Goal: Task Accomplishment & Management: Complete application form

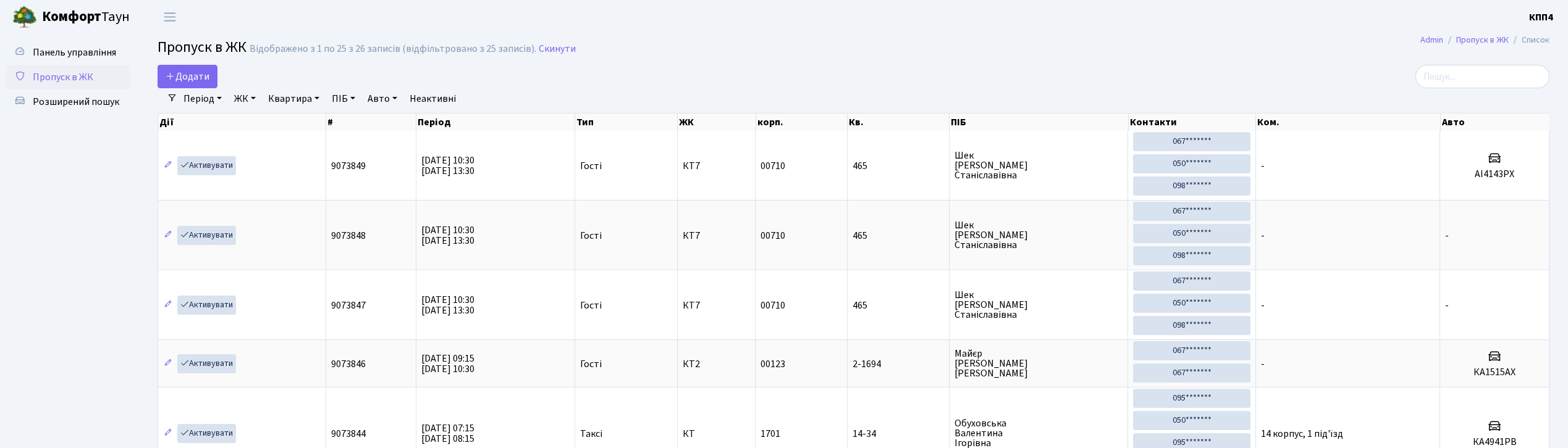
select select "25"
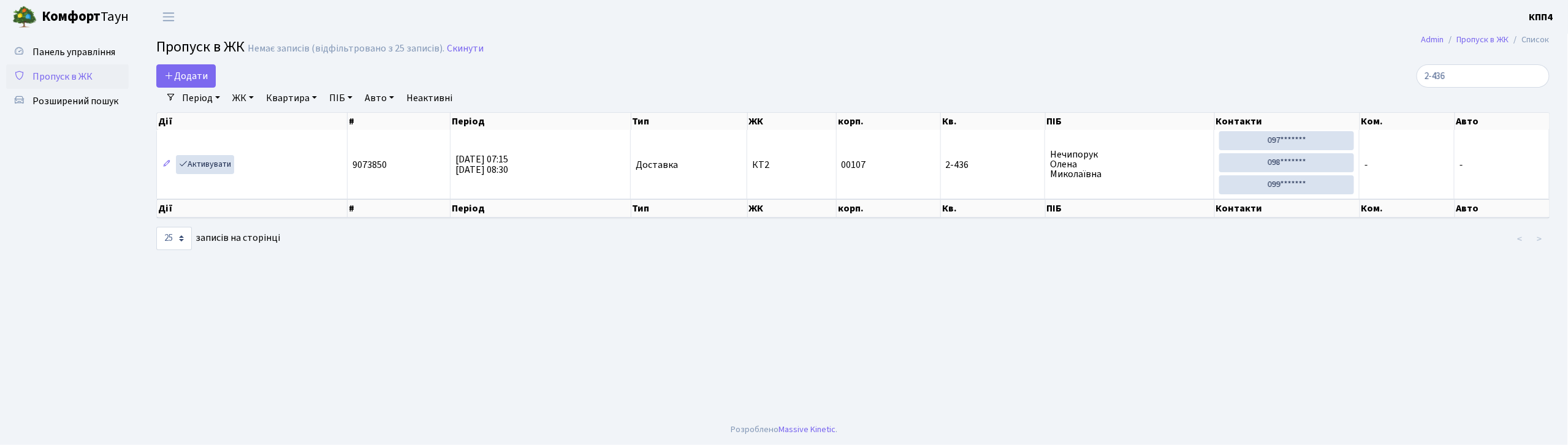
type input "2-436"
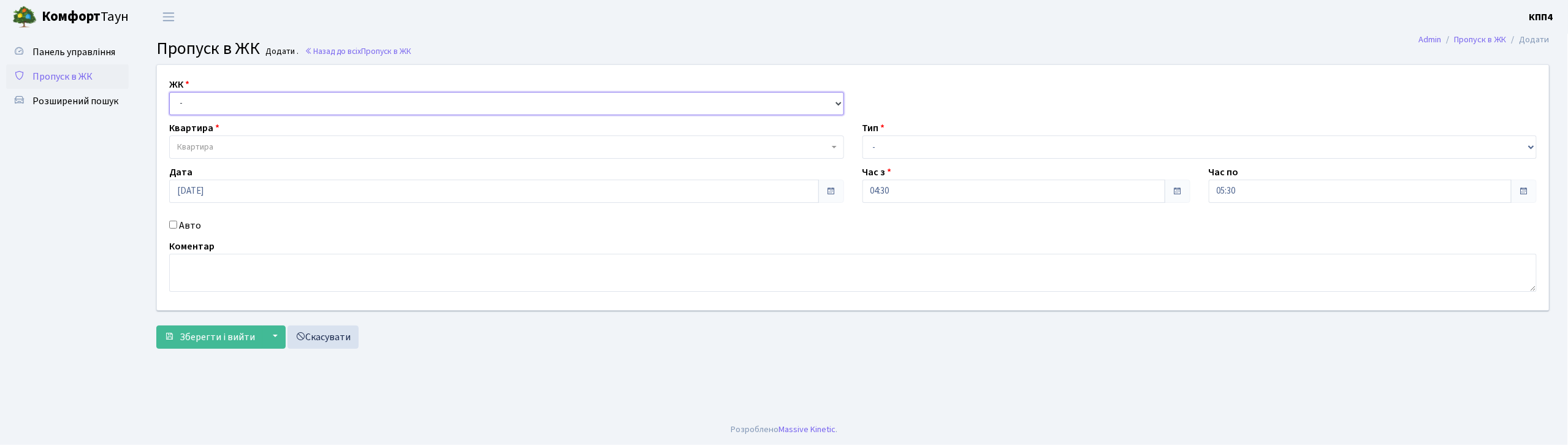
click at [281, 109] on select "- КТ, вул. Регенераторна, 4 КТ2, просп. [STREET_ADDRESS] [STREET_ADDRESS] [PERS…" at bounding box center [506, 103] width 675 height 23
select select "271"
click at [169, 92] on select "- КТ, вул. Регенераторна, 4 КТ2, просп. [STREET_ADDRESS] [STREET_ADDRESS] [PERS…" at bounding box center [506, 103] width 675 height 23
select select
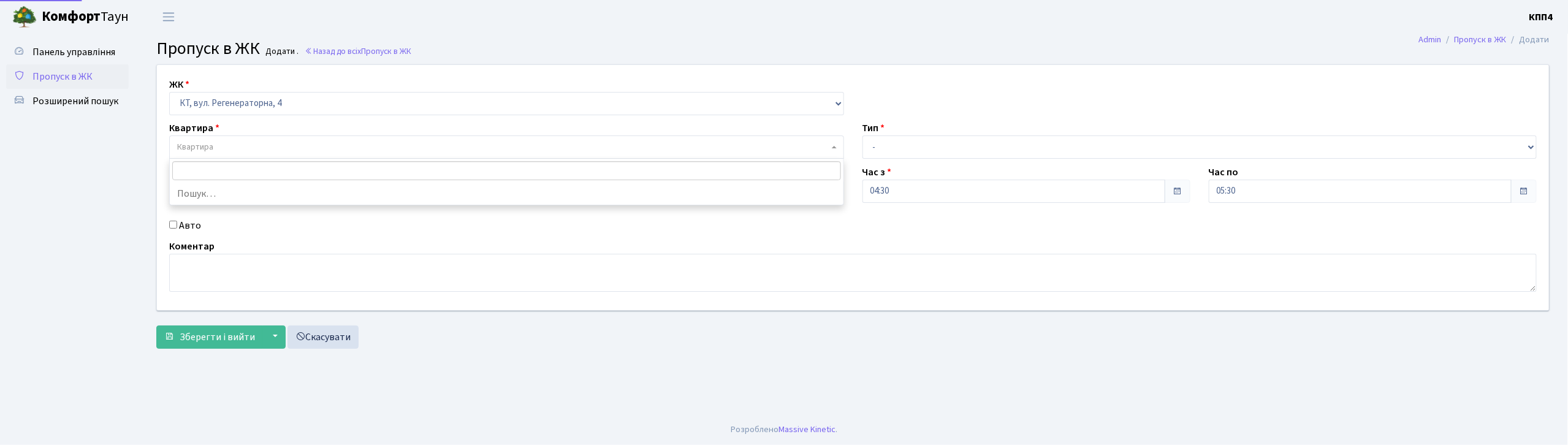
click at [269, 148] on span "Квартира" at bounding box center [503, 146] width 652 height 12
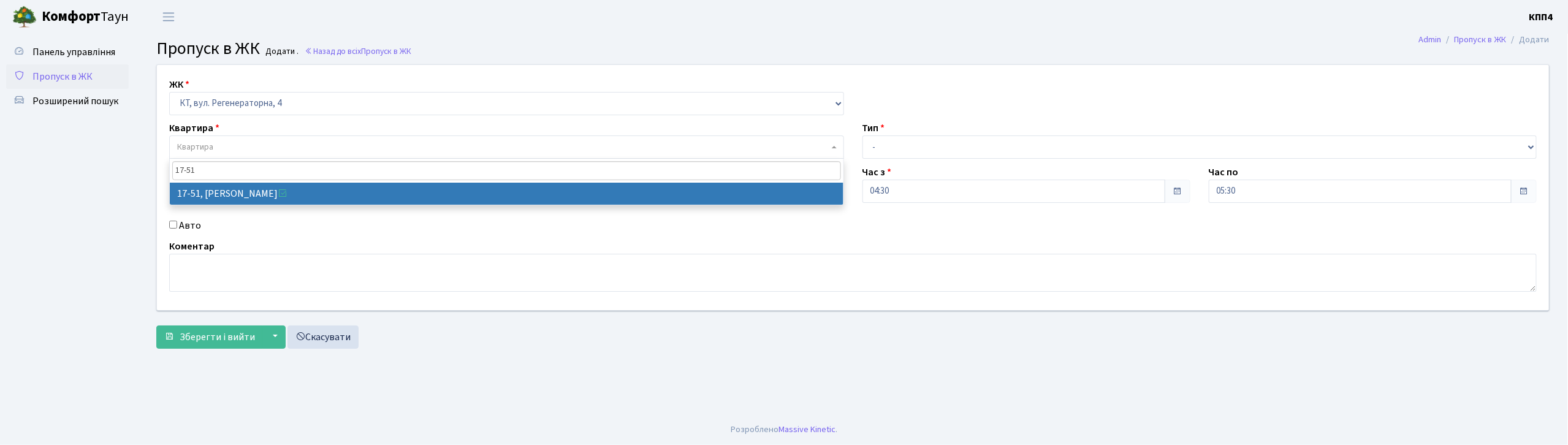
type input "17-51"
select select "9005"
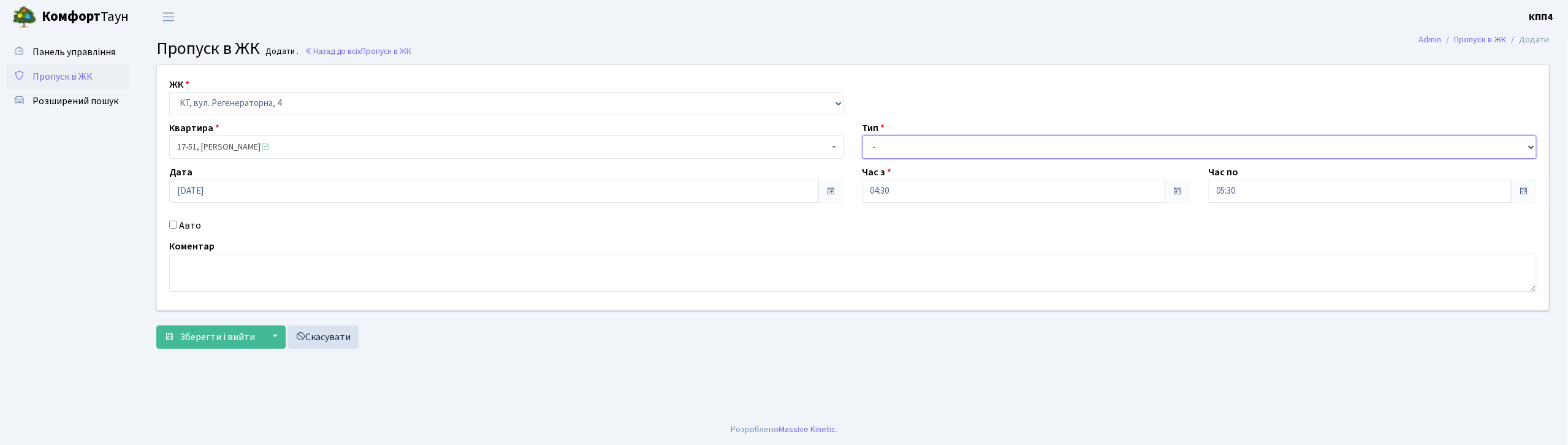
click at [909, 151] on select "- Доставка Таксі Гості Сервіс" at bounding box center [1200, 147] width 675 height 23
select select "3"
click at [863, 136] on select "- Доставка Таксі Гості Сервіс" at bounding box center [1200, 147] width 675 height 23
click at [393, 268] on textarea at bounding box center [853, 273] width 1368 height 38
type textarea "d"
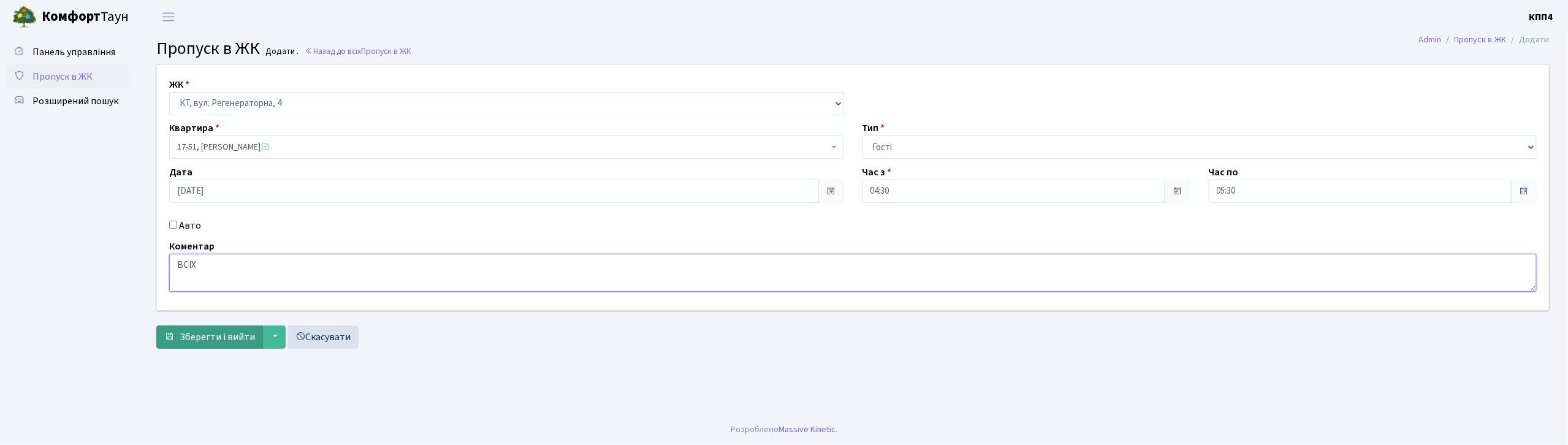
type textarea "ВСІХ"
click at [231, 344] on span "Зберегти і вийти" at bounding box center [217, 337] width 75 height 13
click at [174, 221] on input "Авто" at bounding box center [173, 224] width 8 height 8
checkbox input "true"
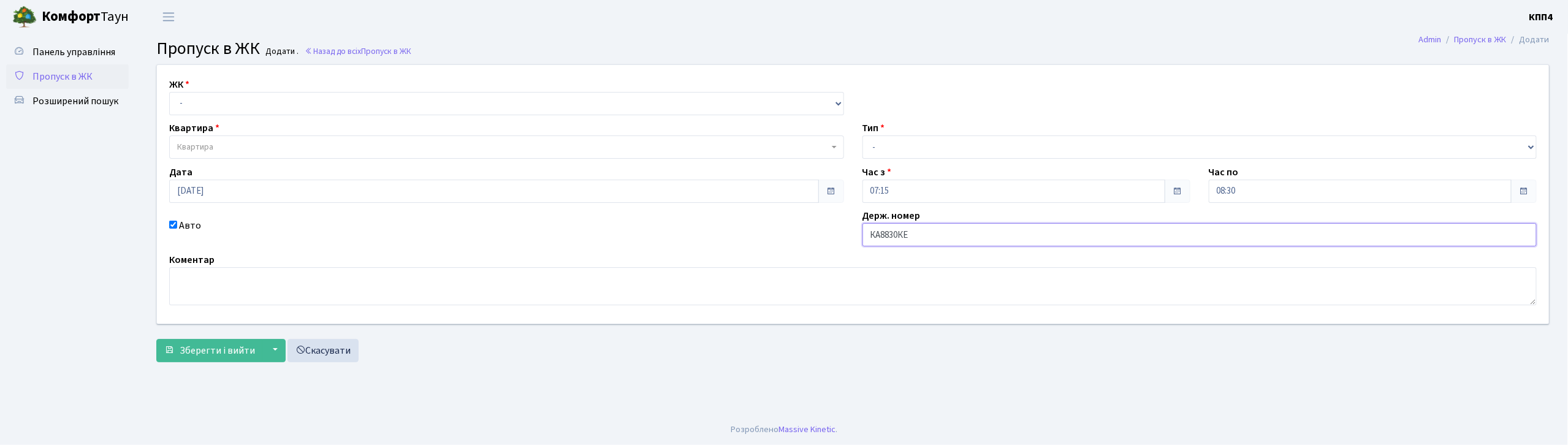
type input "КА8830КЕ"
click at [922, 147] on select "- Доставка Таксі Гості Сервіс" at bounding box center [1200, 147] width 675 height 23
select select "2"
click at [863, 136] on select "- Доставка Таксі Гості Сервіс" at bounding box center [1200, 147] width 675 height 23
click at [200, 118] on div "ЖК - КТ, вул. Регенераторна, 4 КТ2, просп. Соборності, 17 КТ3, вул. Березнева, …" at bounding box center [853, 195] width 1411 height 259
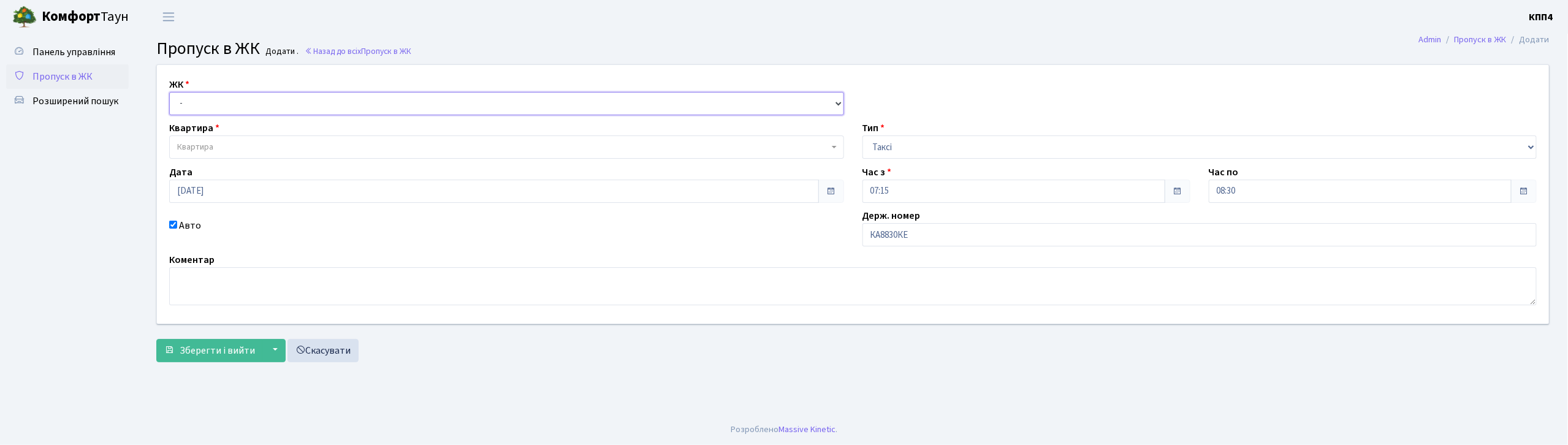
click at [202, 111] on select "- КТ, вул. Регенераторна, 4 КТ2, просп. Соборності, 17 КТ3, вул. Березнева, 16 …" at bounding box center [506, 103] width 675 height 23
select select "271"
click at [169, 92] on select "- КТ, вул. Регенераторна, 4 КТ2, просп. Соборності, 17 КТ3, вул. Березнева, 16 …" at bounding box center [506, 103] width 675 height 23
select select
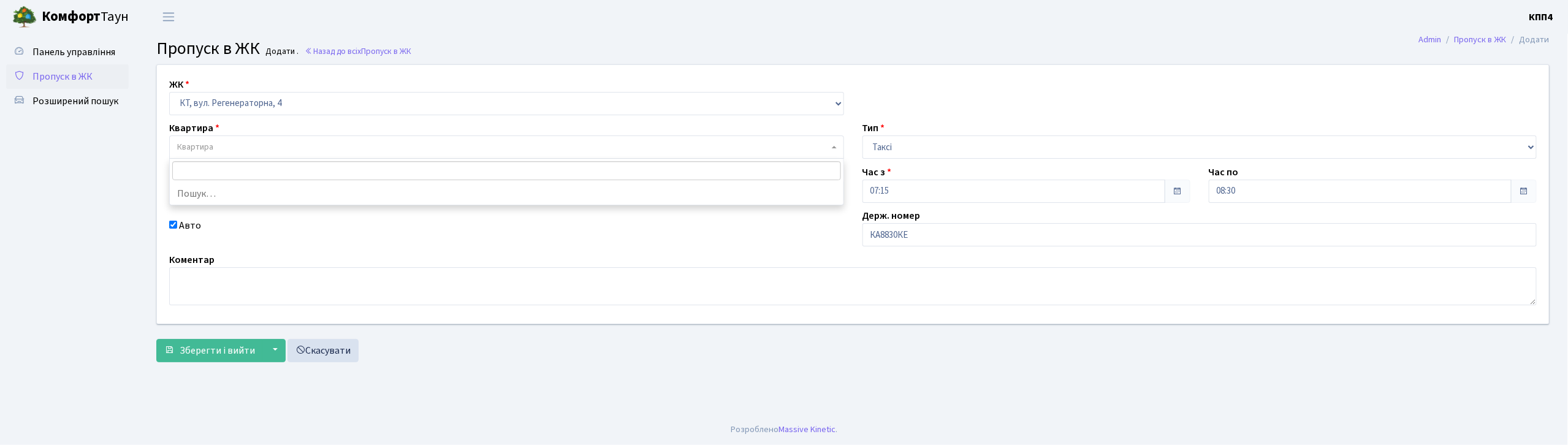
click at [212, 153] on span "Квартира" at bounding box center [195, 146] width 36 height 12
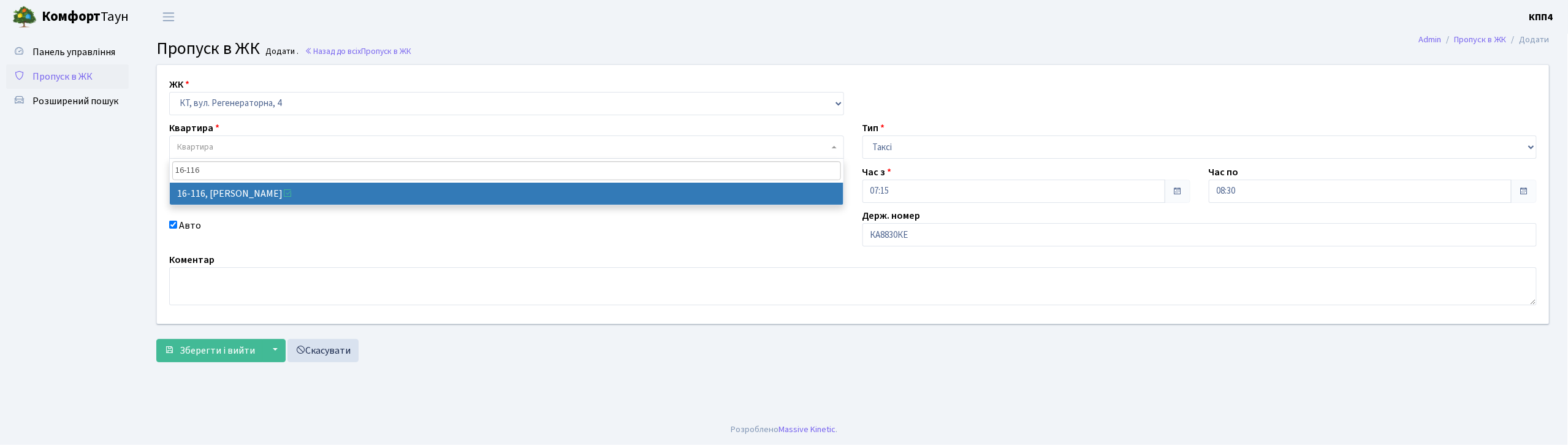
type input "16-116"
select select "8677"
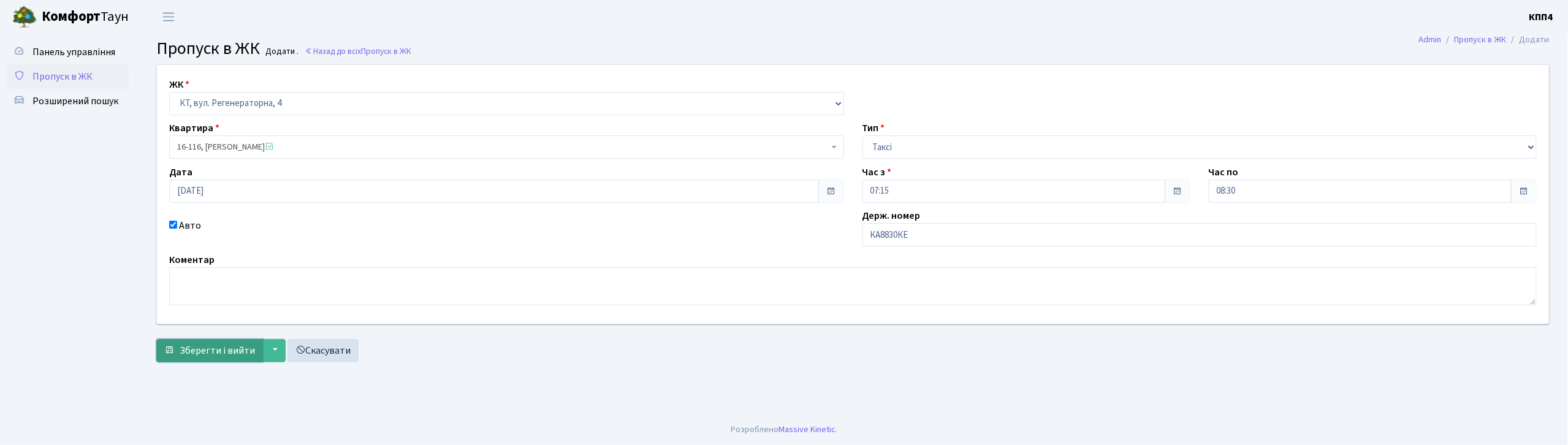
click at [239, 344] on span "Зберегти і вийти" at bounding box center [217, 351] width 75 height 13
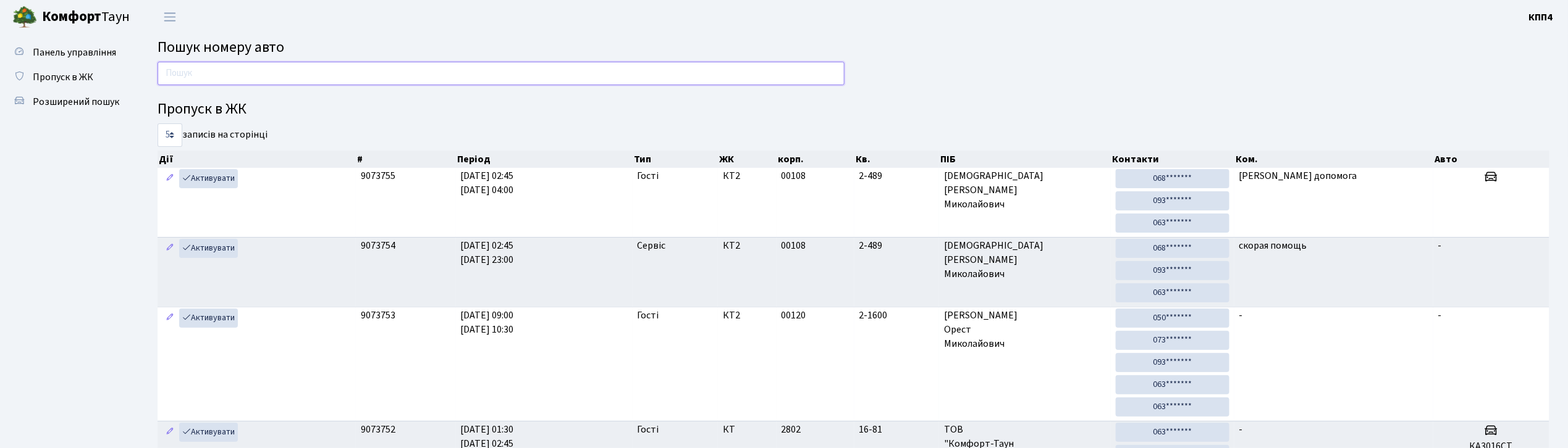
click at [202, 70] on input "text" at bounding box center [501, 73] width 687 height 24
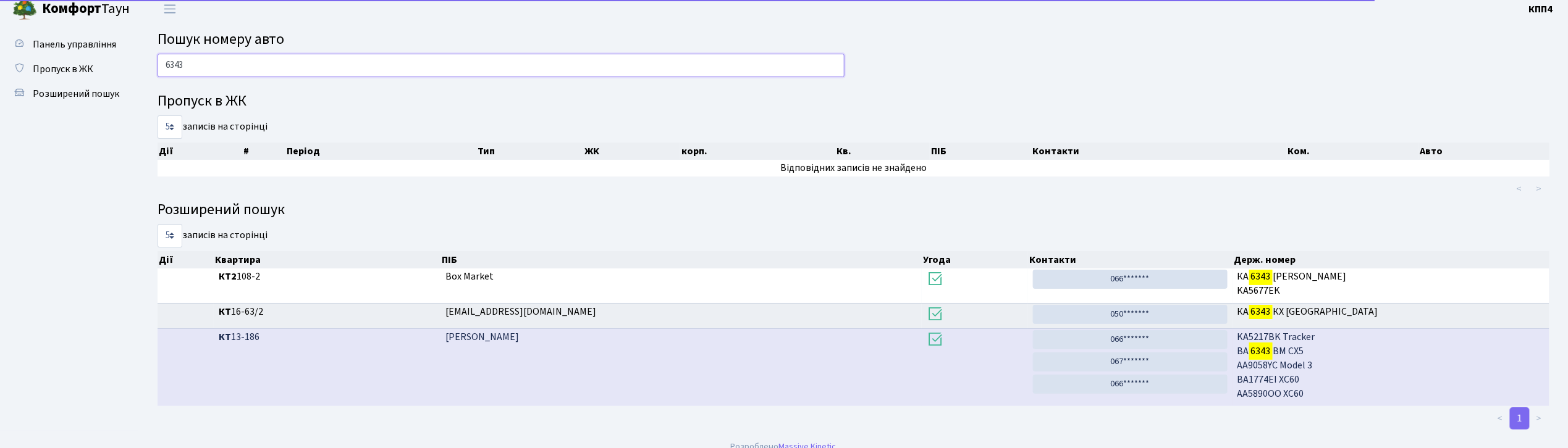
scroll to position [22, 0]
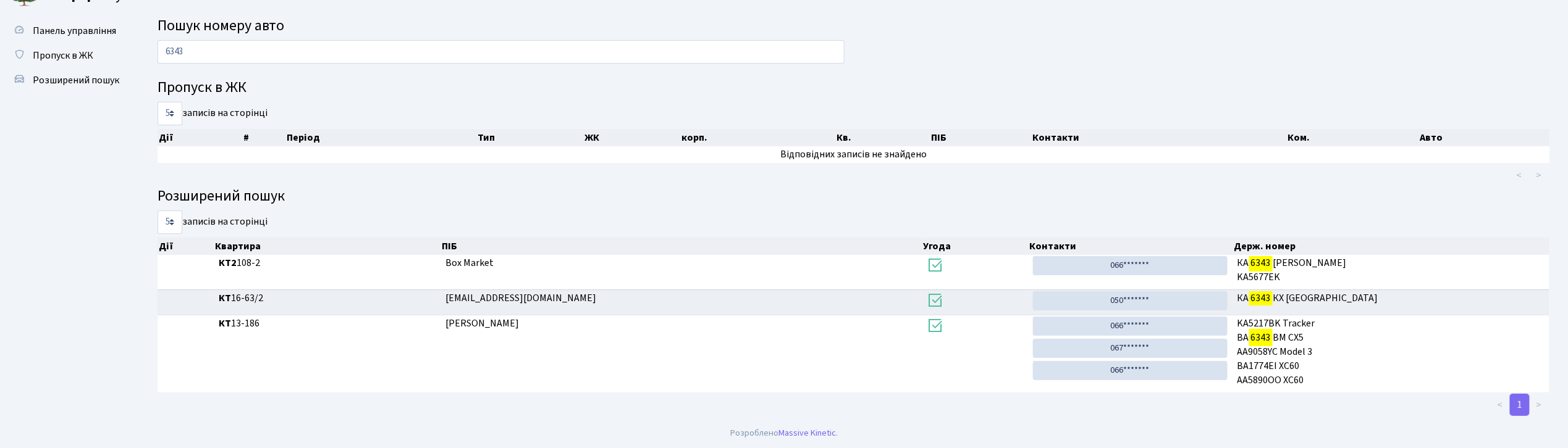
click at [72, 193] on ul "Панель управління Пропуск в ЖК Розширений пошук" at bounding box center [68, 214] width 123 height 392
click at [69, 158] on ul "Панель управління Пропуск в ЖК Розширений пошук" at bounding box center [68, 214] width 123 height 392
click at [317, 50] on input "6343" at bounding box center [501, 52] width 687 height 24
type input "6"
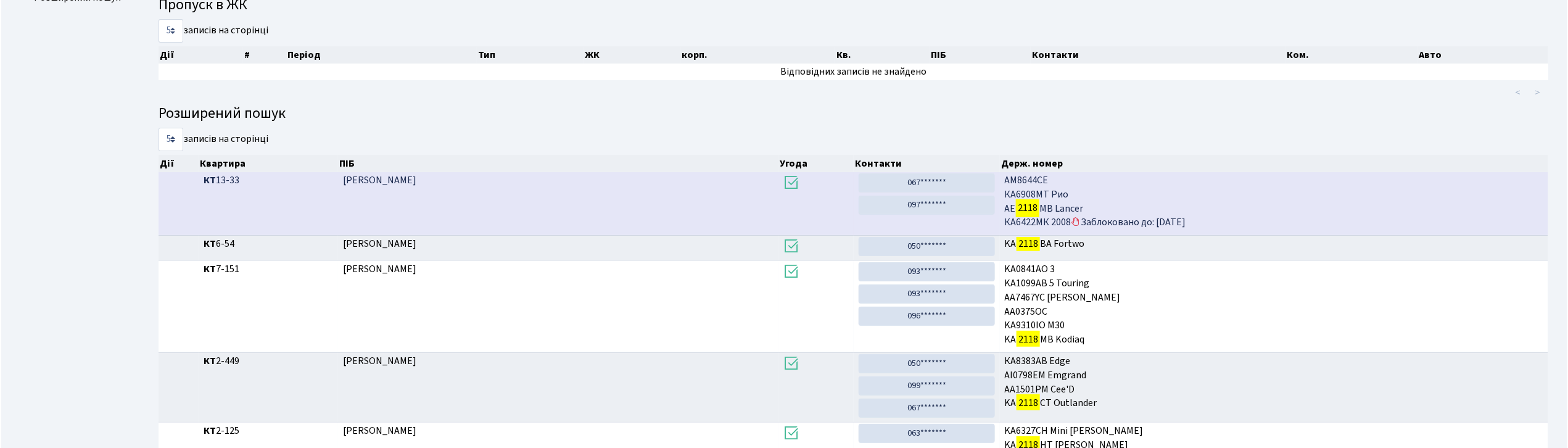
scroll to position [66, 0]
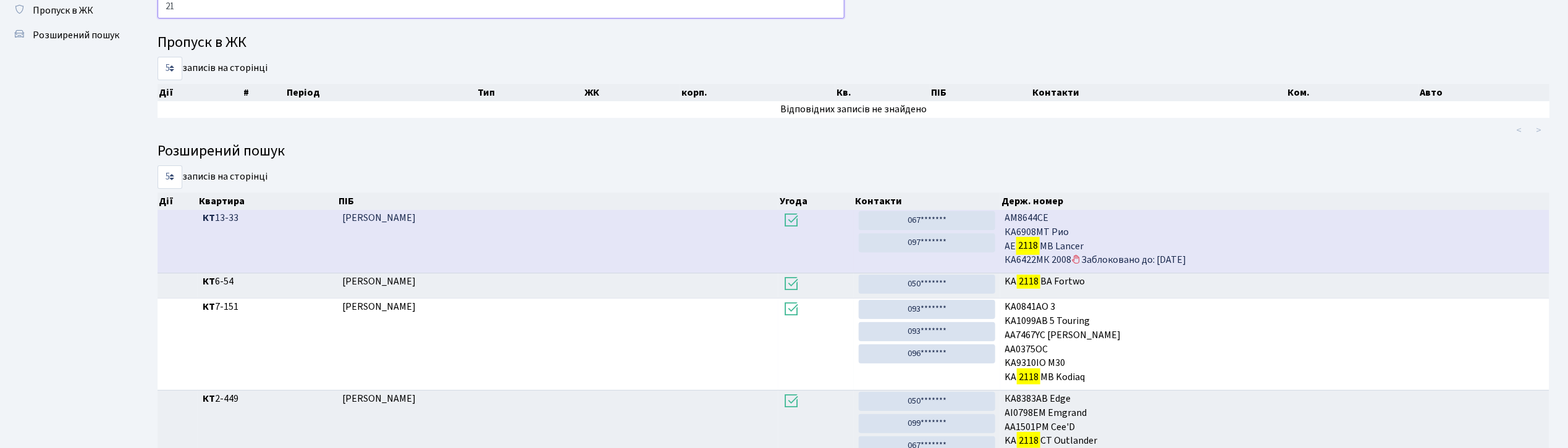
type input "2"
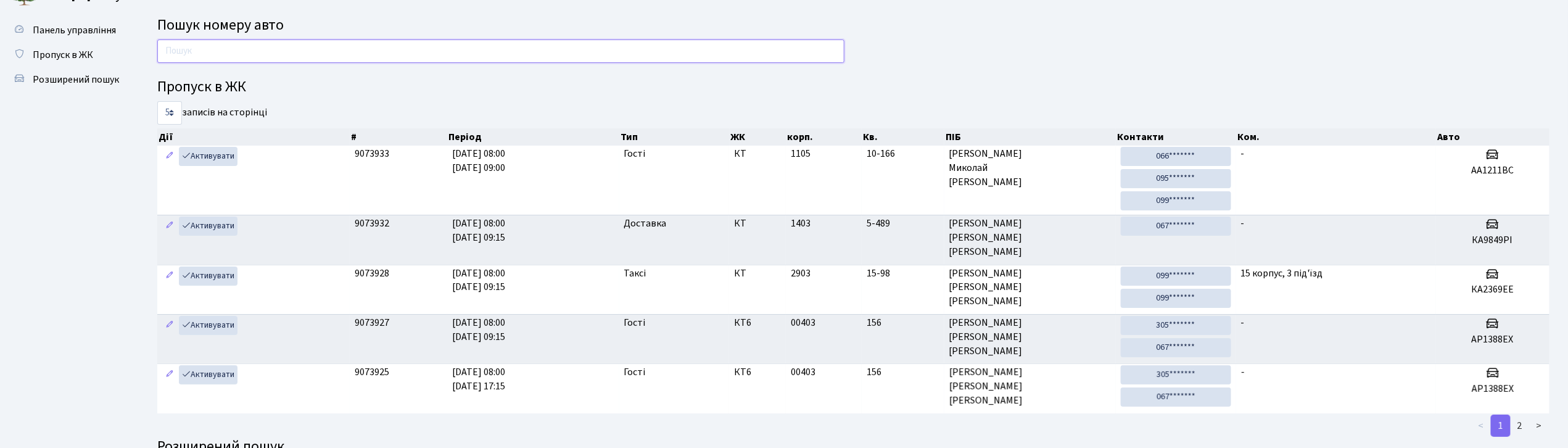
scroll to position [0, 0]
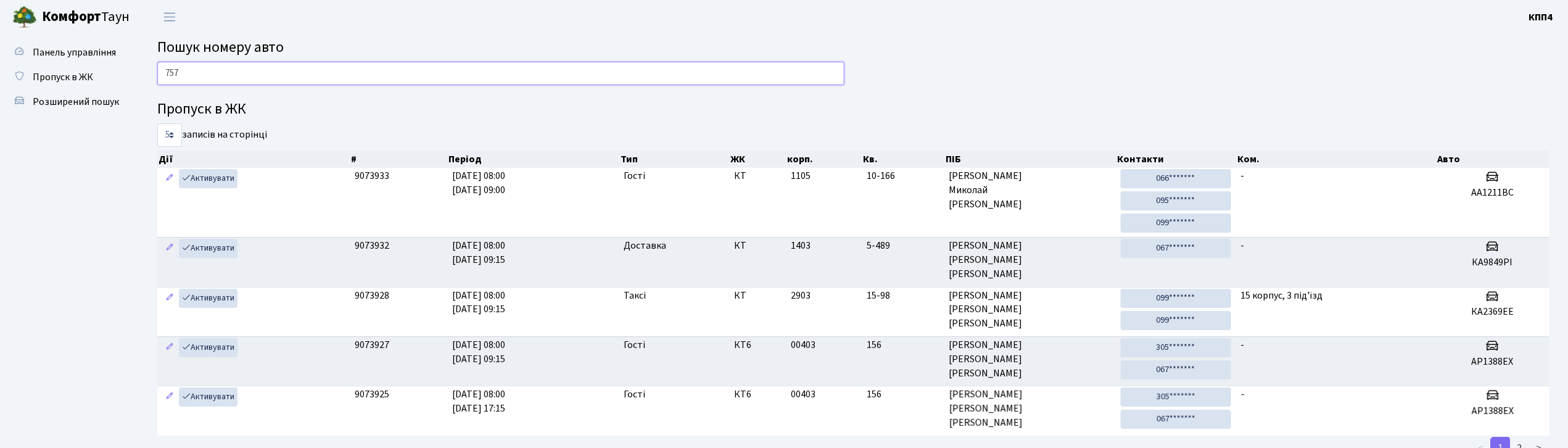
type input "7571"
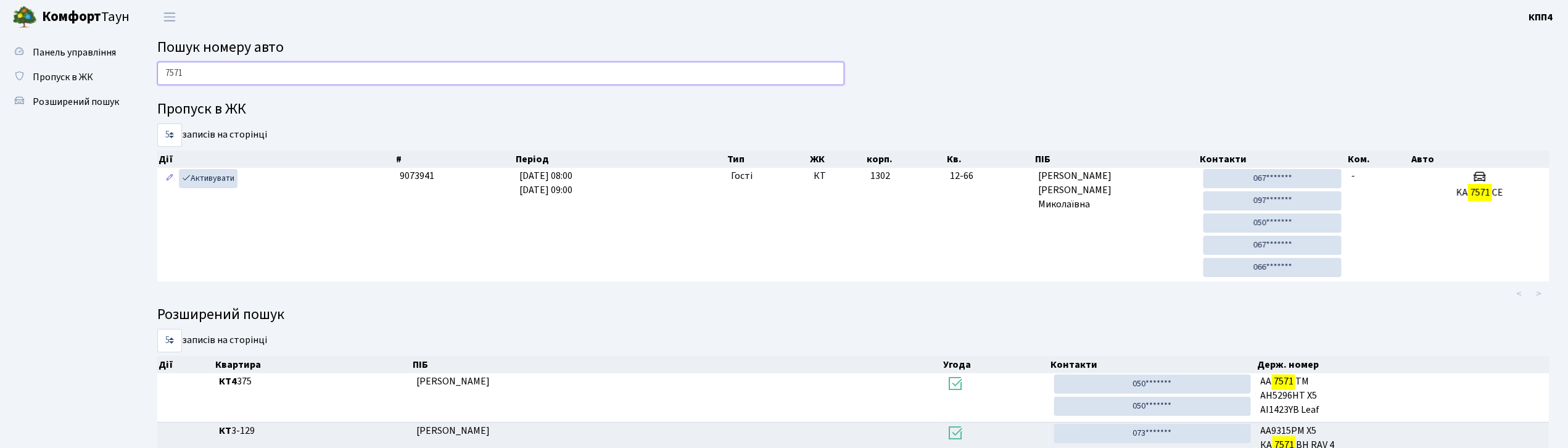
click at [434, 73] on input "7571" at bounding box center [501, 73] width 687 height 24
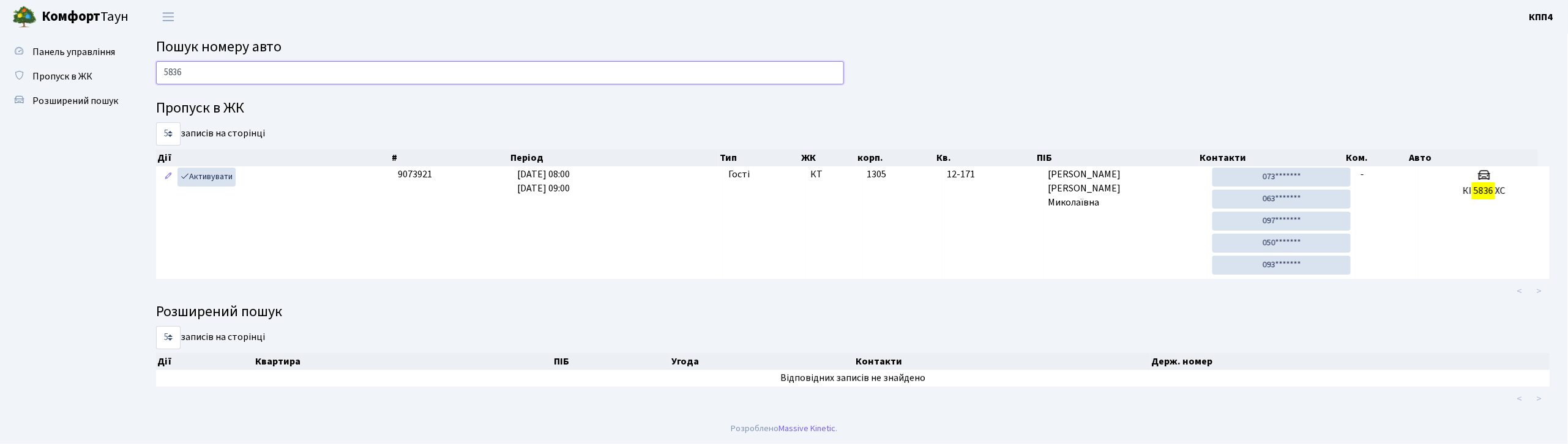
type input "5836"
click at [459, 84] on div "5836" at bounding box center [500, 76] width 706 height 29
click at [466, 72] on input "5836" at bounding box center [500, 73] width 688 height 23
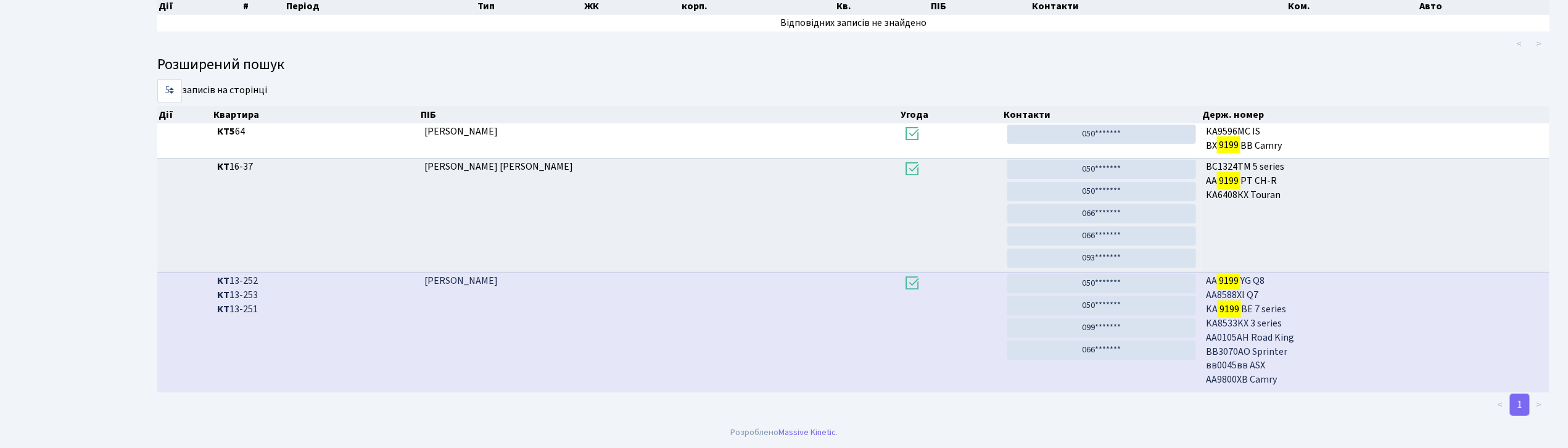
scroll to position [66, 0]
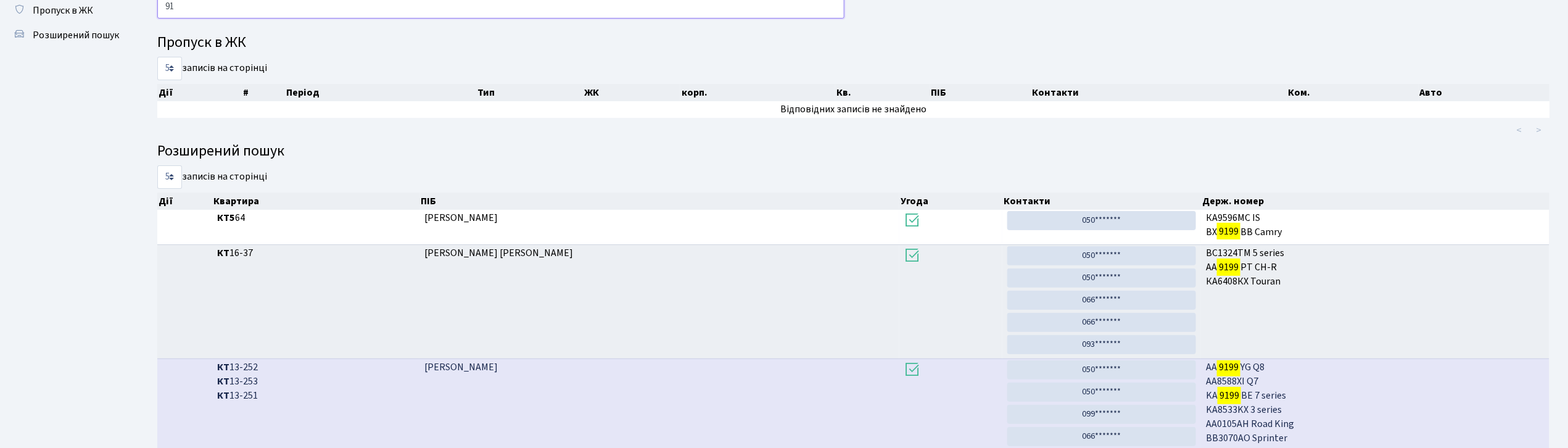
type input "9"
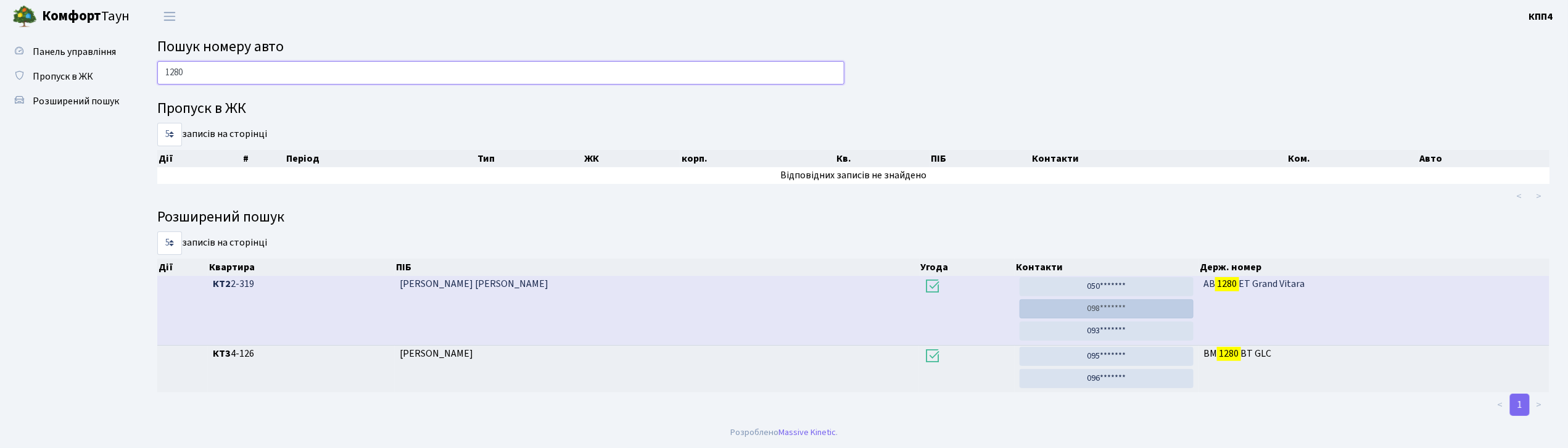
scroll to position [0, 0]
type input "1"
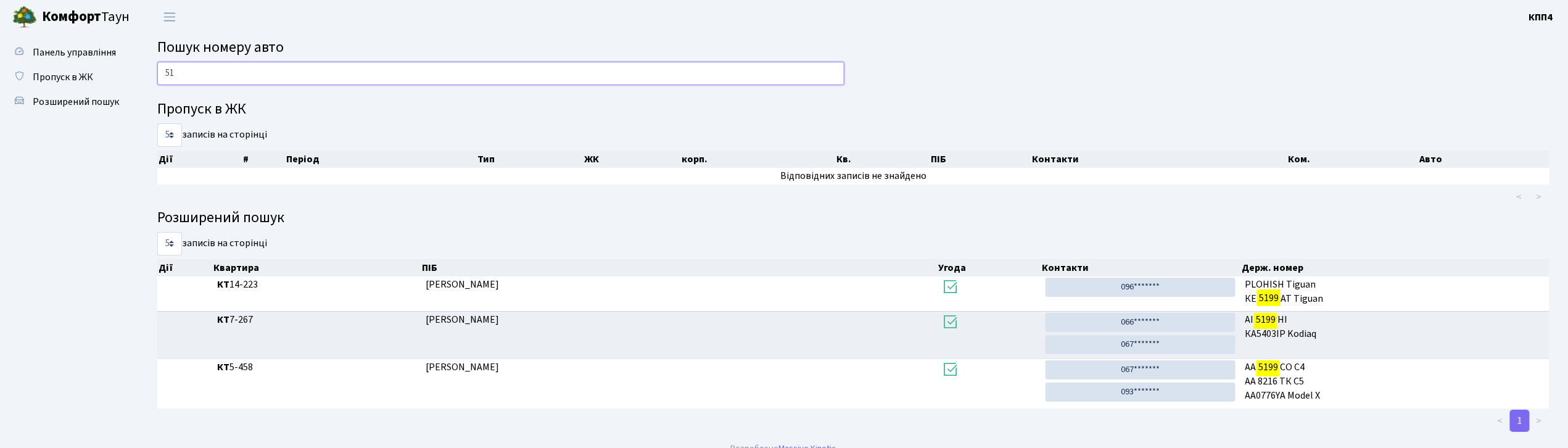
type input "5"
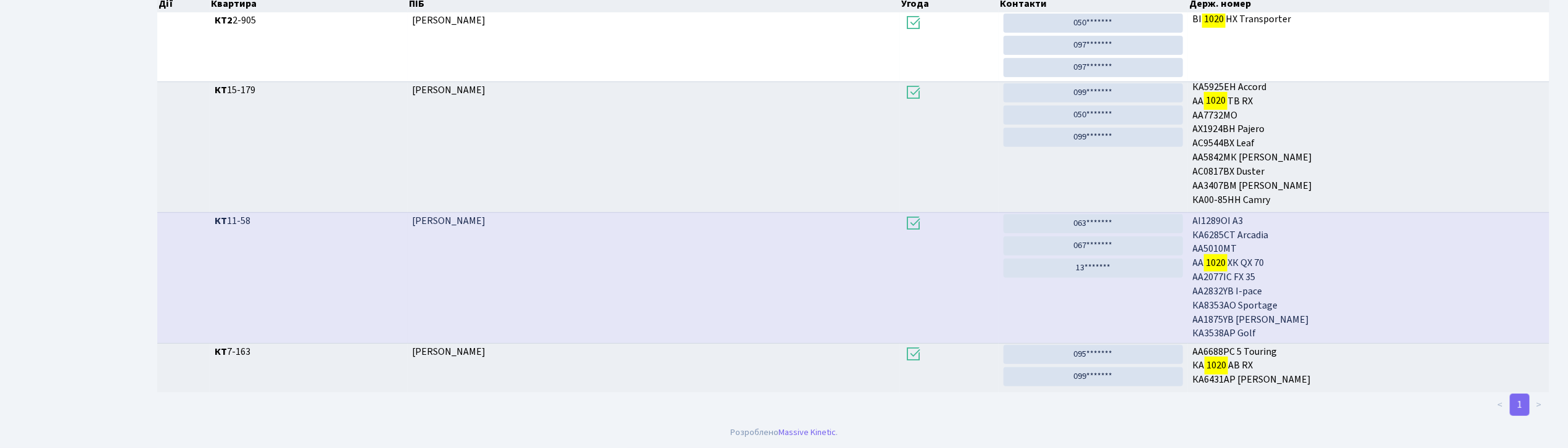
scroll to position [66, 0]
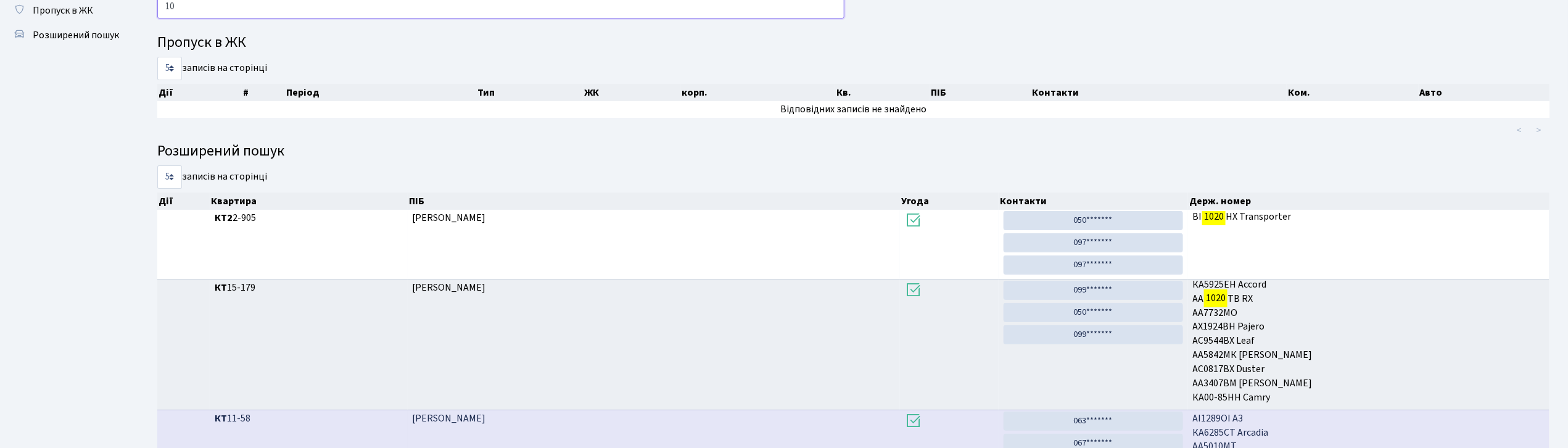
type input "1"
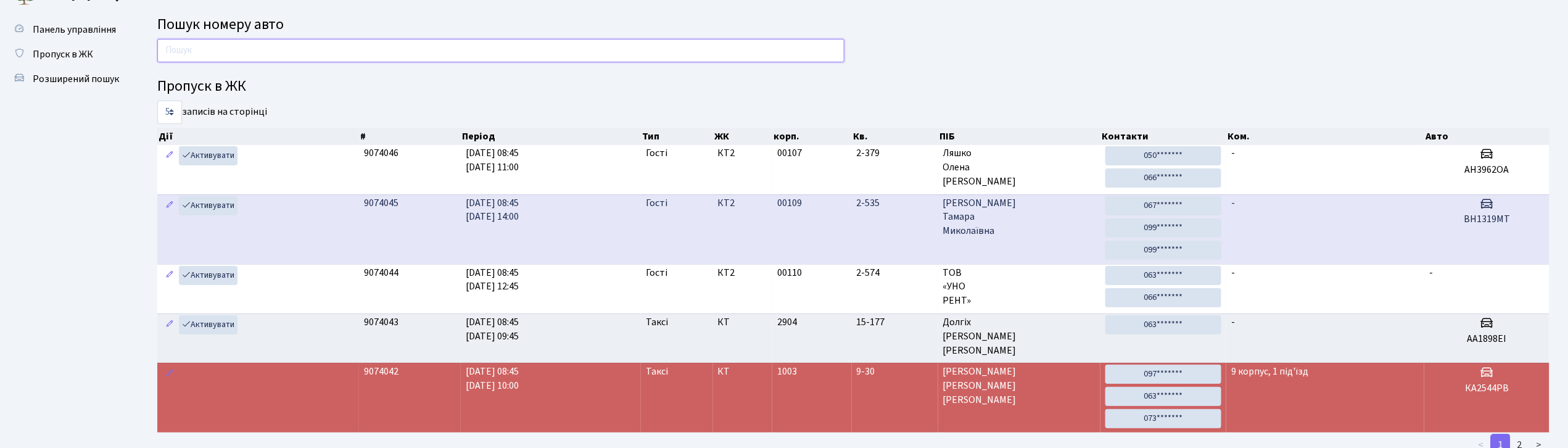
scroll to position [0, 0]
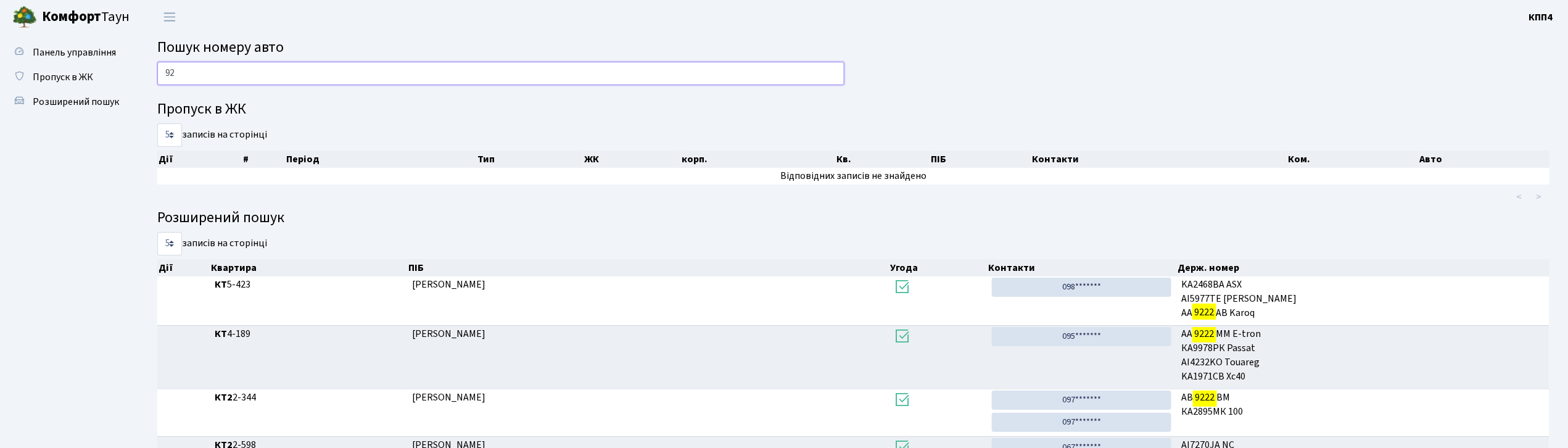
type input "9"
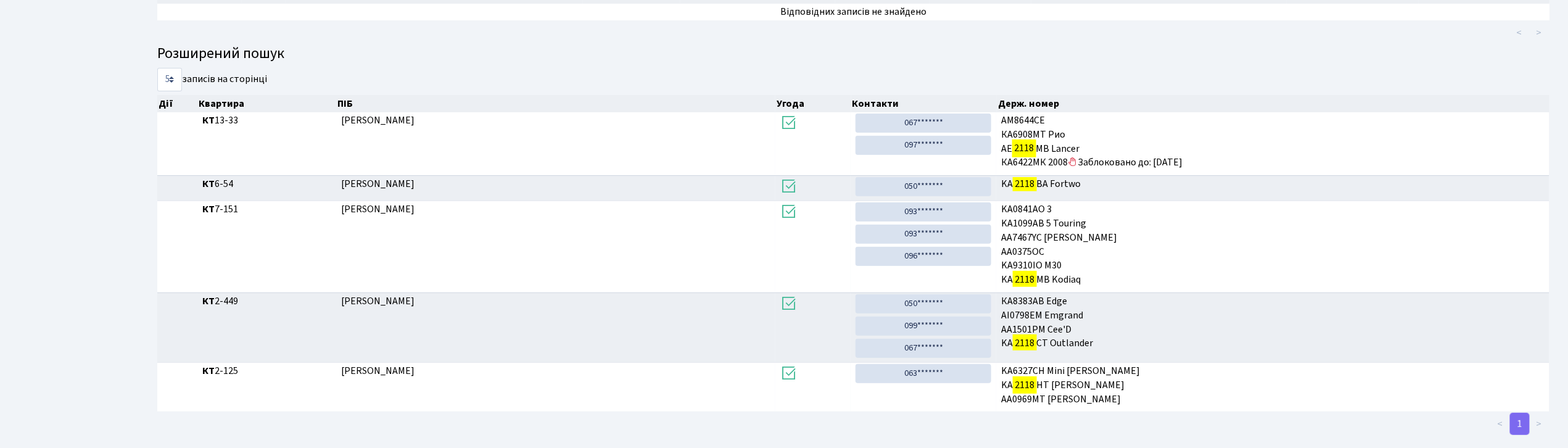
scroll to position [66, 0]
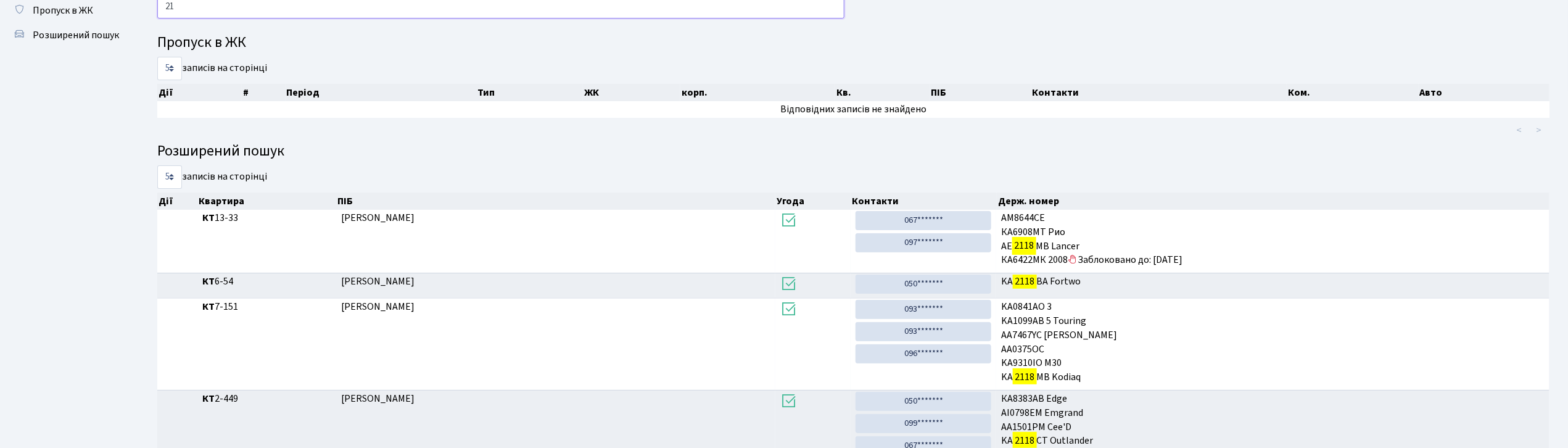
type input "2"
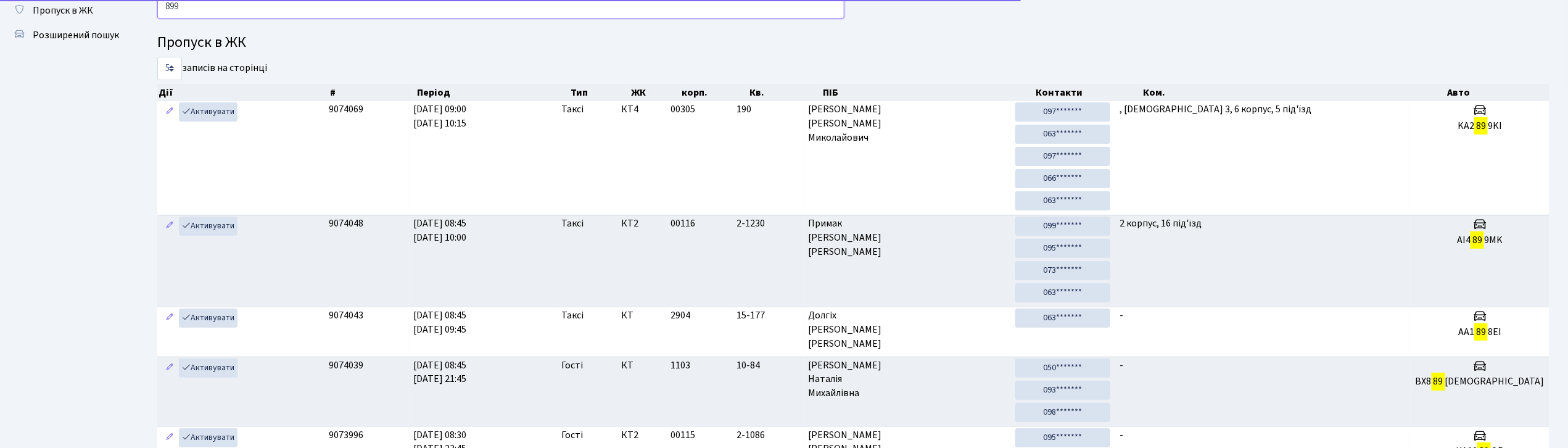
type input "8998"
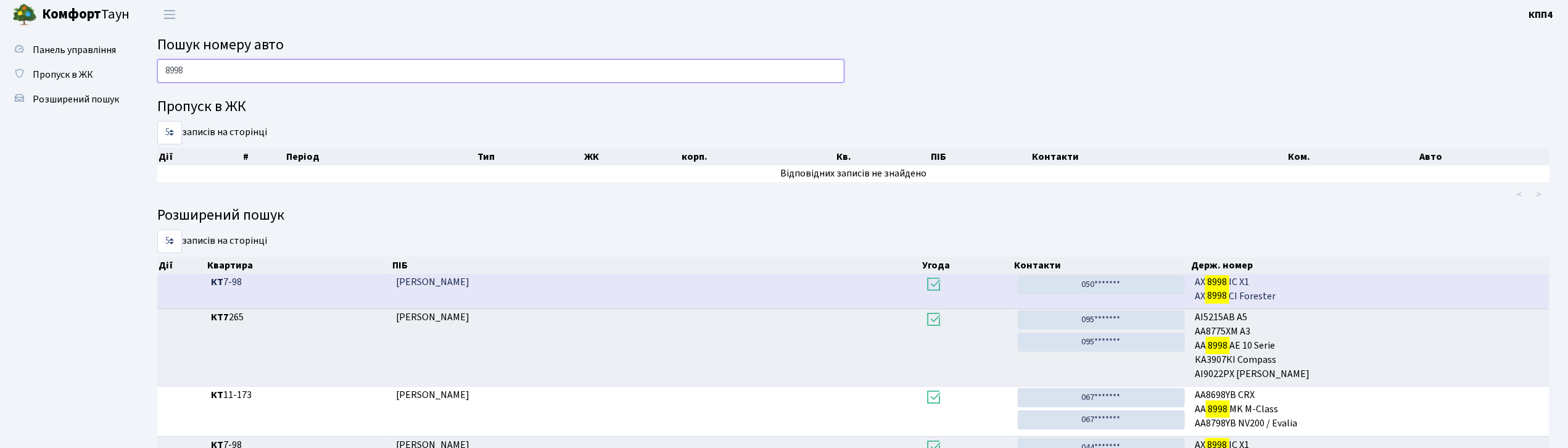
scroll to position [0, 0]
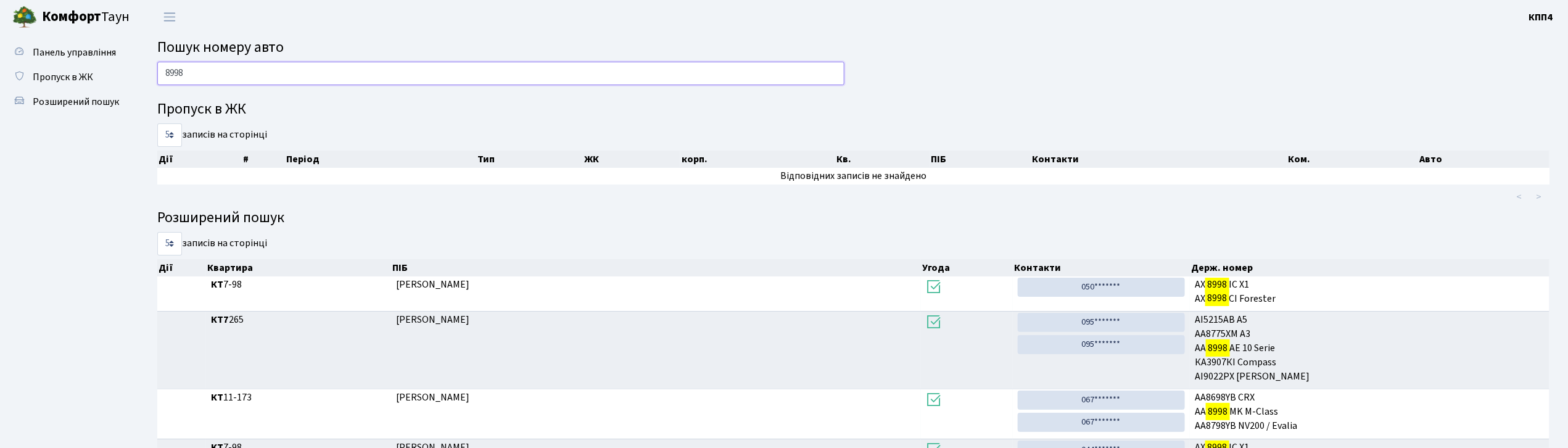
click at [488, 78] on input "8998" at bounding box center [501, 73] width 687 height 24
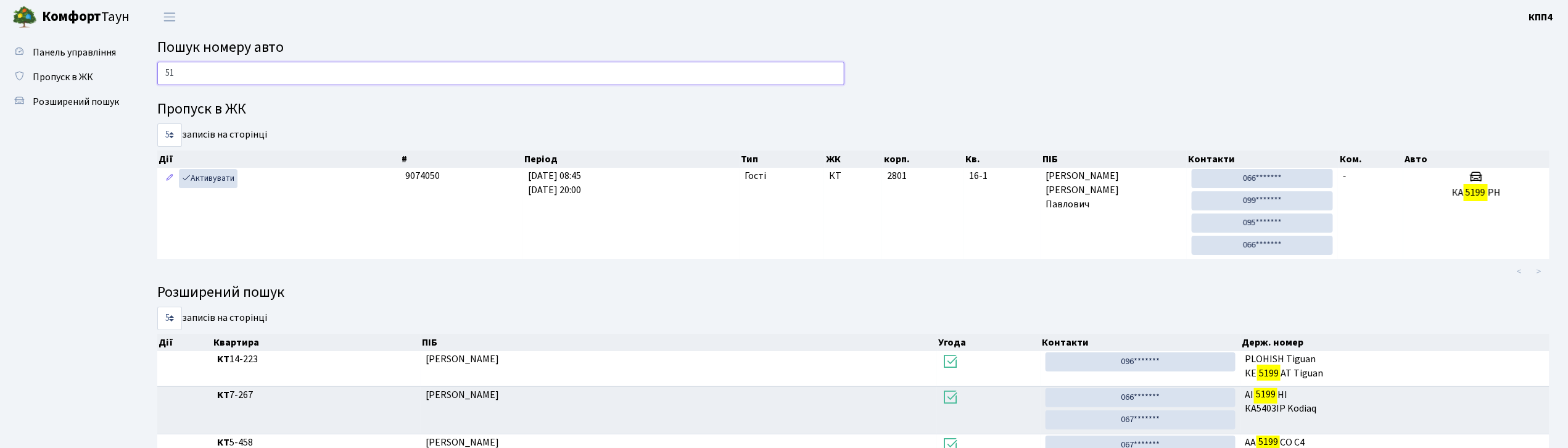
type input "5"
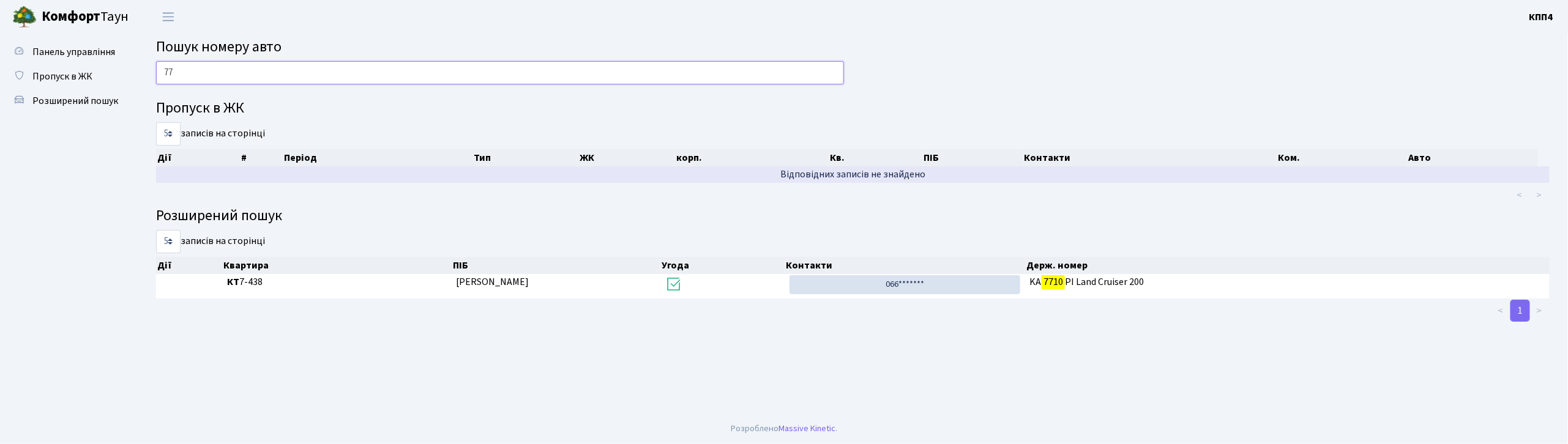
type input "7"
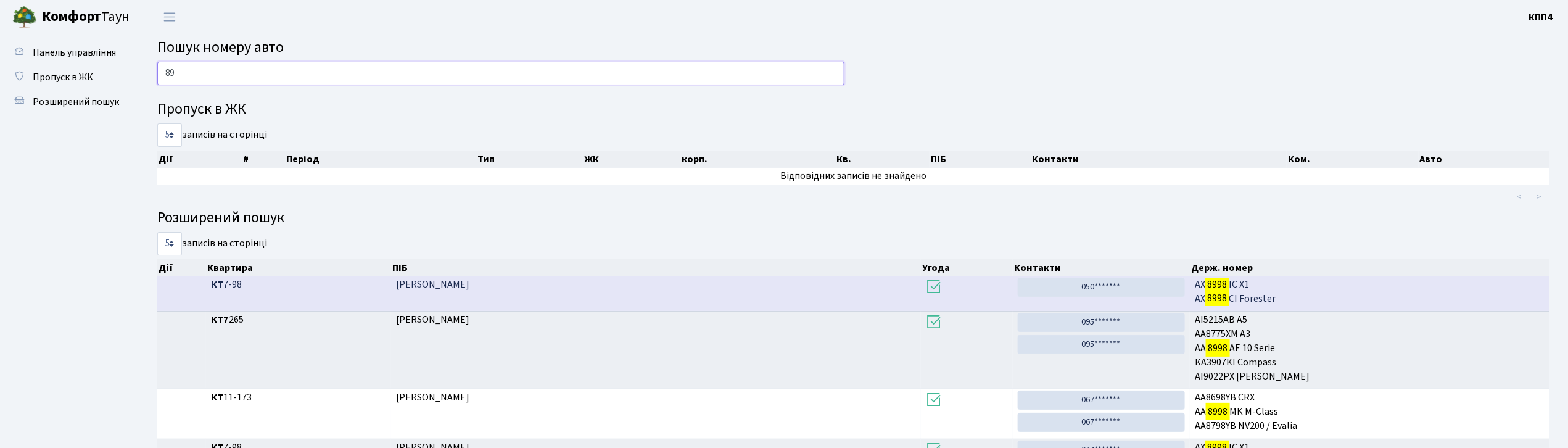
type input "8"
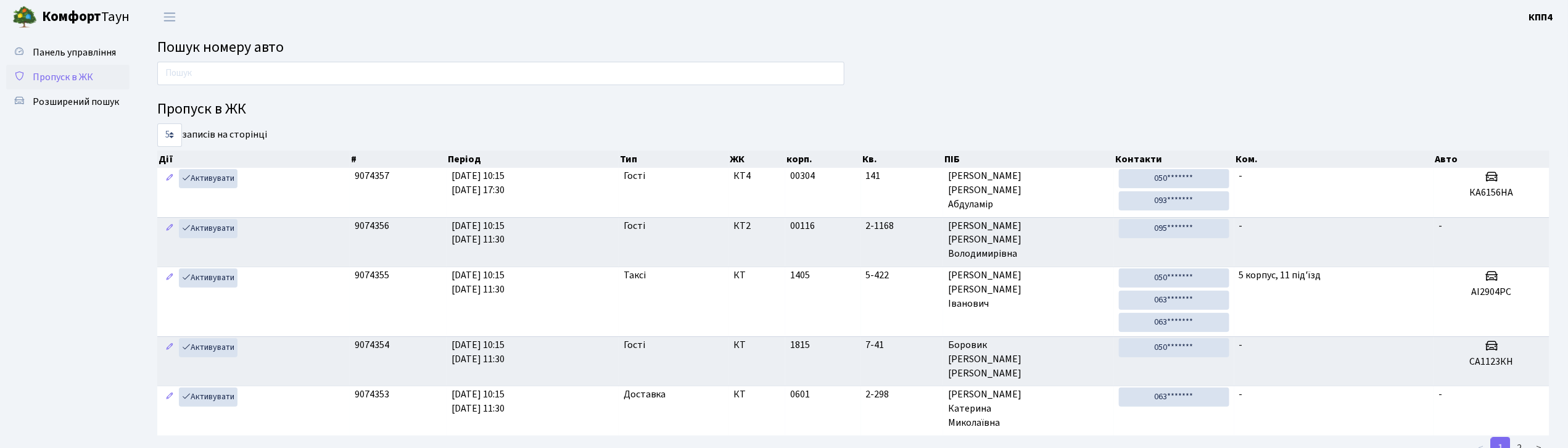
click at [80, 75] on span "Пропуск в ЖК" at bounding box center [62, 77] width 61 height 13
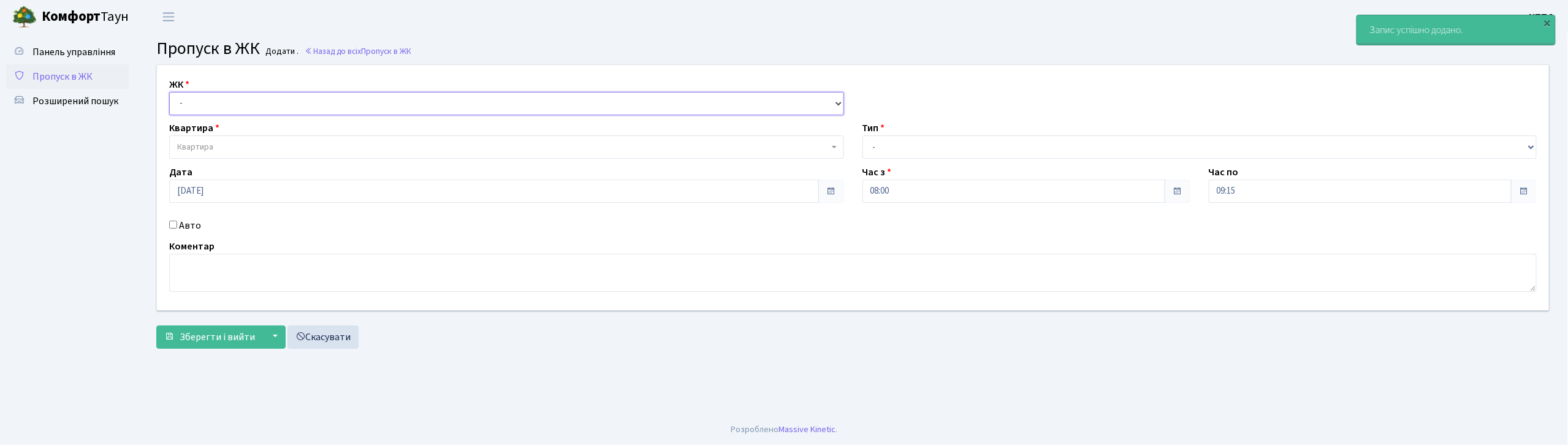
drag, startPoint x: 0, startPoint y: 0, endPoint x: 221, endPoint y: 116, distance: 249.6
click at [221, 116] on div "ЖК - КТ, вул. Регенераторна, 4 КТ2, просп. Соборності, 17 КТ3, вул. Березнева, …" at bounding box center [853, 188] width 1411 height 245
select select "271"
click at [169, 92] on select "- КТ, вул. Регенераторна, 4 КТ2, просп. Соборності, 17 КТ3, вул. Березнева, 16 …" at bounding box center [506, 103] width 675 height 23
select select
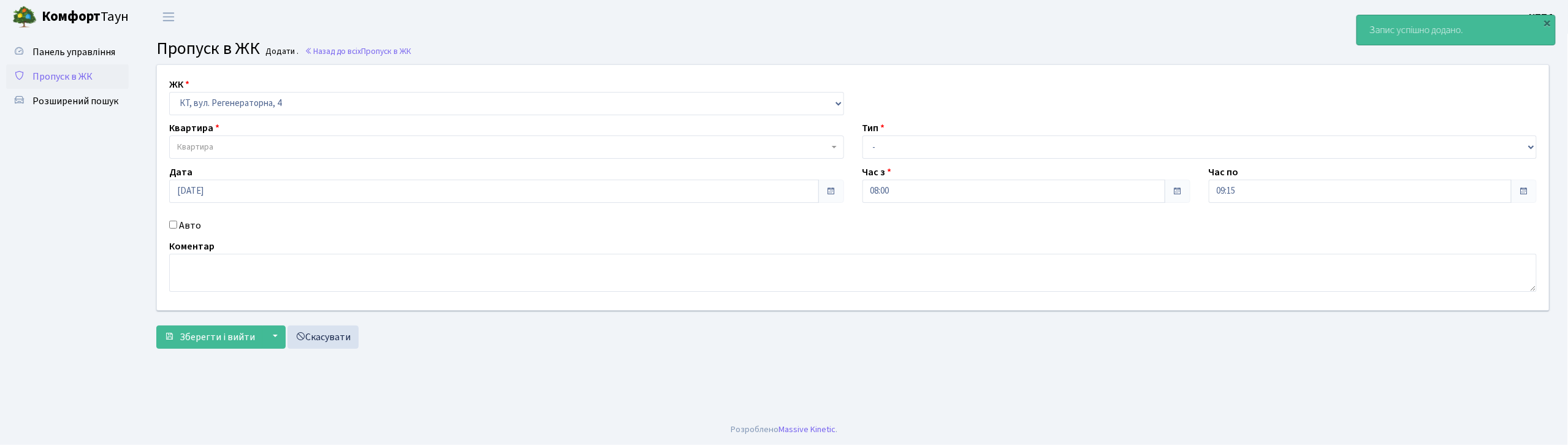
click at [195, 218] on label "Авто" at bounding box center [190, 225] width 22 height 15
click at [177, 221] on input "Авто" at bounding box center [173, 224] width 8 height 8
checkbox input "true"
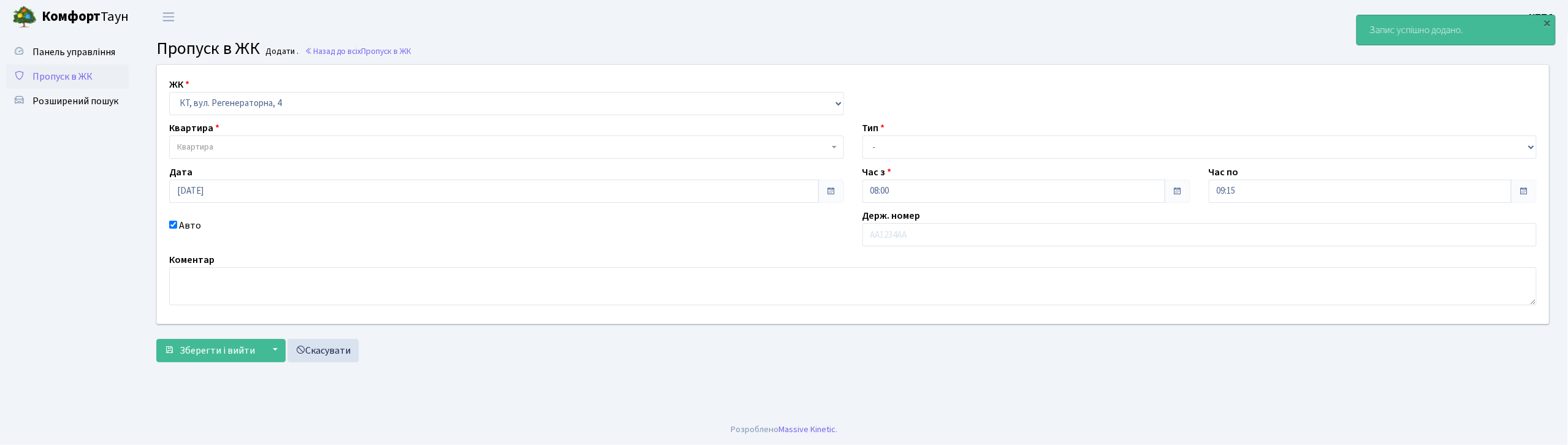
click at [229, 150] on span "Квартира" at bounding box center [503, 146] width 652 height 12
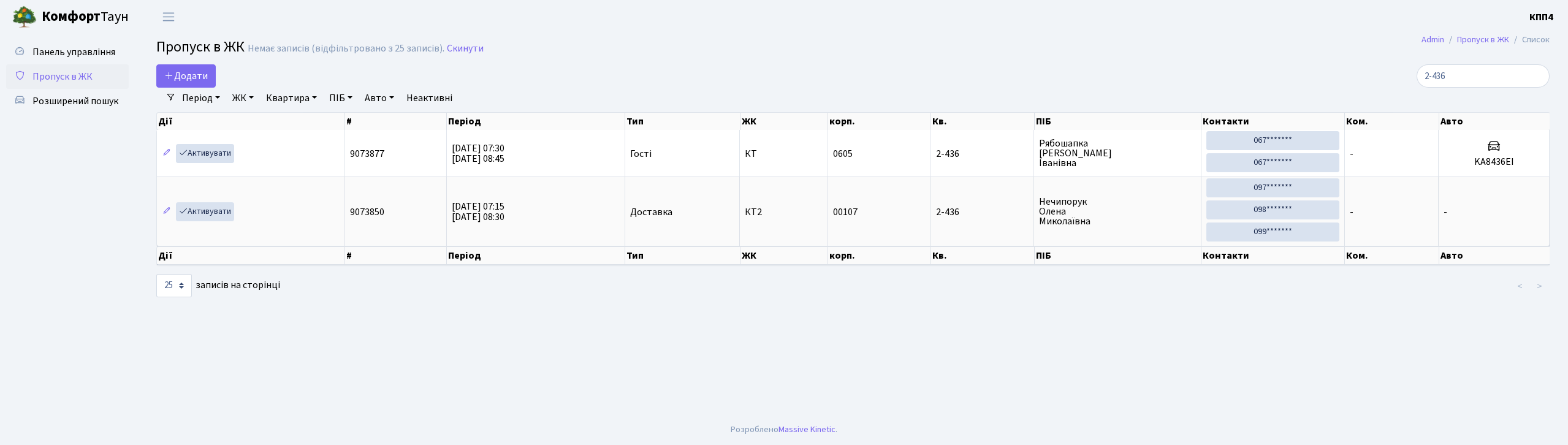
select select "25"
click at [1538, 79] on input "2-436" at bounding box center [1486, 76] width 133 height 23
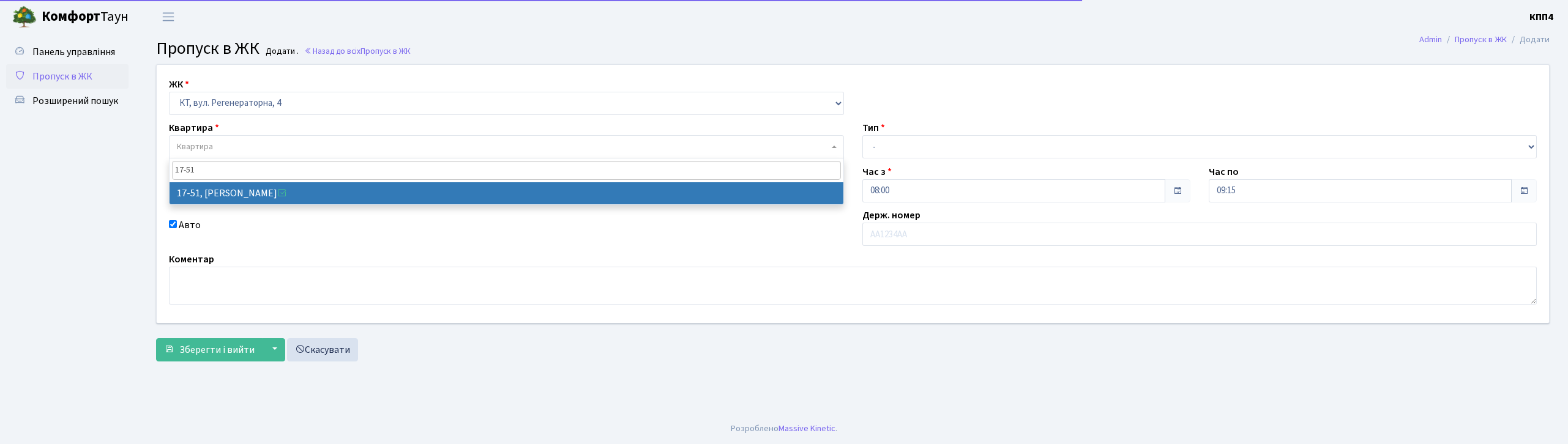
select select "271"
type input "17-51"
select select "9005"
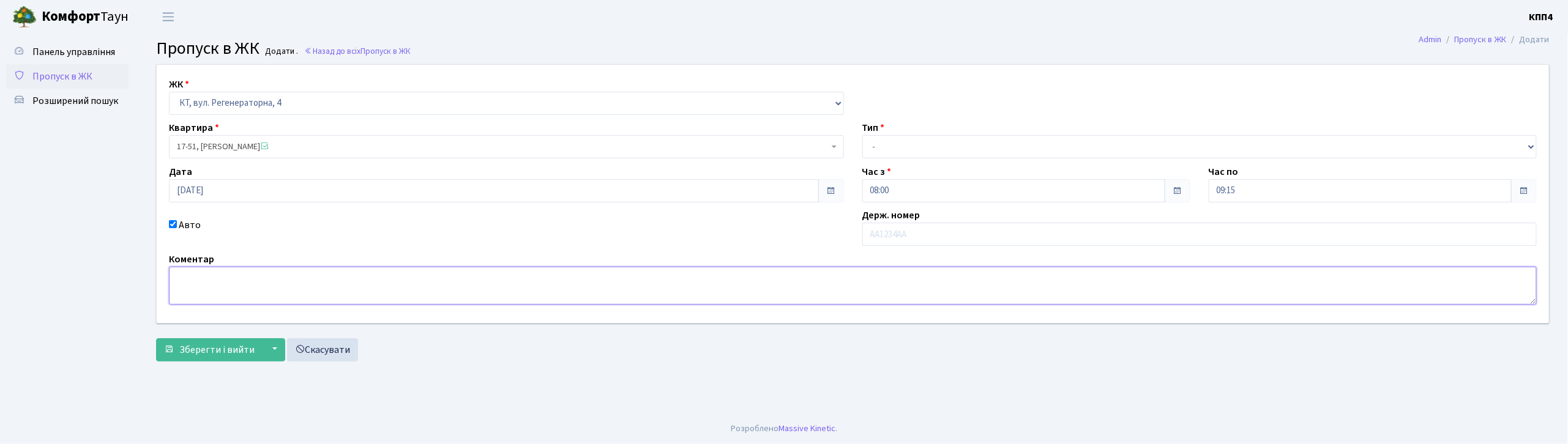
click at [211, 278] on textarea at bounding box center [853, 286] width 1368 height 38
click at [212, 153] on span "17-51, Ярощук Маріанна Вікторівна" at bounding box center [503, 146] width 652 height 12
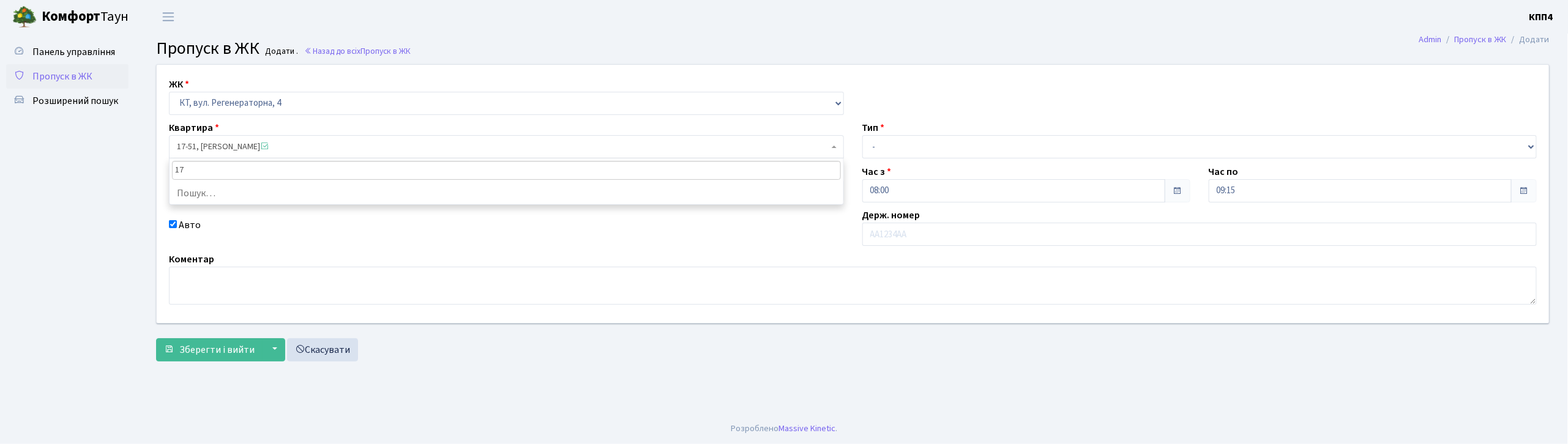
type input "17-"
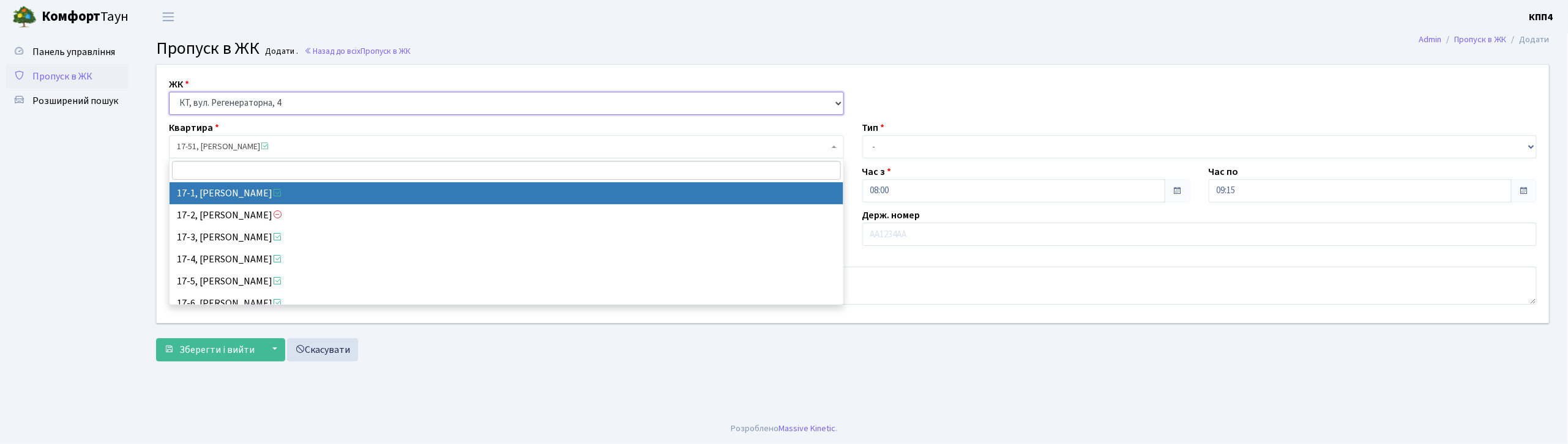
click at [272, 104] on select "- КТ, вул. Регенераторна, 4 КТ2, просп. [STREET_ADDRESS] [STREET_ADDRESS] [PERS…" at bounding box center [506, 103] width 675 height 23
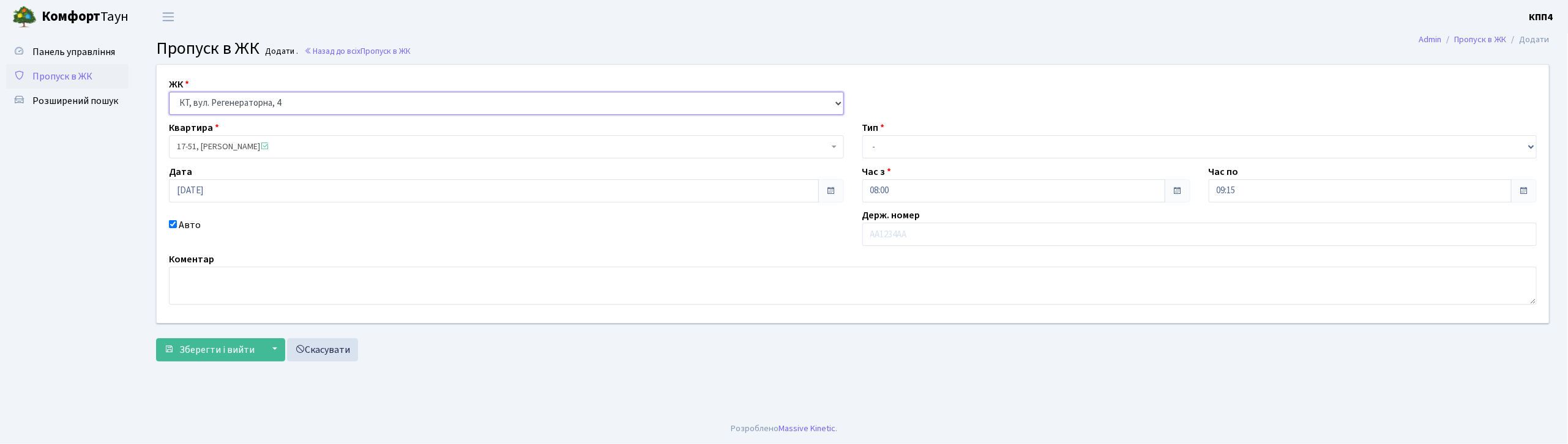
select select "295"
click at [169, 92] on select "- КТ, вул. Регенераторна, 4 КТ2, просп. [STREET_ADDRESS] [STREET_ADDRESS] [PERS…" at bounding box center [506, 103] width 675 height 23
select select
click at [238, 147] on span "Квартира" at bounding box center [503, 146] width 652 height 12
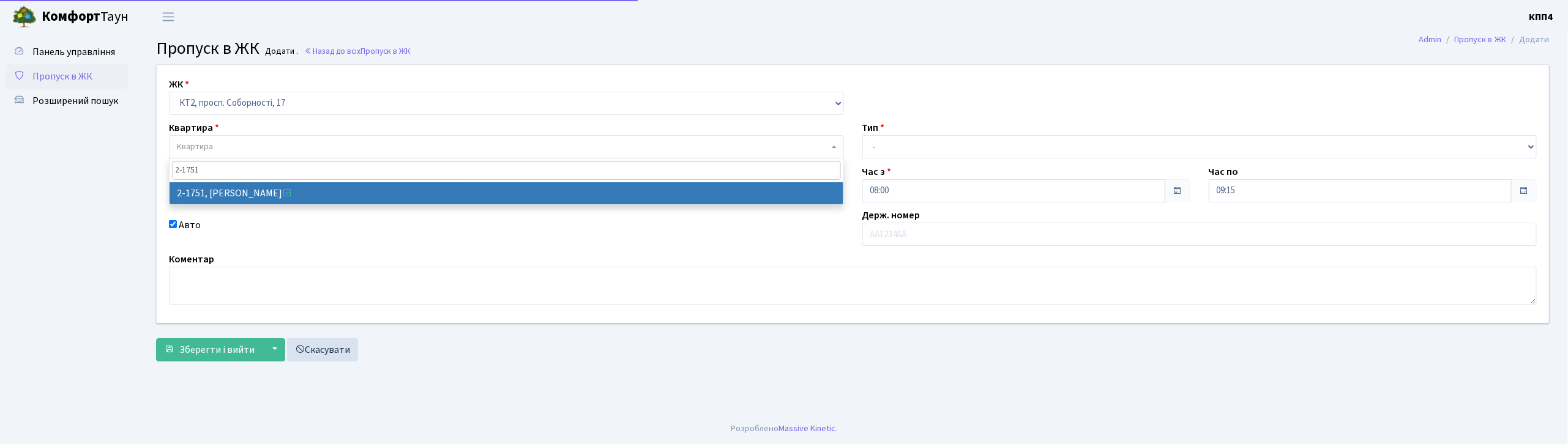
type input "2-1751"
select select "13366"
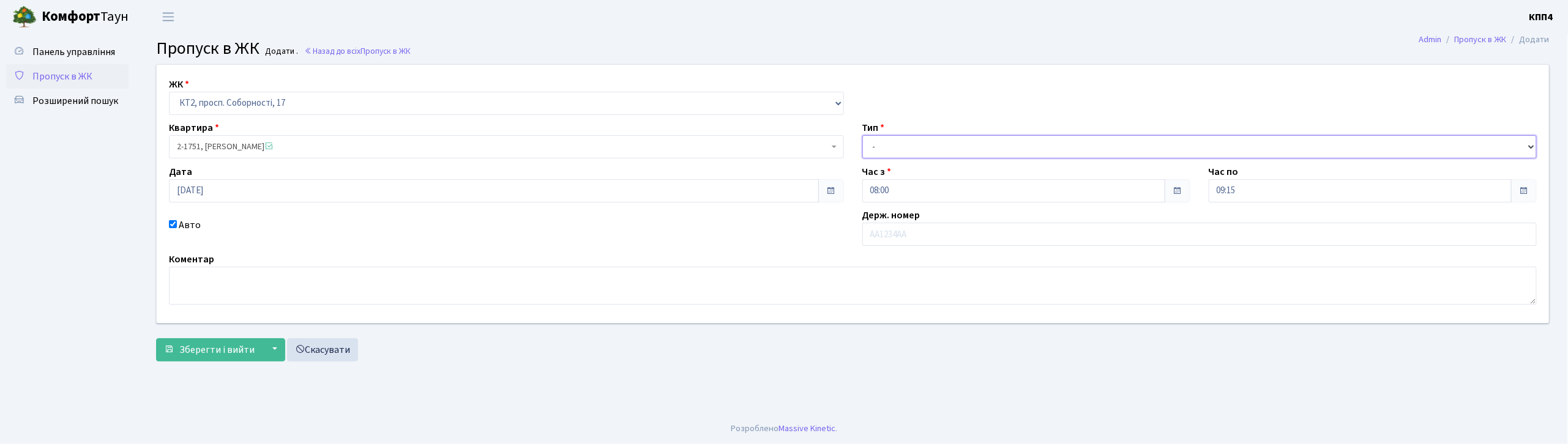
click at [928, 156] on select "- Доставка Таксі Гості Сервіс" at bounding box center [1200, 147] width 675 height 23
select select "3"
click at [862, 135] on select "- Доставка Таксі Гості Сервіс" at bounding box center [1200, 147] width 675 height 23
click at [201, 295] on textarea at bounding box center [853, 286] width 1368 height 38
type textarea "ВСЕХ"
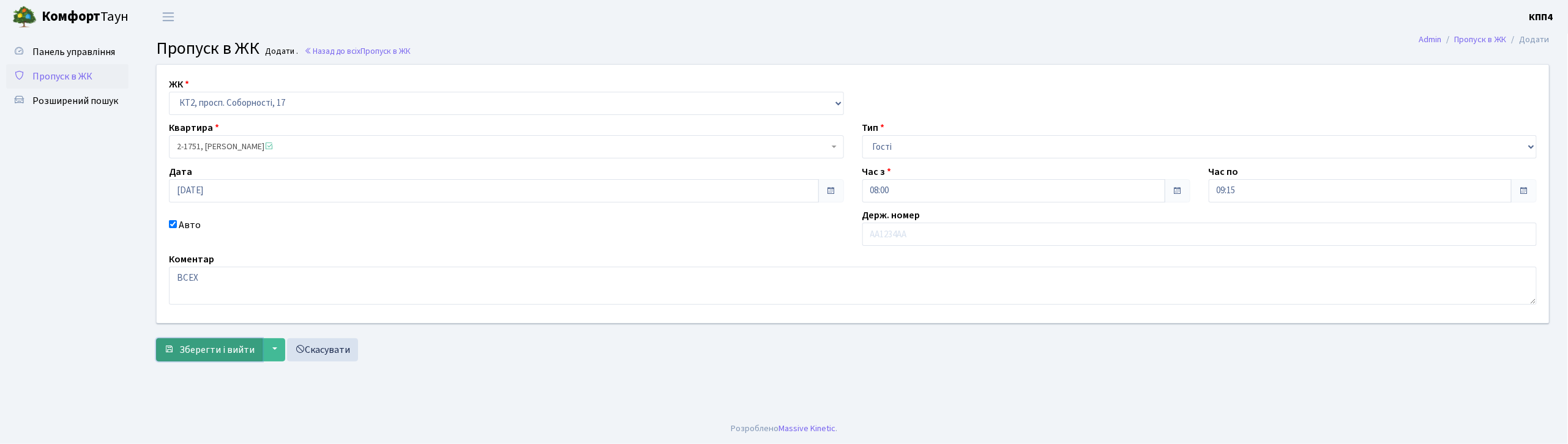
click at [208, 346] on span "Зберегти і вийти" at bounding box center [216, 350] width 75 height 13
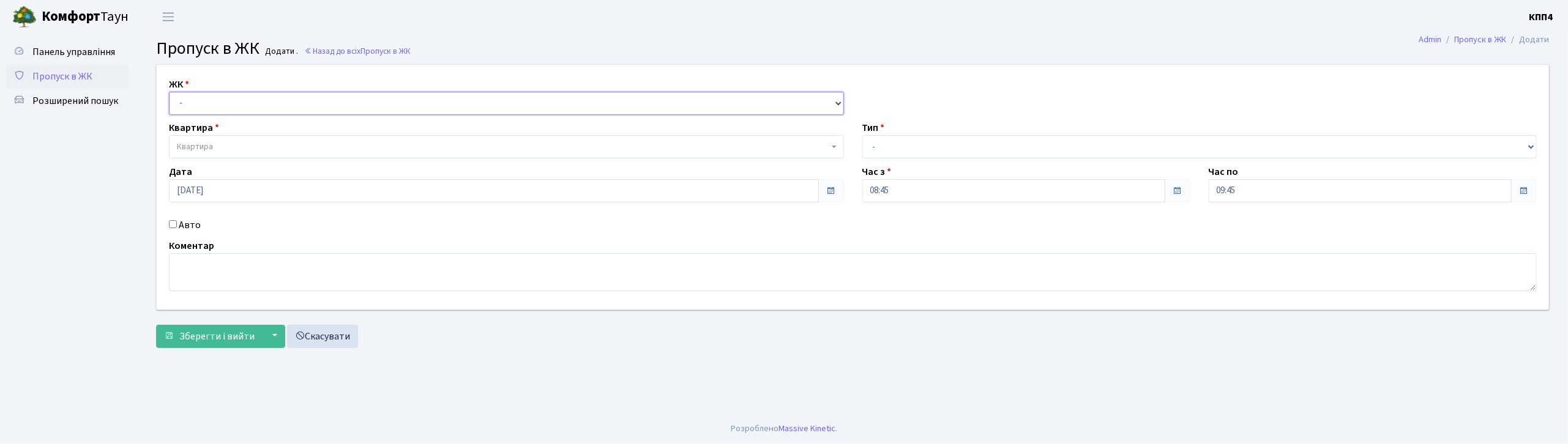
drag, startPoint x: 410, startPoint y: 106, endPoint x: 402, endPoint y: 113, distance: 10.6
click at [410, 106] on select "- КТ, вул. Регенераторна, 4 КТ2, просп. [STREET_ADDRESS] [STREET_ADDRESS] [PERS…" at bounding box center [506, 103] width 675 height 23
select select "271"
click at [169, 92] on select "- КТ, вул. Регенераторна, 4 КТ2, просп. [STREET_ADDRESS] [STREET_ADDRESS] [PERS…" at bounding box center [506, 103] width 675 height 23
select select
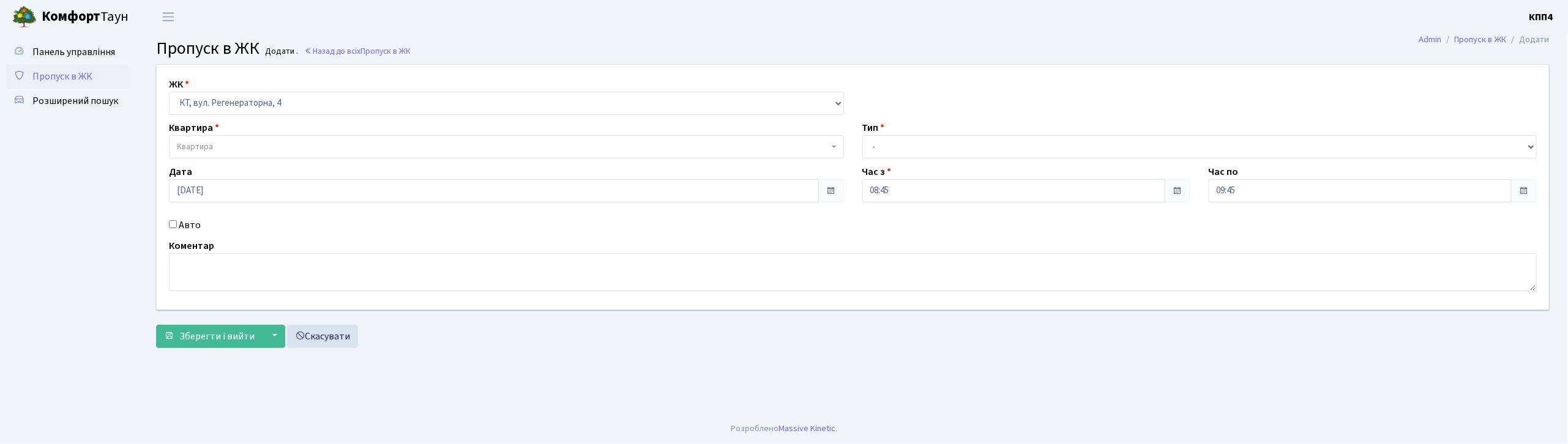
click at [169, 229] on div "Авто" at bounding box center [506, 225] width 694 height 15
click at [172, 221] on input "Авто" at bounding box center [173, 224] width 8 height 8
checkbox input "true"
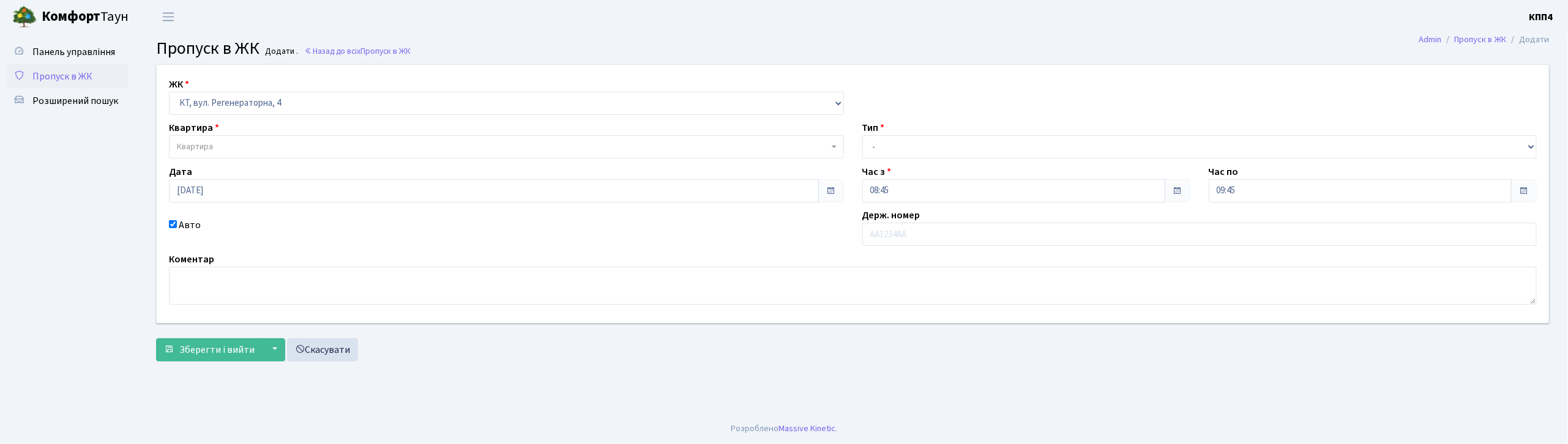
click at [202, 142] on span "Квартира" at bounding box center [195, 146] width 36 height 12
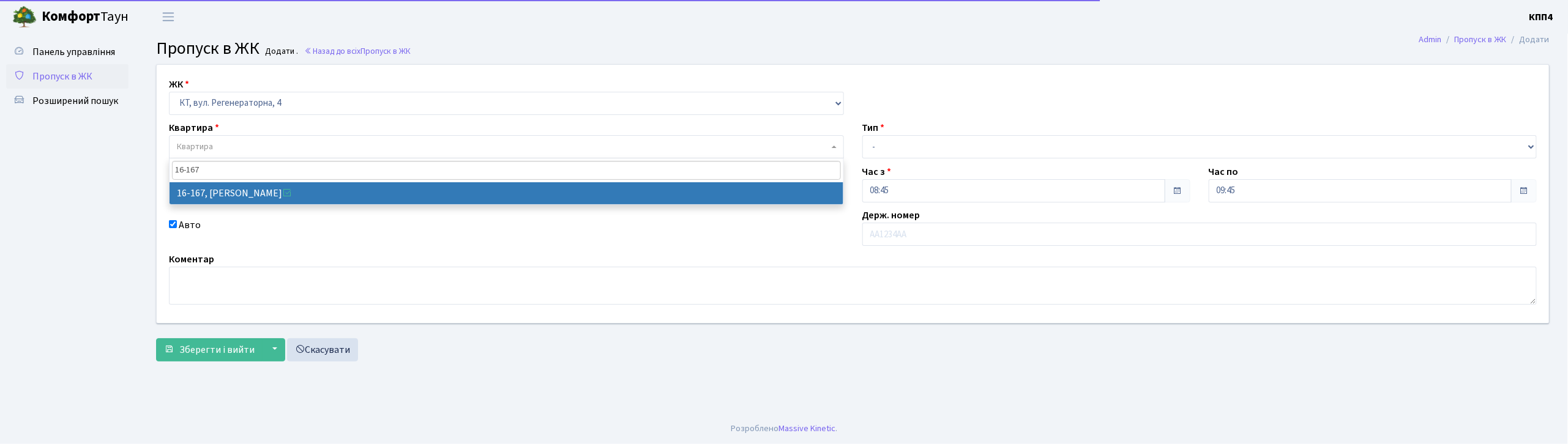
type input "16-167"
select select "8728"
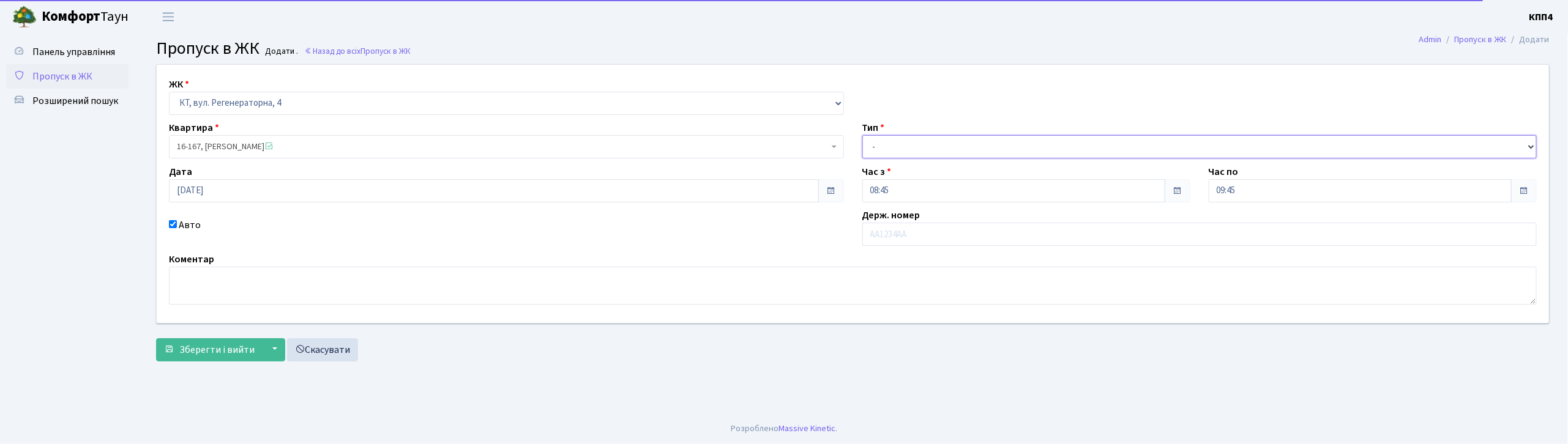
click at [909, 150] on select "- Доставка Таксі Гості Сервіс" at bounding box center [1200, 147] width 675 height 23
select select "3"
click at [862, 135] on select "- Доставка Таксі Гості Сервіс" at bounding box center [1200, 147] width 675 height 23
click at [888, 238] on input "text" at bounding box center [1200, 234] width 675 height 23
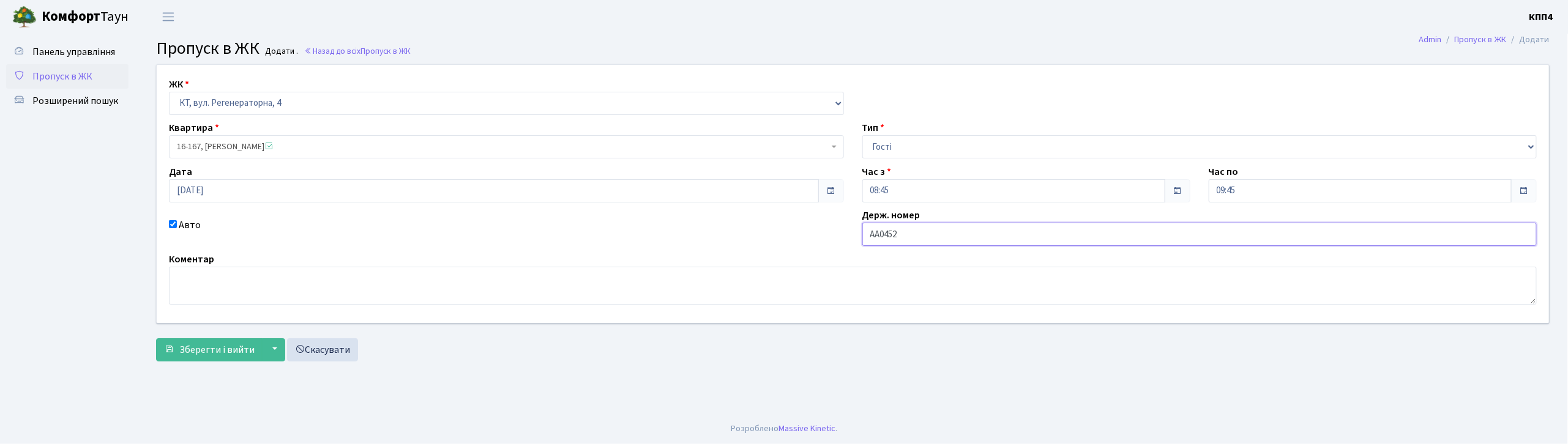
type input "АА0452КЕ"
click at [227, 350] on span "Зберегти і вийти" at bounding box center [216, 350] width 75 height 13
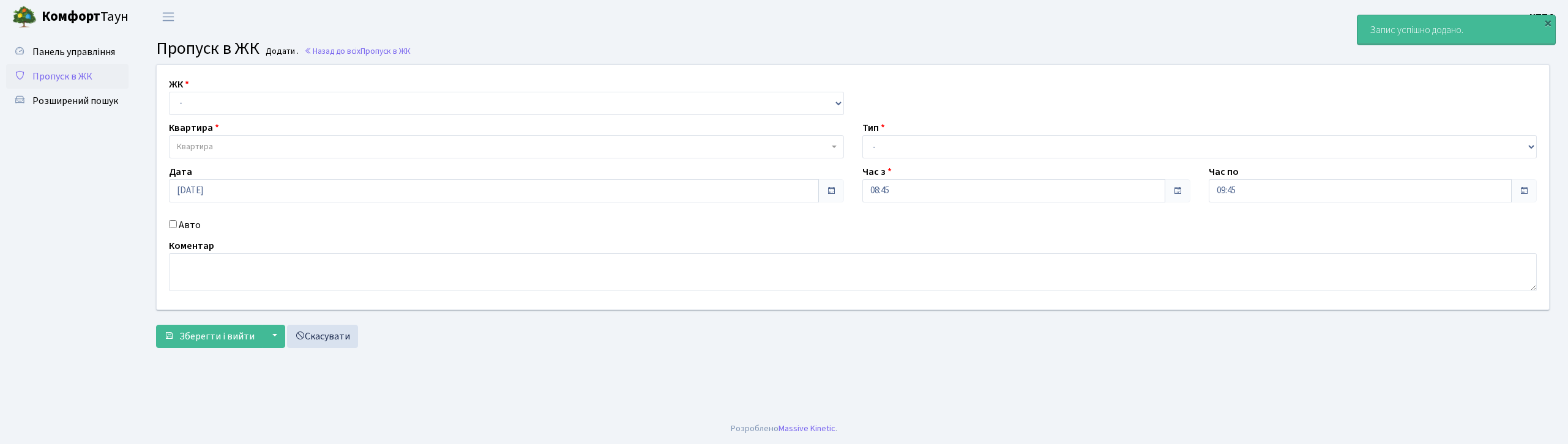
click at [213, 96] on select "- КТ, вул. Регенераторна, 4 КТ2, просп. [STREET_ADDRESS] [STREET_ADDRESS] [PERS…" at bounding box center [506, 103] width 675 height 23
select select "271"
click at [169, 92] on select "- КТ, вул. Регенераторна, 4 КТ2, просп. [STREET_ADDRESS] [STREET_ADDRESS] [PERS…" at bounding box center [506, 103] width 675 height 23
select select
click at [190, 229] on label "Авто" at bounding box center [189, 225] width 22 height 15
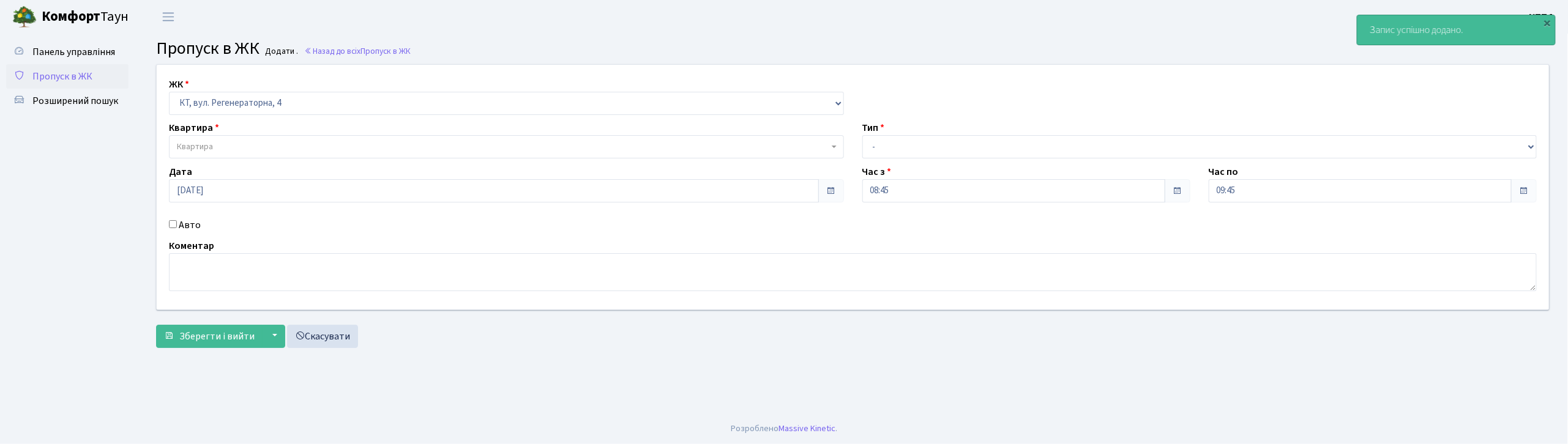
click at [177, 228] on input "Авто" at bounding box center [173, 224] width 8 height 8
checkbox input "true"
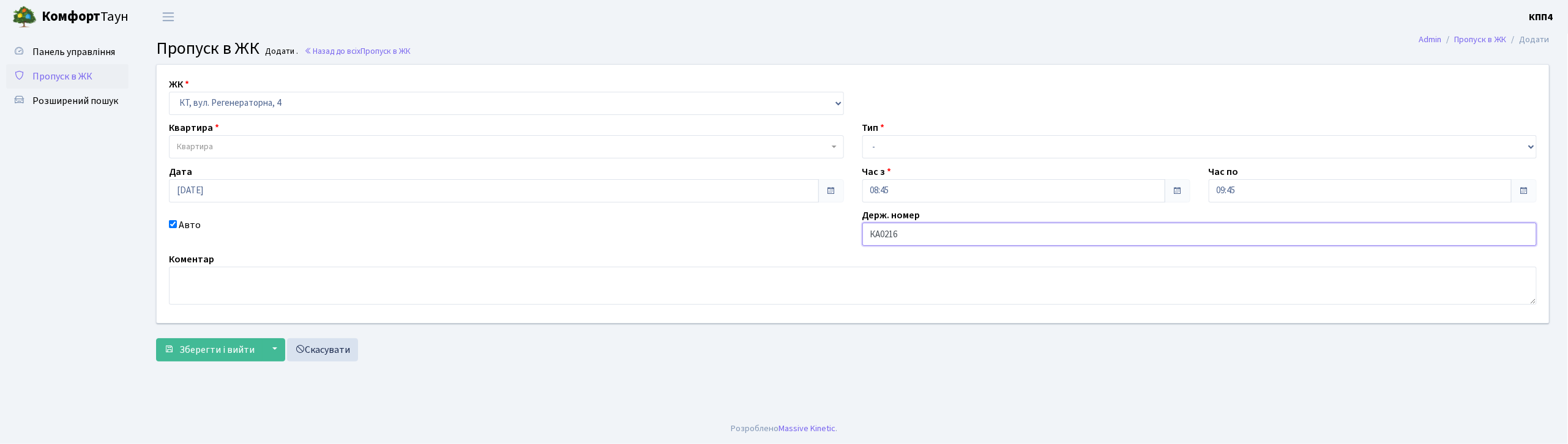
type input "КА0216ЕЕ"
drag, startPoint x: 896, startPoint y: 138, endPoint x: 902, endPoint y: 155, distance: 18.0
click at [900, 142] on select "- Доставка Таксі Гості Сервіс" at bounding box center [1200, 147] width 675 height 23
select select "3"
click at [862, 135] on select "- Доставка Таксі Гості Сервіс" at bounding box center [1200, 147] width 675 height 23
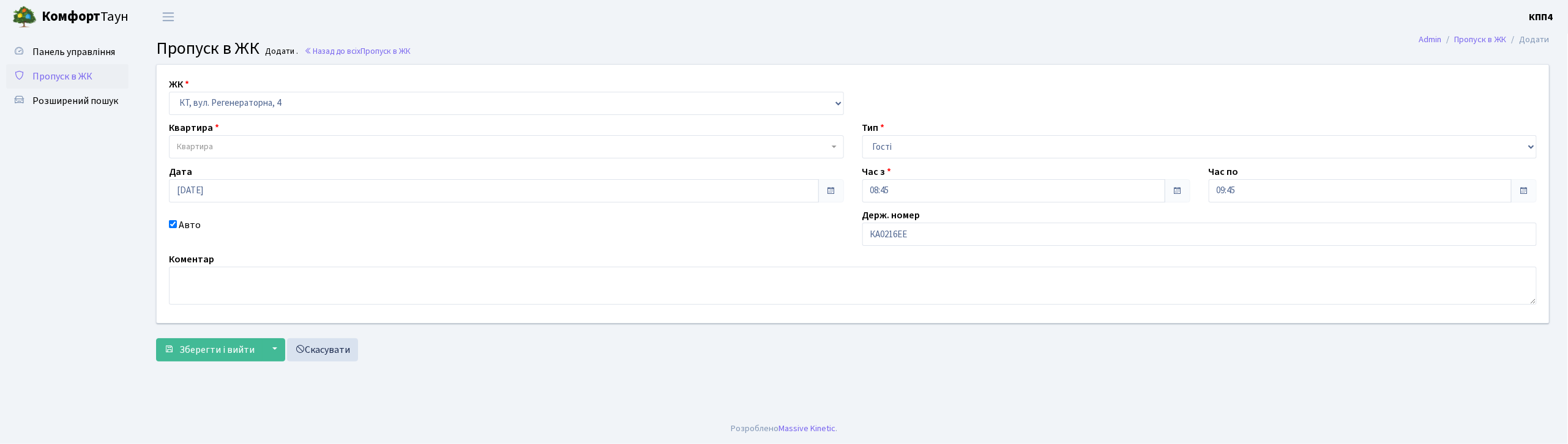
click at [203, 135] on label "Квартира" at bounding box center [194, 128] width 50 height 15
click at [207, 139] on span "Квартира" at bounding box center [506, 147] width 675 height 23
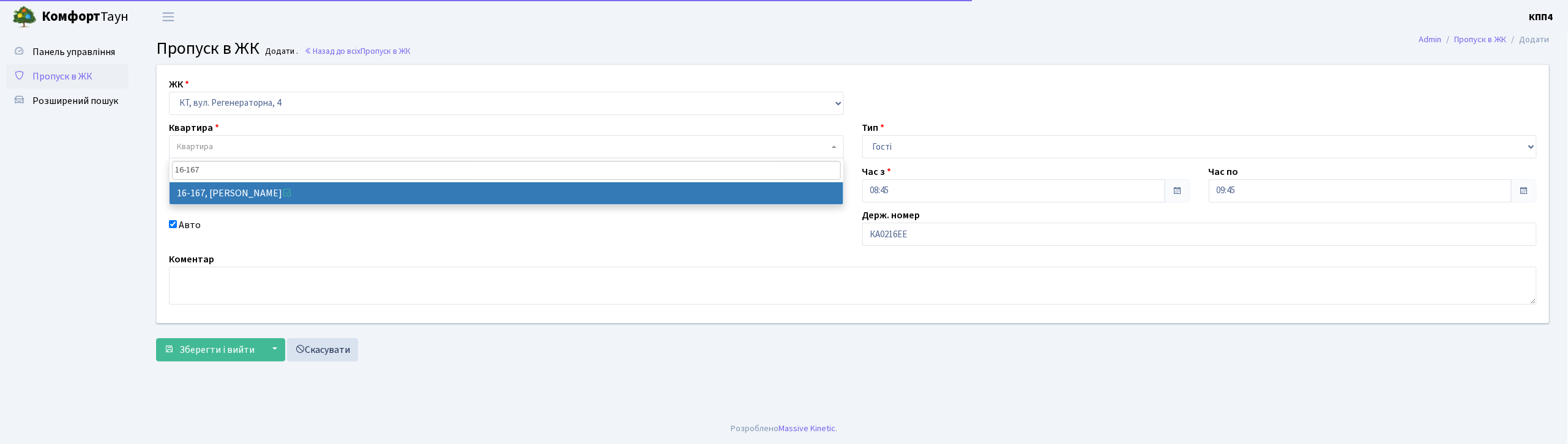
type input "16-167"
select select "8728"
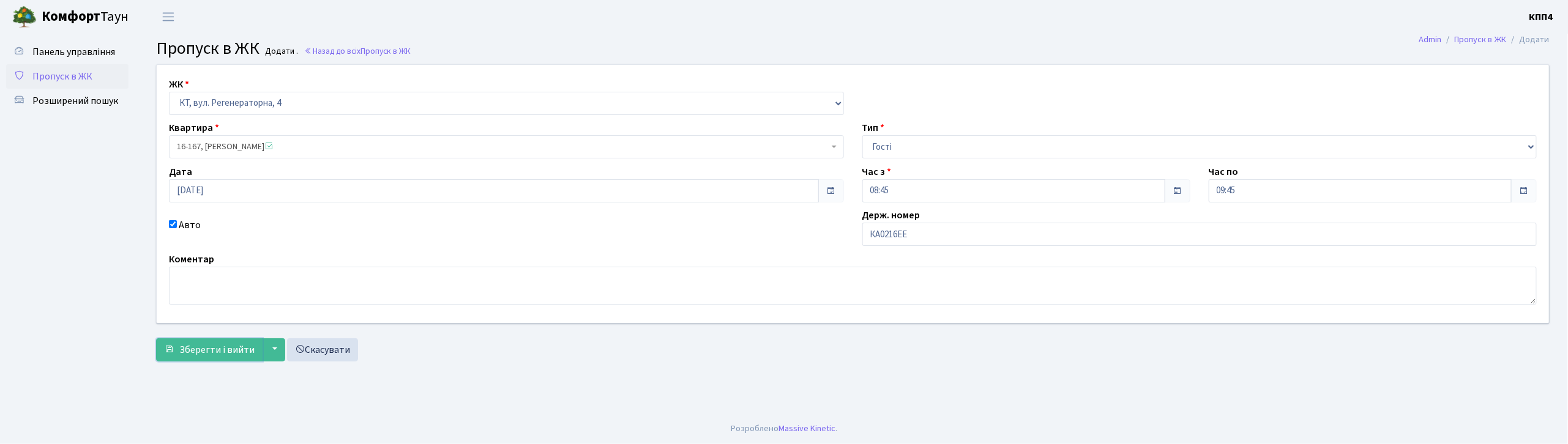
drag, startPoint x: 214, startPoint y: 350, endPoint x: 213, endPoint y: 336, distance: 14.0
click at [214, 348] on span "Зберегти і вийти" at bounding box center [216, 350] width 75 height 13
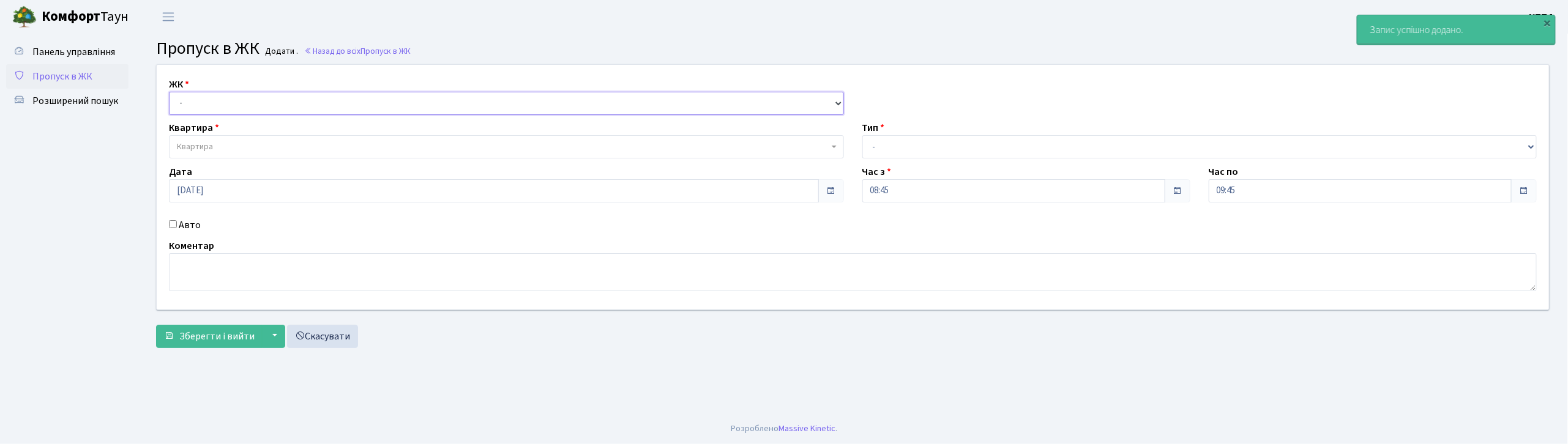
click at [211, 108] on select "- КТ, вул. Регенераторна, 4 КТ2, просп. [STREET_ADDRESS] [STREET_ADDRESS] [PERS…" at bounding box center [506, 103] width 675 height 23
select select "271"
click at [169, 92] on select "- КТ, вул. Регенераторна, 4 КТ2, просп. [STREET_ADDRESS] [STREET_ADDRESS] [PERS…" at bounding box center [506, 103] width 675 height 23
select select
click at [194, 225] on label "Авто" at bounding box center [189, 225] width 22 height 15
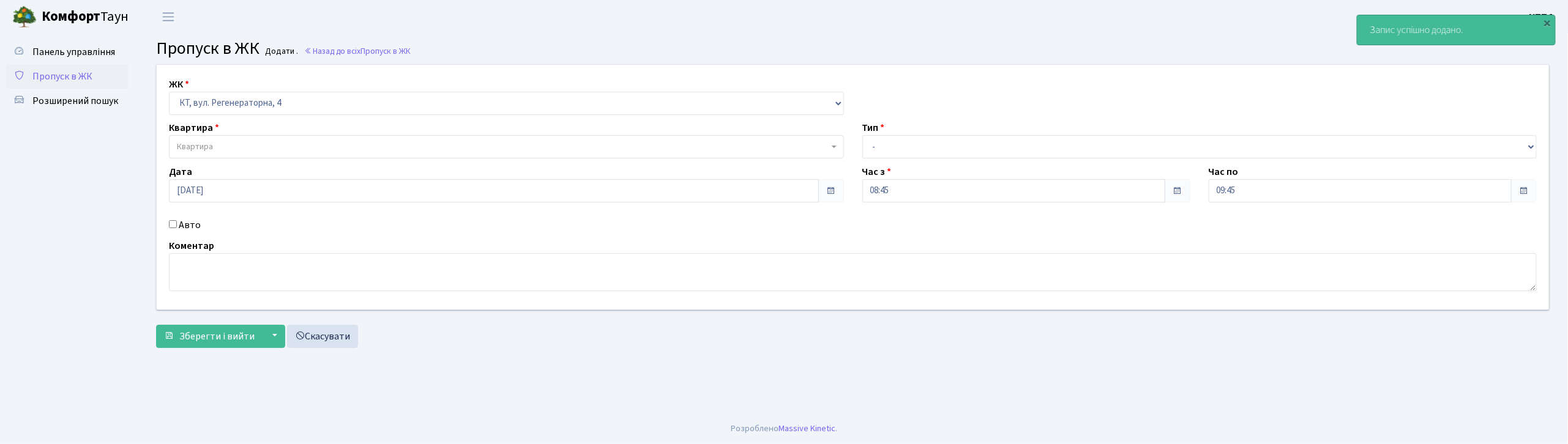
click at [177, 225] on input "Авто" at bounding box center [173, 224] width 8 height 8
checkbox input "true"
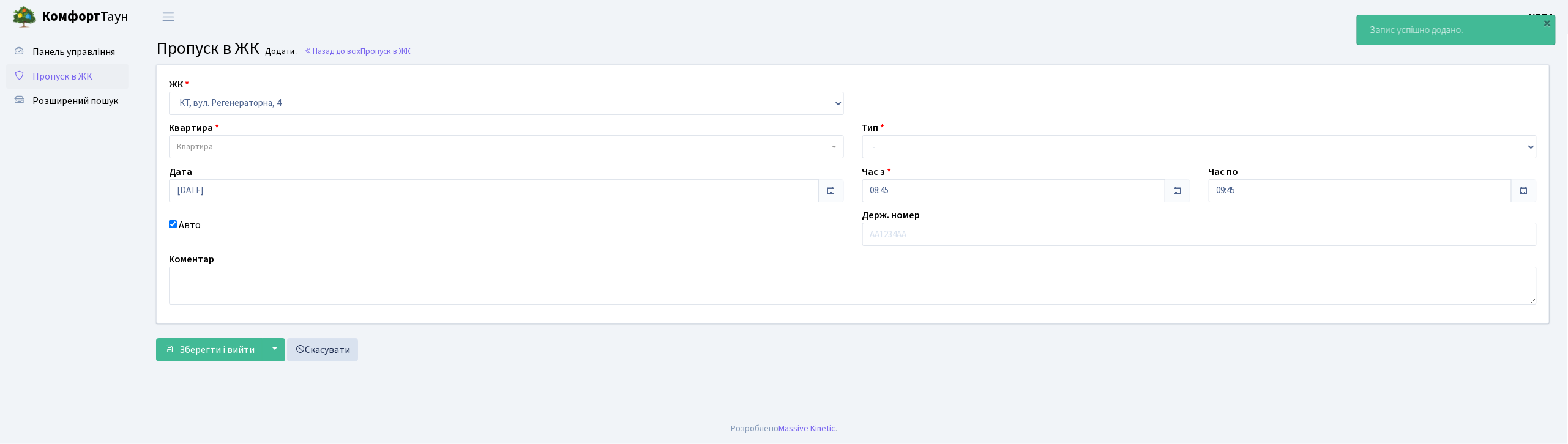
click at [229, 151] on span "Квартира" at bounding box center [503, 146] width 652 height 12
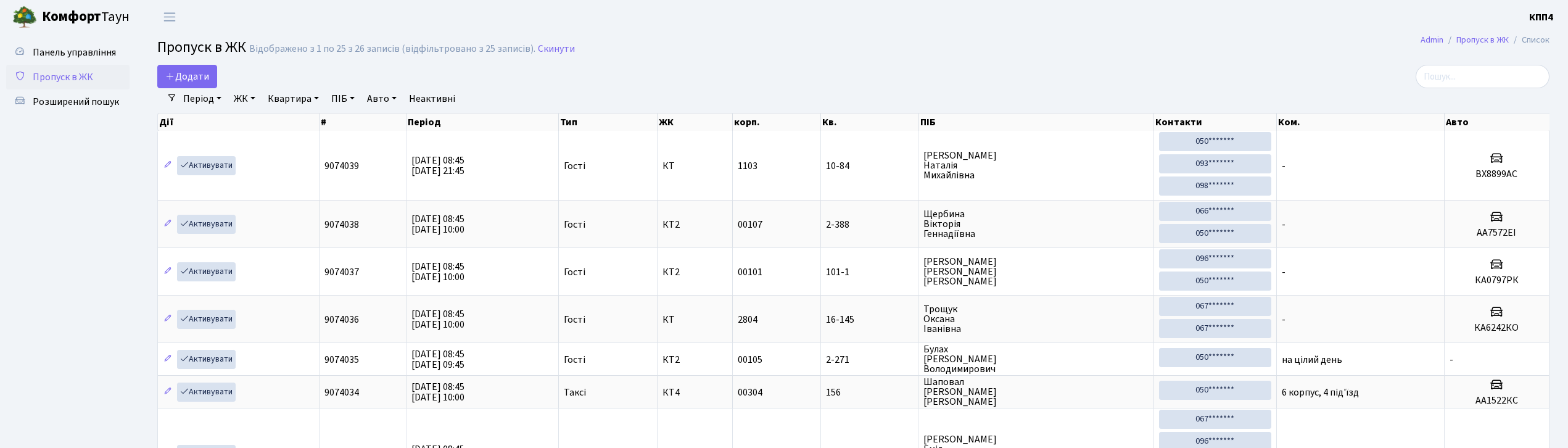
select select "25"
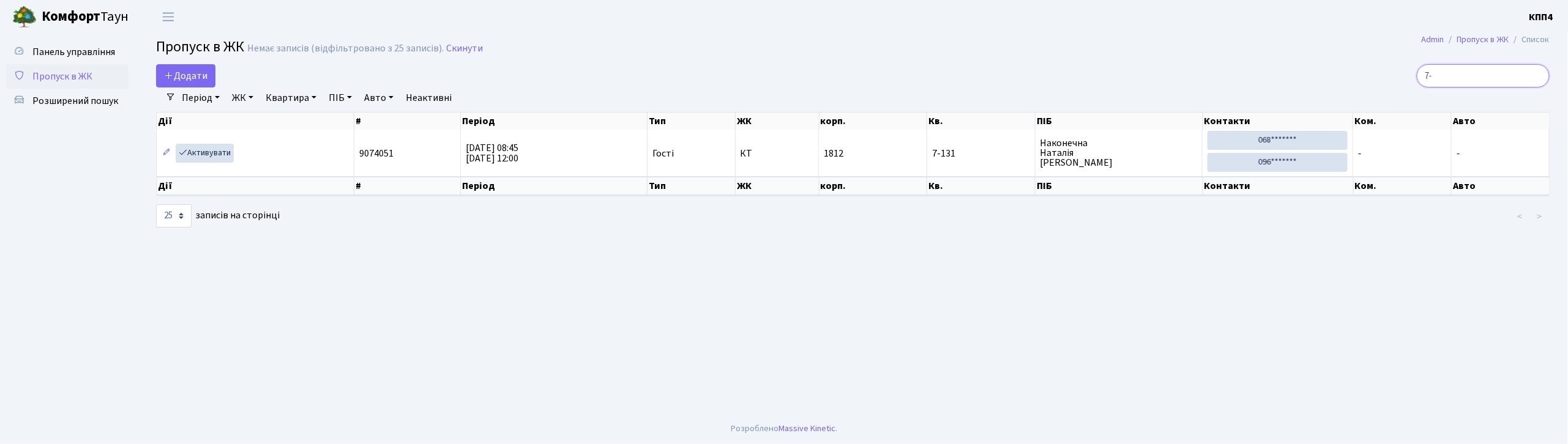
type input "7"
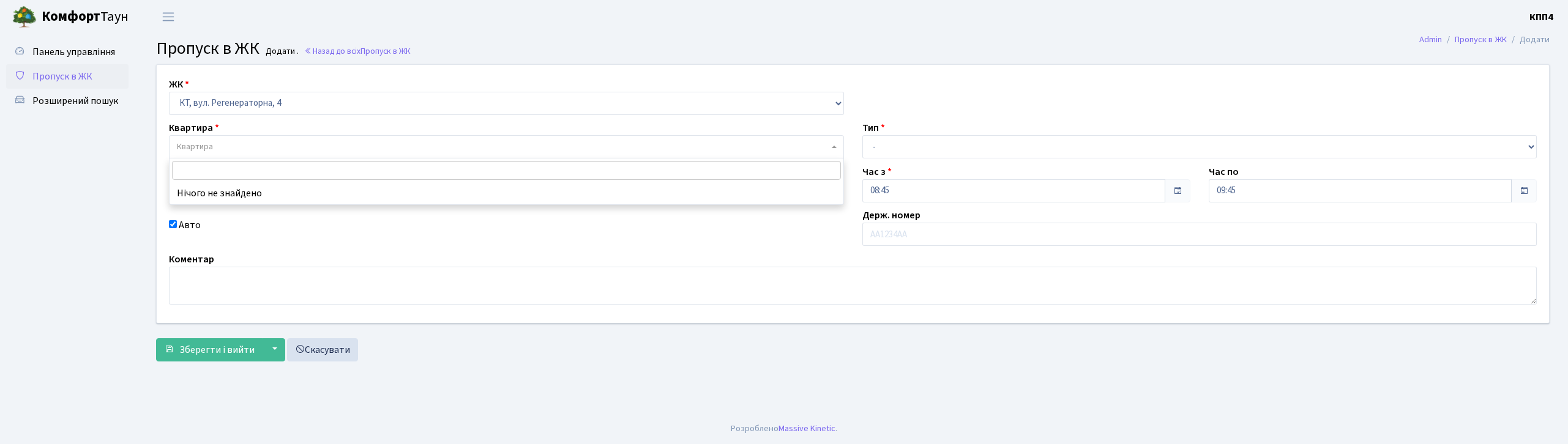
select select "271"
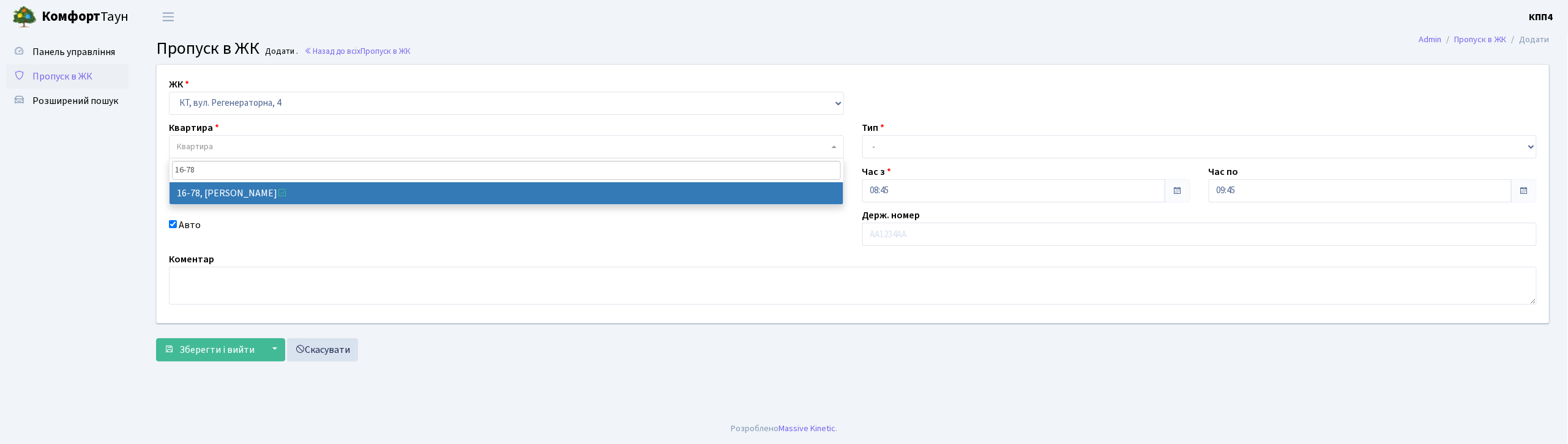
type input "16-78"
select select "8639"
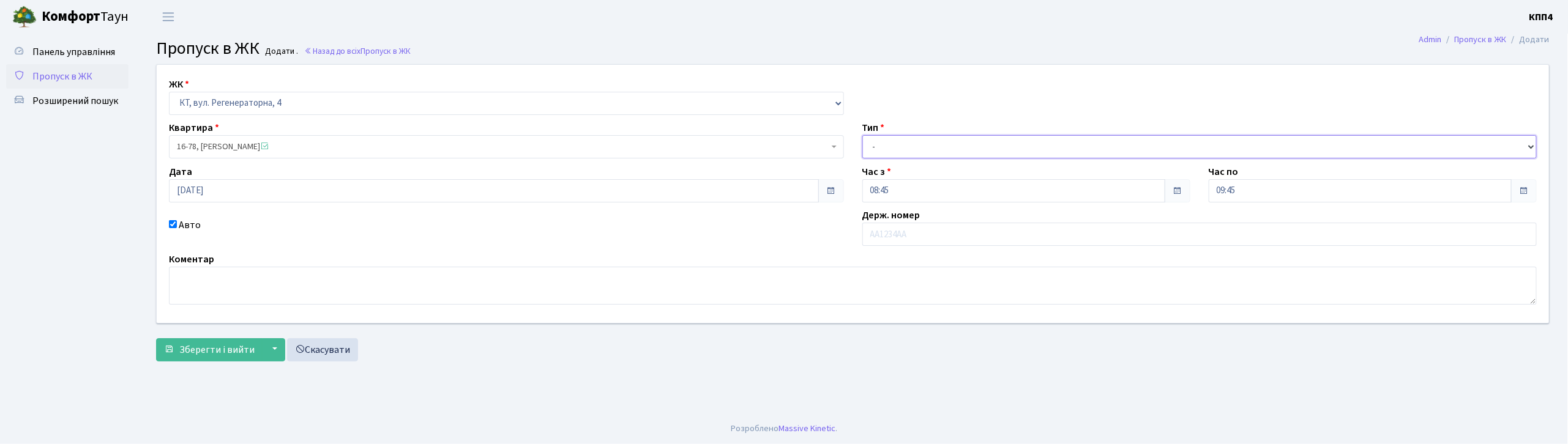
click at [899, 153] on select "- Доставка Таксі Гості Сервіс" at bounding box center [1200, 147] width 675 height 23
select select "3"
click at [862, 135] on select "- Доставка Таксі Гості Сервіс" at bounding box center [1200, 147] width 675 height 23
click at [290, 99] on select "- КТ, вул. Регенераторна, 4 КТ2, просп. [STREET_ADDRESS] [STREET_ADDRESS] [PERS…" at bounding box center [506, 103] width 675 height 23
select select "304"
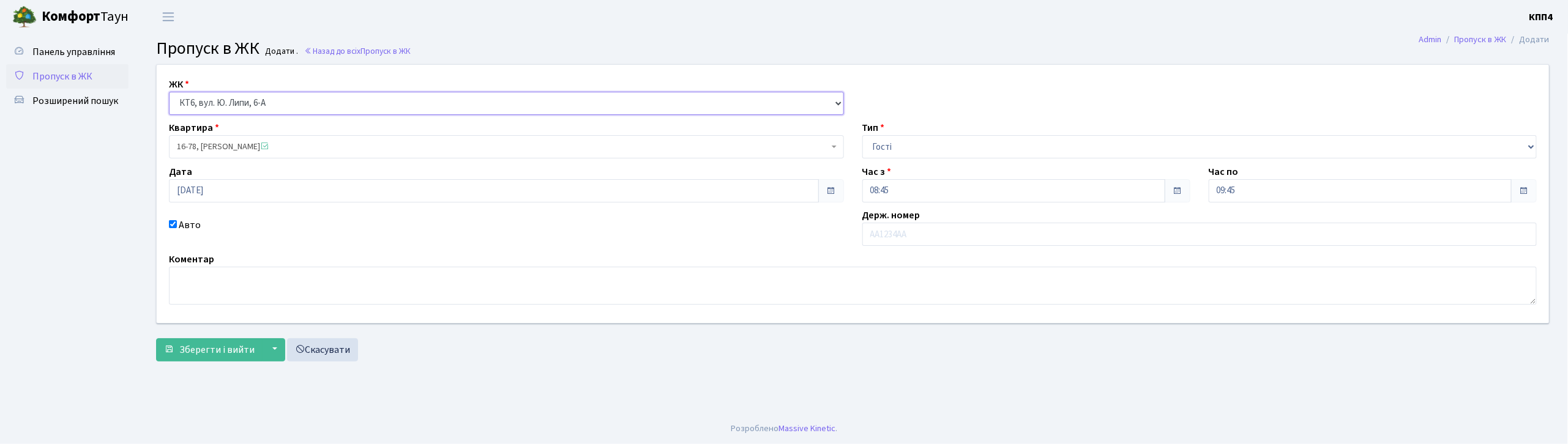
click at [169, 92] on select "- КТ, вул. Регенераторна, 4 КТ2, просп. [STREET_ADDRESS] [STREET_ADDRESS] [PERS…" at bounding box center [506, 103] width 675 height 23
select select
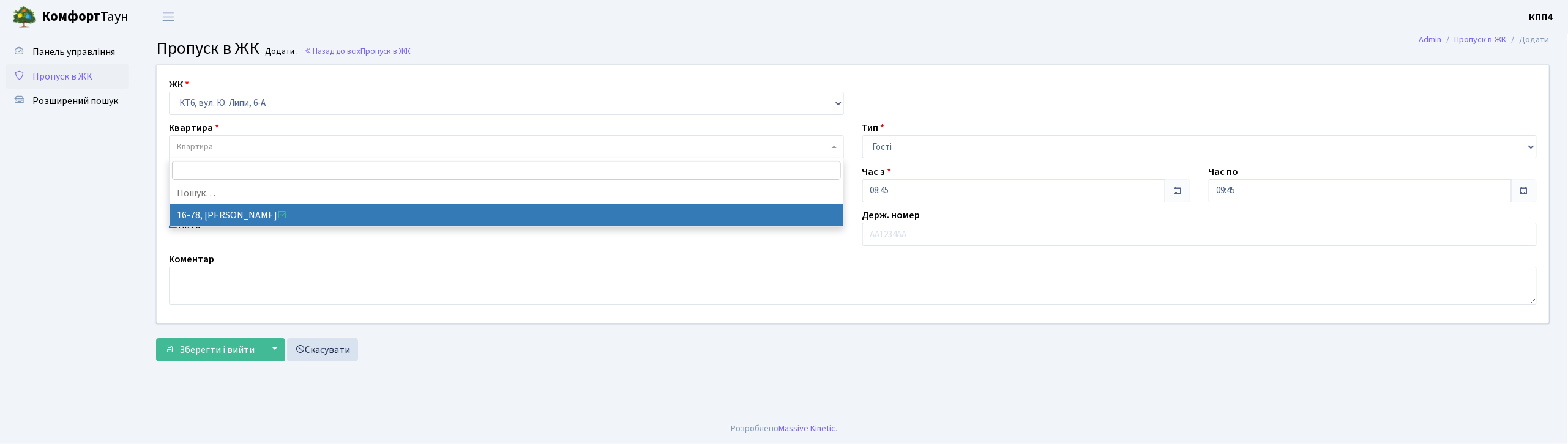
drag, startPoint x: 263, startPoint y: 144, endPoint x: 285, endPoint y: 149, distance: 22.6
click at [265, 144] on span "Квартира" at bounding box center [503, 146] width 652 height 12
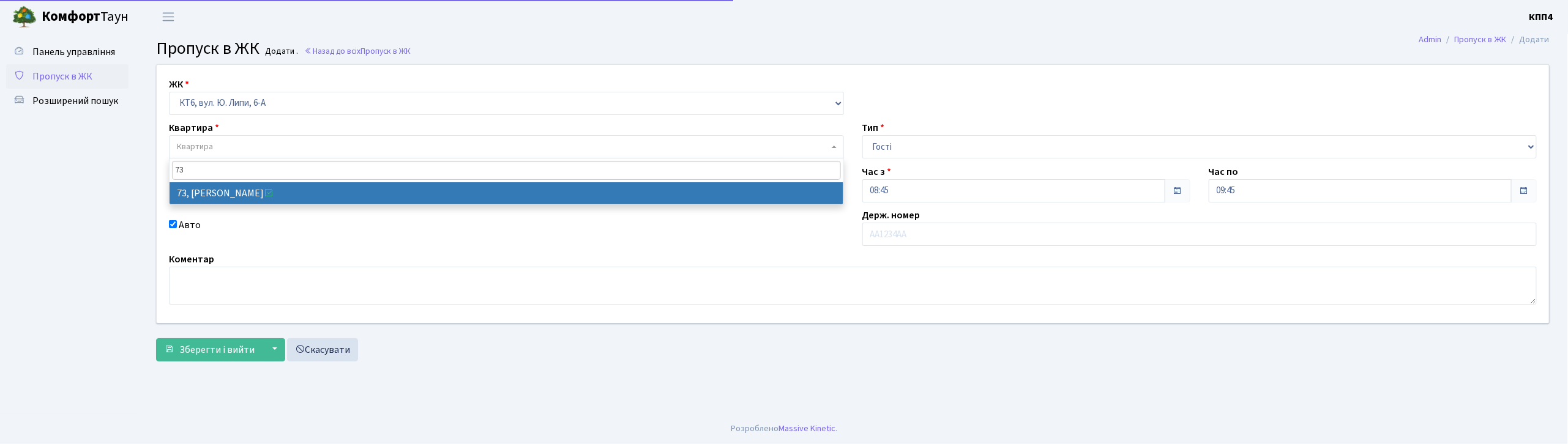
type input "73"
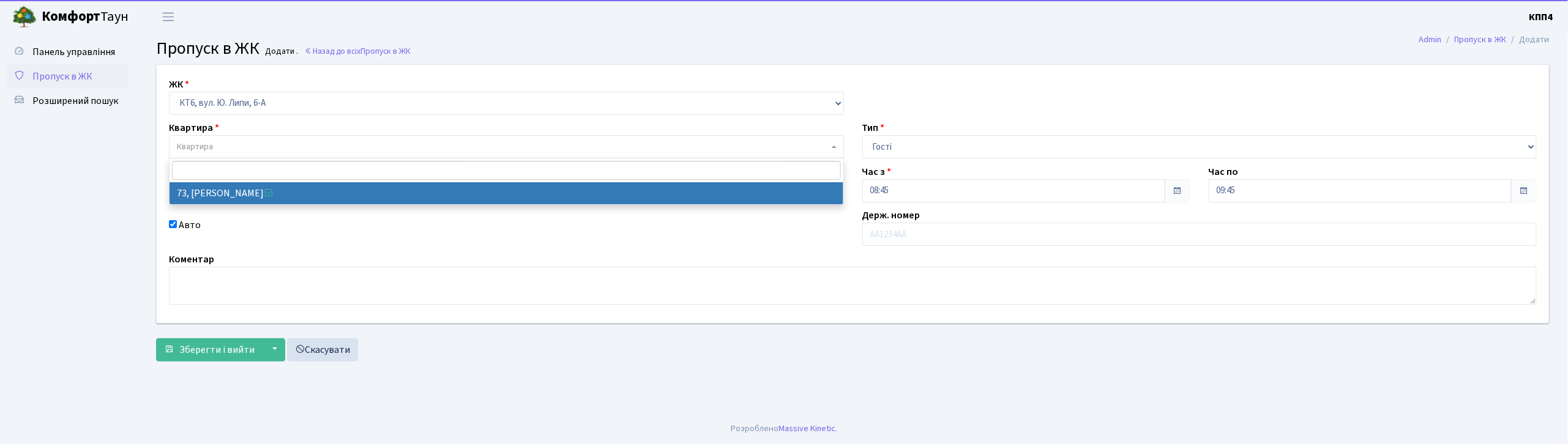
select select "17165"
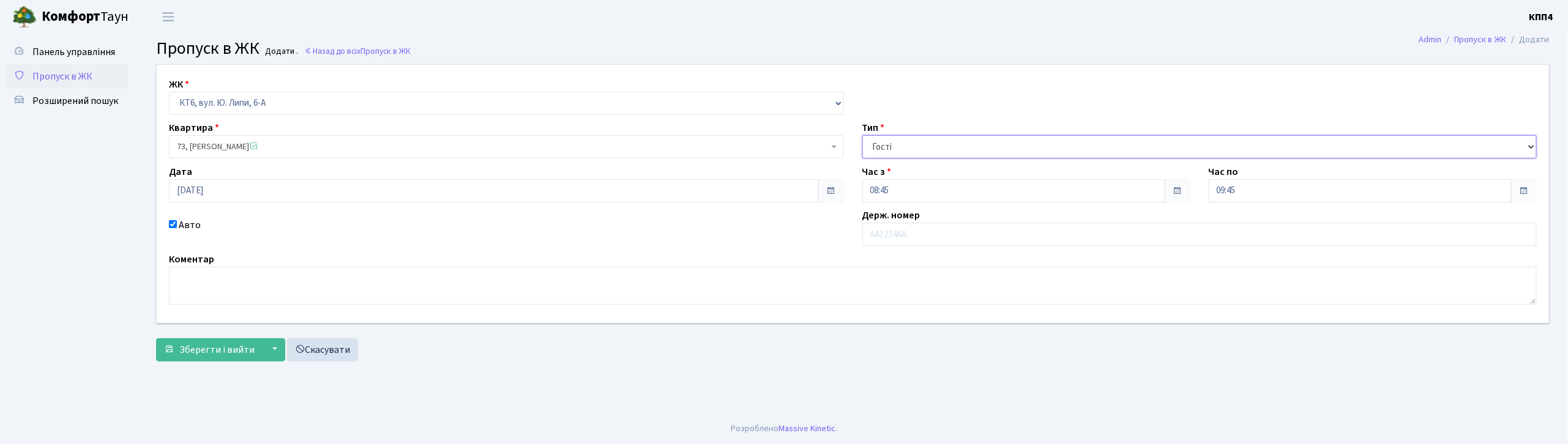
click at [894, 151] on select "- Доставка Таксі Гості Сервіс" at bounding box center [1200, 147] width 675 height 23
select select "2"
click at [862, 135] on select "- Доставка Таксі Гості Сервіс" at bounding box center [1200, 147] width 675 height 23
click at [890, 226] on input "text" at bounding box center [1200, 234] width 675 height 23
type input "КА9781ЕК"
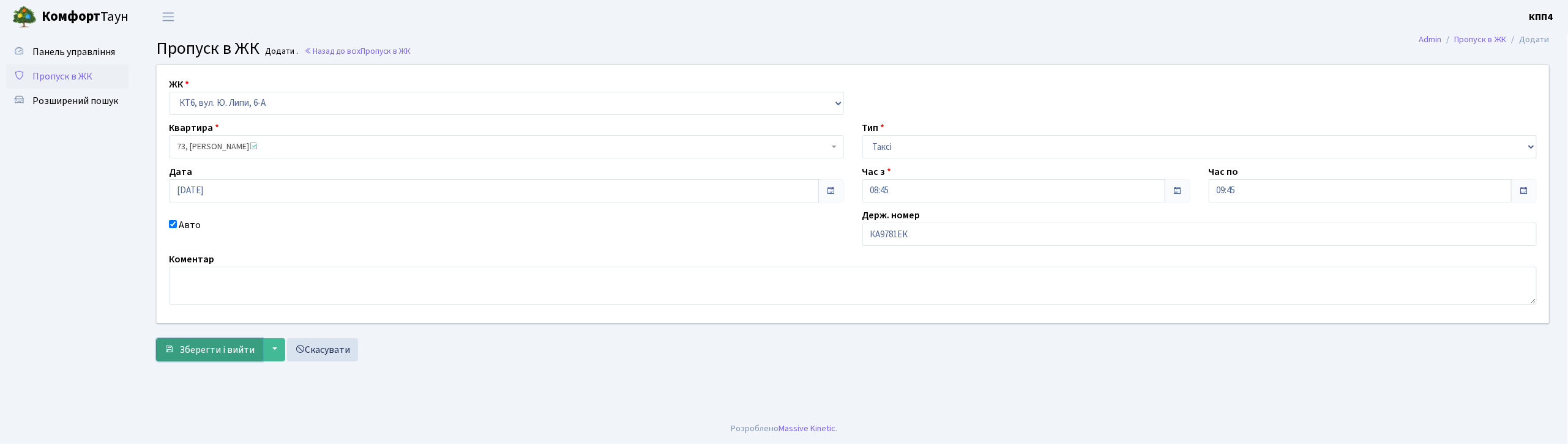
click at [234, 348] on span "Зберегти і вийти" at bounding box center [216, 350] width 75 height 13
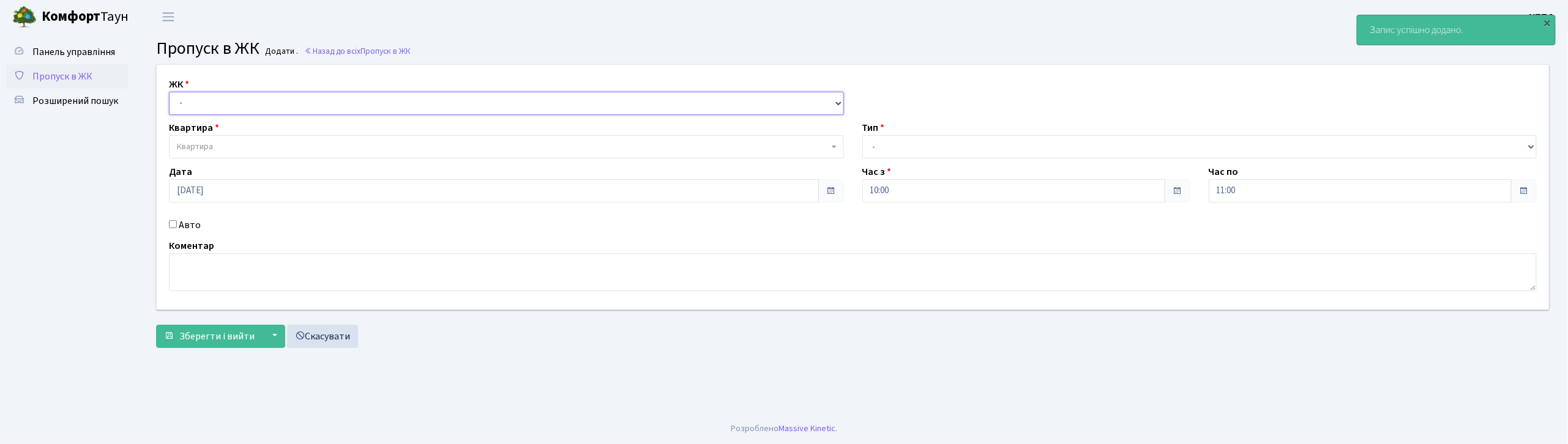
click at [221, 102] on select "- КТ, вул. Регенераторна, 4 КТ2, просп. Соборності, 17 КТ3, вул. Березнева, 16 …" at bounding box center [506, 103] width 675 height 23
select select "271"
click at [169, 92] on select "- КТ, вул. Регенераторна, 4 КТ2, просп. Соборності, 17 КТ3, вул. Березнева, 16 …" at bounding box center [506, 103] width 675 height 23
select select
click at [186, 219] on label "Авто" at bounding box center [189, 225] width 22 height 15
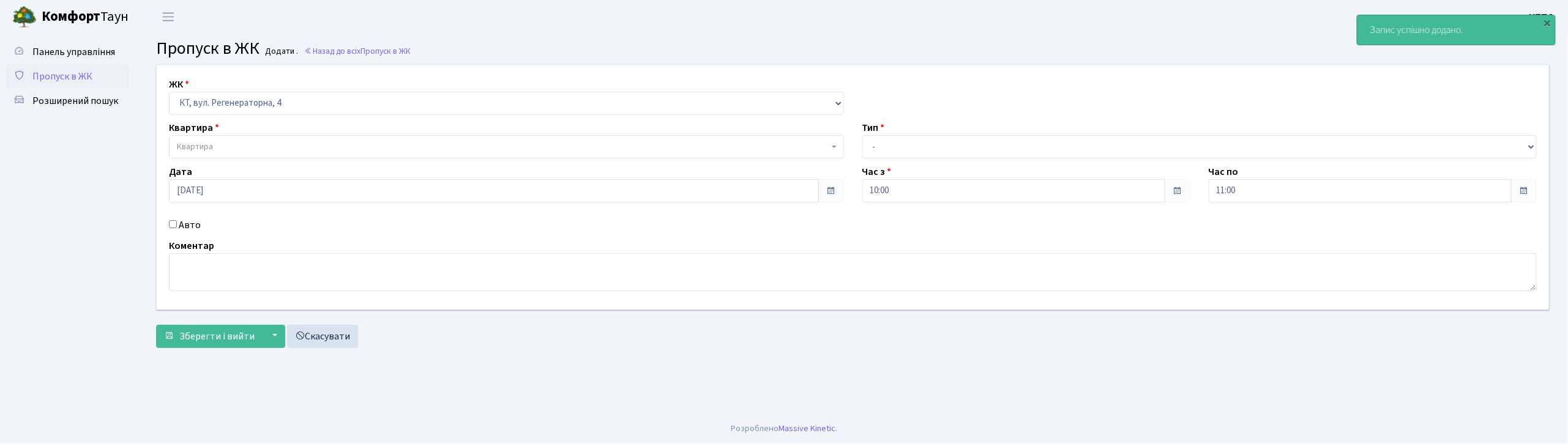
click at [177, 220] on input "Авто" at bounding box center [173, 224] width 8 height 8
checkbox input "true"
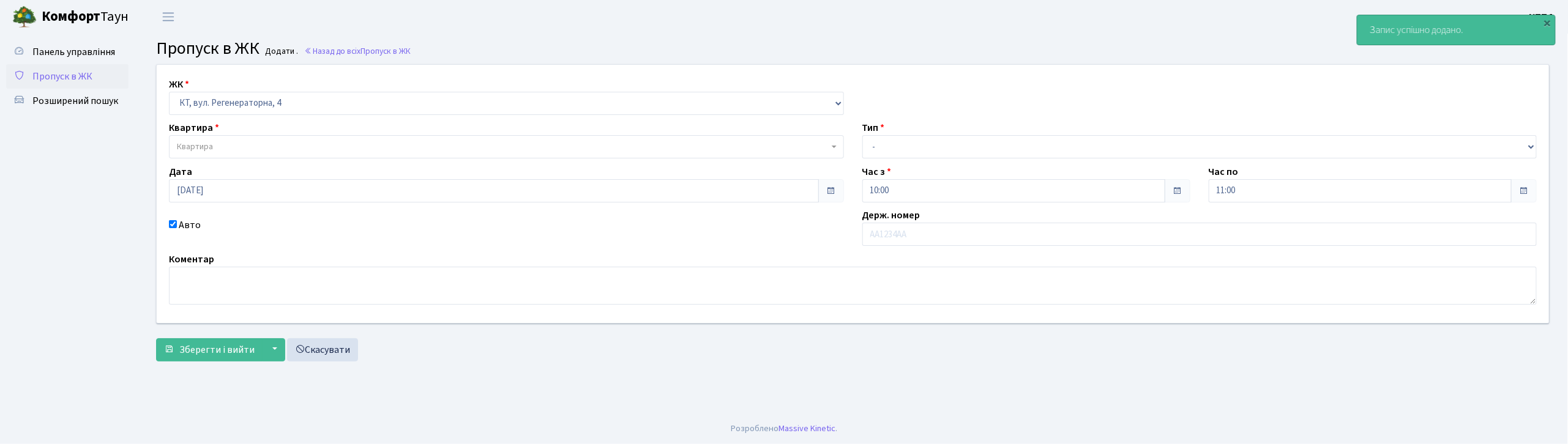
click at [214, 157] on span "Квартира" at bounding box center [506, 147] width 675 height 23
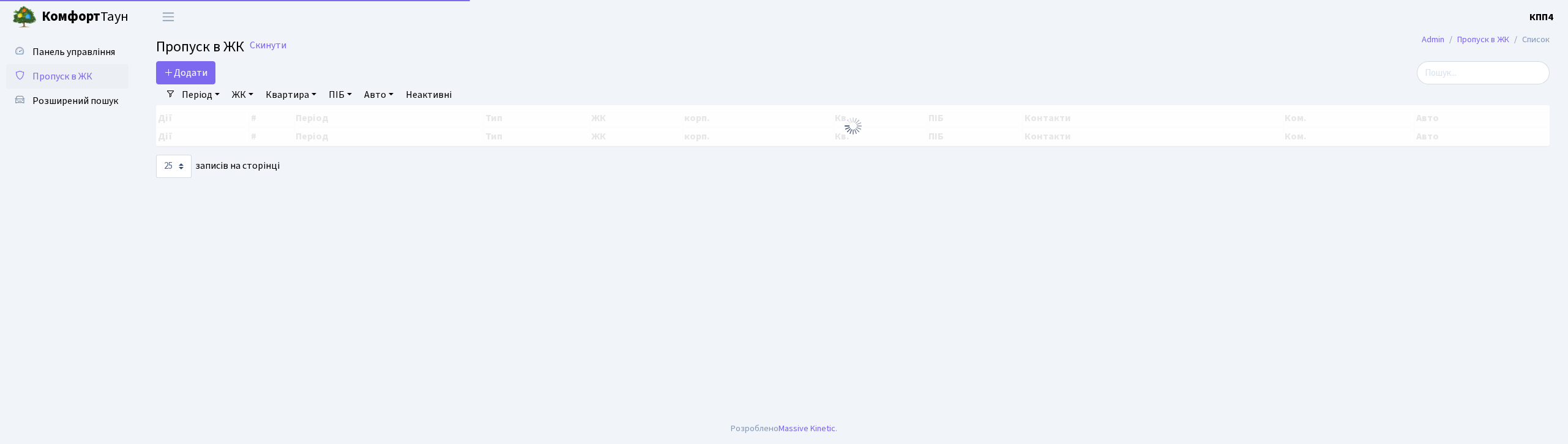
select select "25"
click at [180, 77] on span "Додати" at bounding box center [185, 72] width 44 height 13
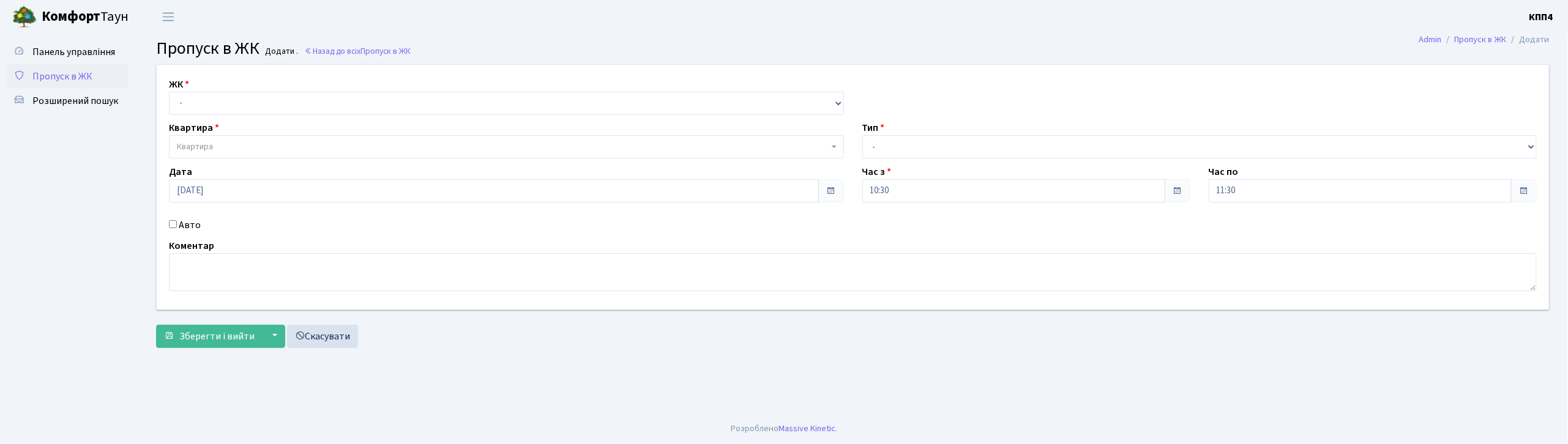
click at [197, 90] on div "ЖК - КТ, вул. Регенераторна, 4 КТ2, просп. [STREET_ADDRESS] [STREET_ADDRESS] [P…" at bounding box center [506, 96] width 694 height 38
click at [197, 105] on select "- КТ, вул. Регенераторна, 4 КТ2, просп. [STREET_ADDRESS] [STREET_ADDRESS] [PERS…" at bounding box center [506, 103] width 675 height 23
select select "271"
click at [169, 92] on select "- КТ, вул. Регенераторна, 4 КТ2, просп. [STREET_ADDRESS] [STREET_ADDRESS] [PERS…" at bounding box center [506, 103] width 675 height 23
select select
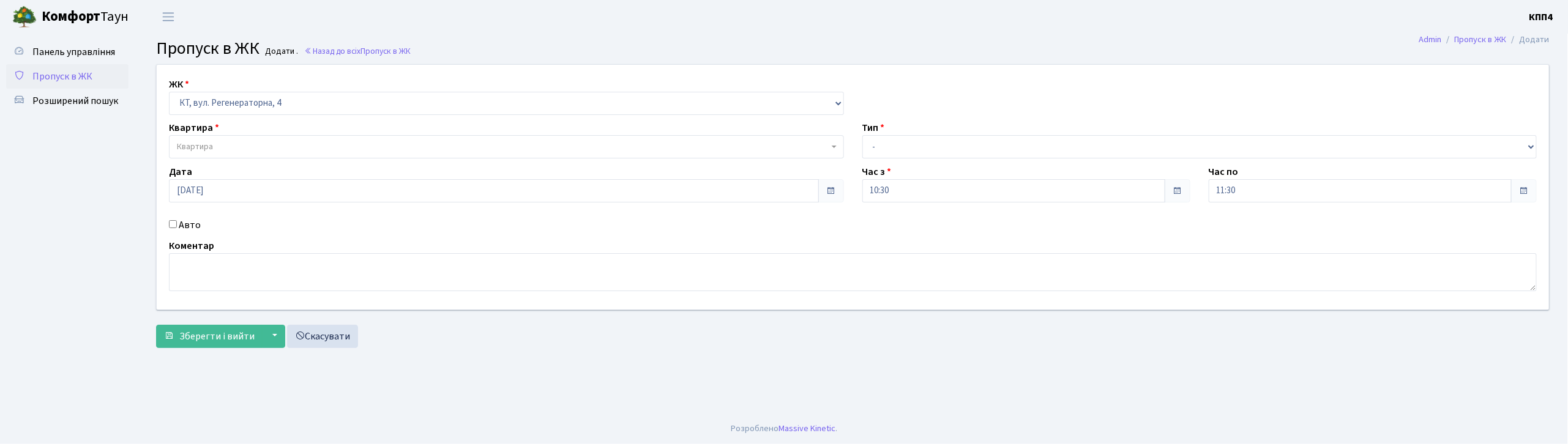
click at [206, 143] on span "Квартира" at bounding box center [195, 146] width 36 height 12
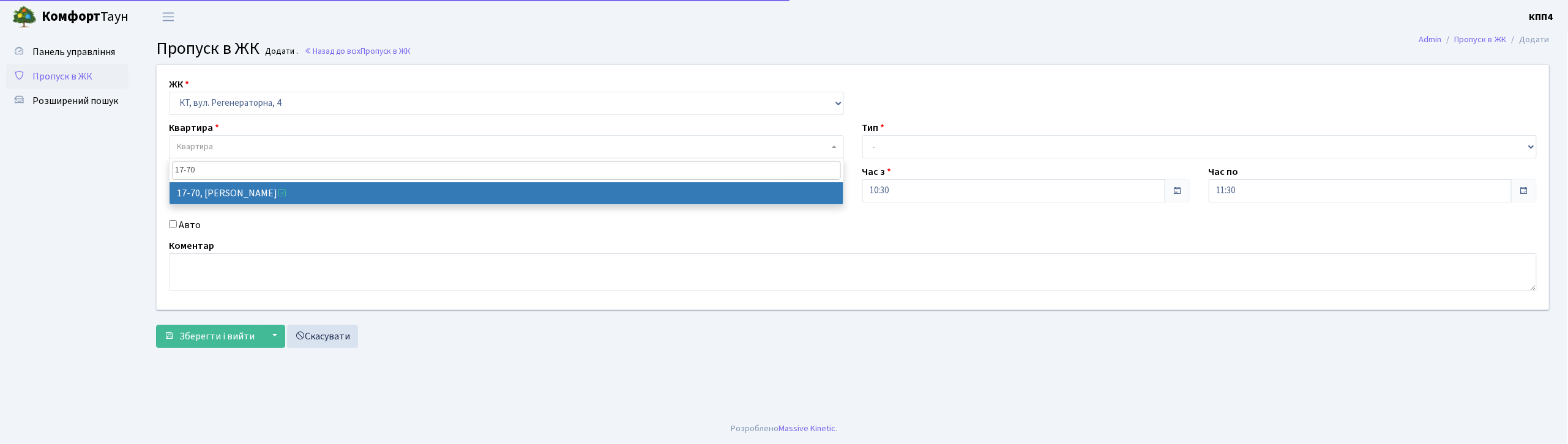
type input "17-70"
select select "9024"
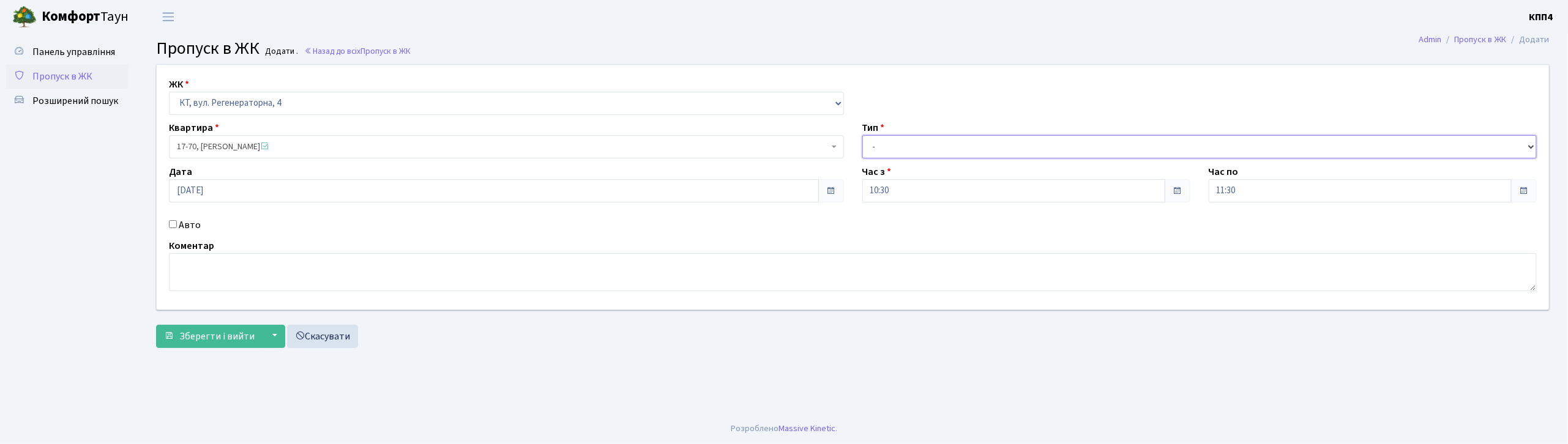
click at [887, 148] on select "- Доставка Таксі Гості Сервіс" at bounding box center [1200, 147] width 675 height 23
select select "1"
click at [862, 135] on select "- Доставка Таксі Гості Сервіс" at bounding box center [1200, 147] width 675 height 23
click at [211, 341] on span "Зберегти і вийти" at bounding box center [216, 336] width 75 height 13
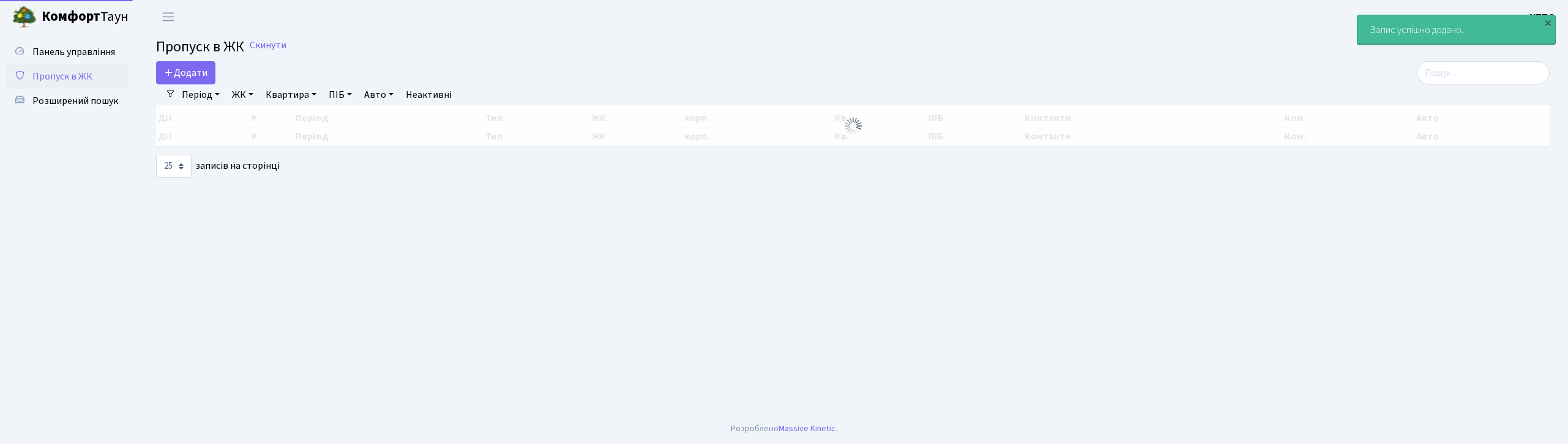
select select "25"
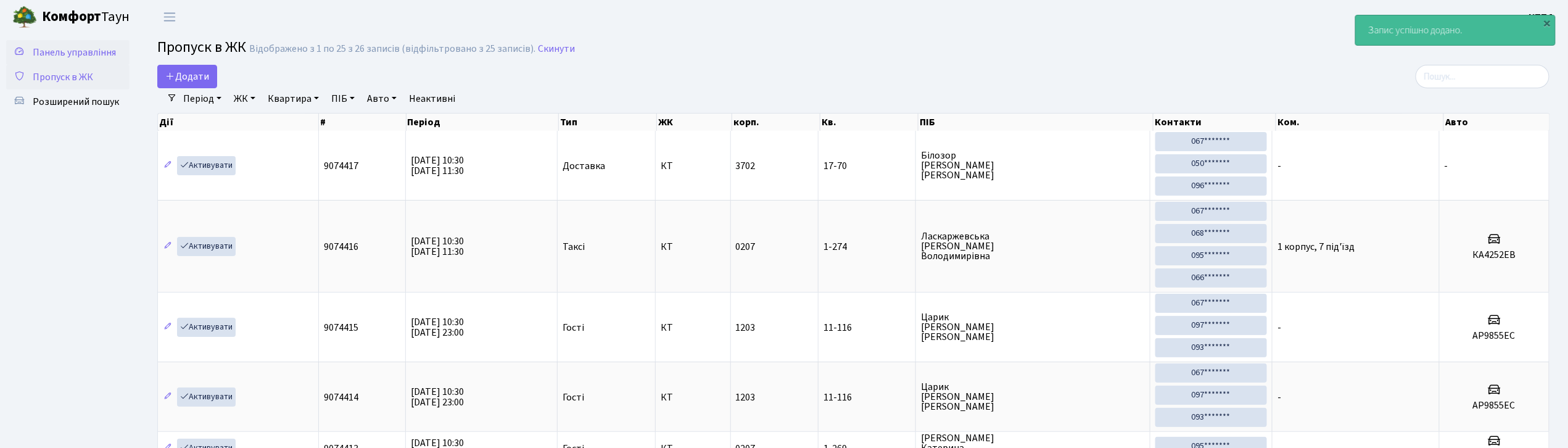
click at [98, 50] on span "Панель управління" at bounding box center [74, 52] width 84 height 13
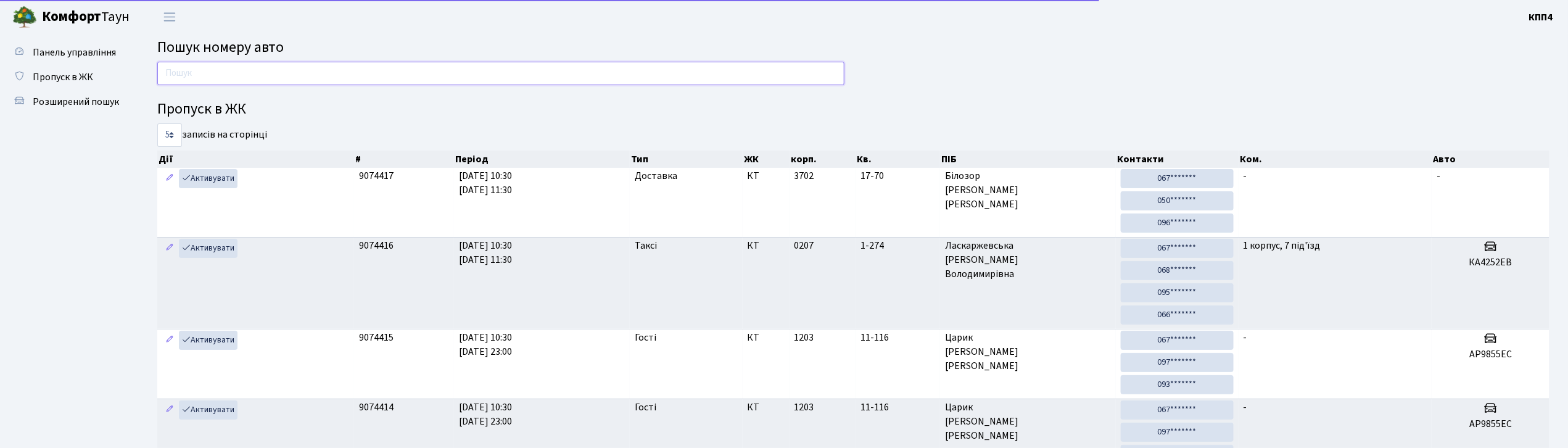
click at [198, 82] on input "text" at bounding box center [501, 73] width 687 height 24
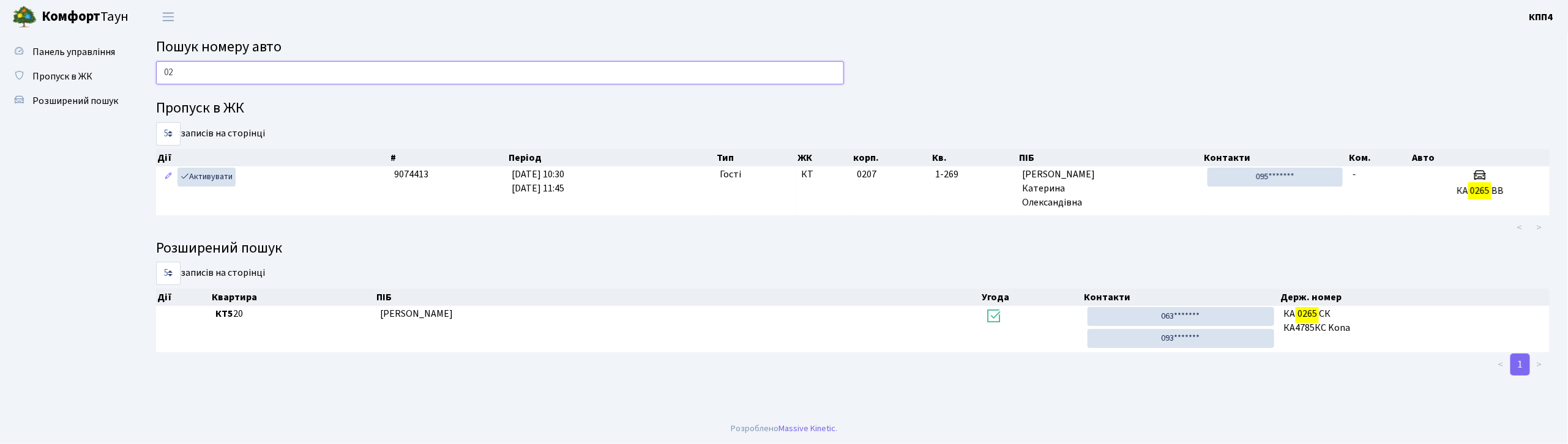
type input "0"
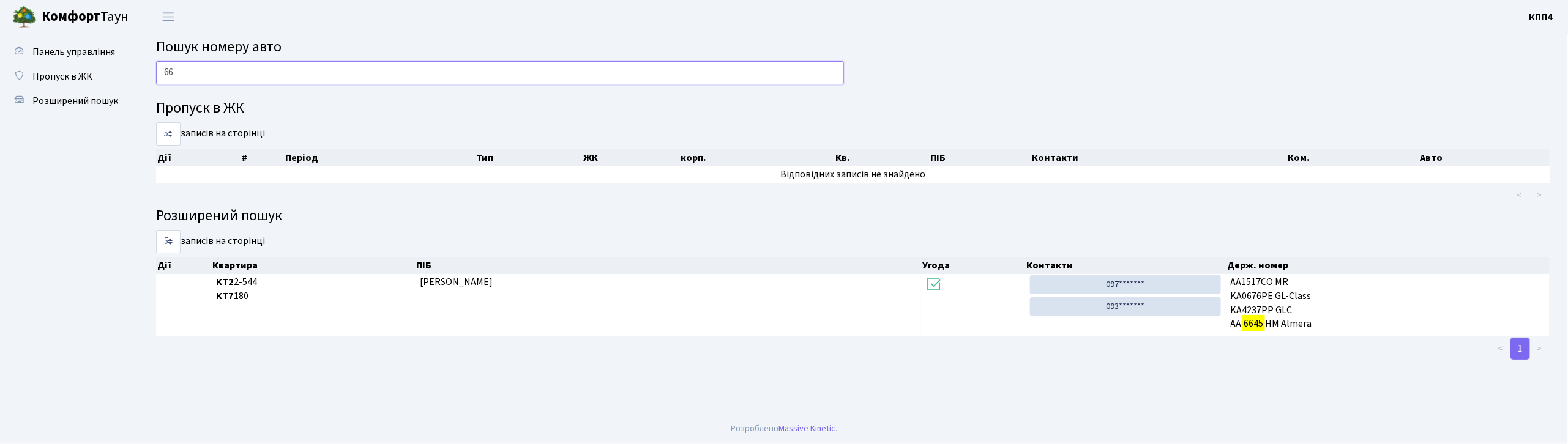
type input "6"
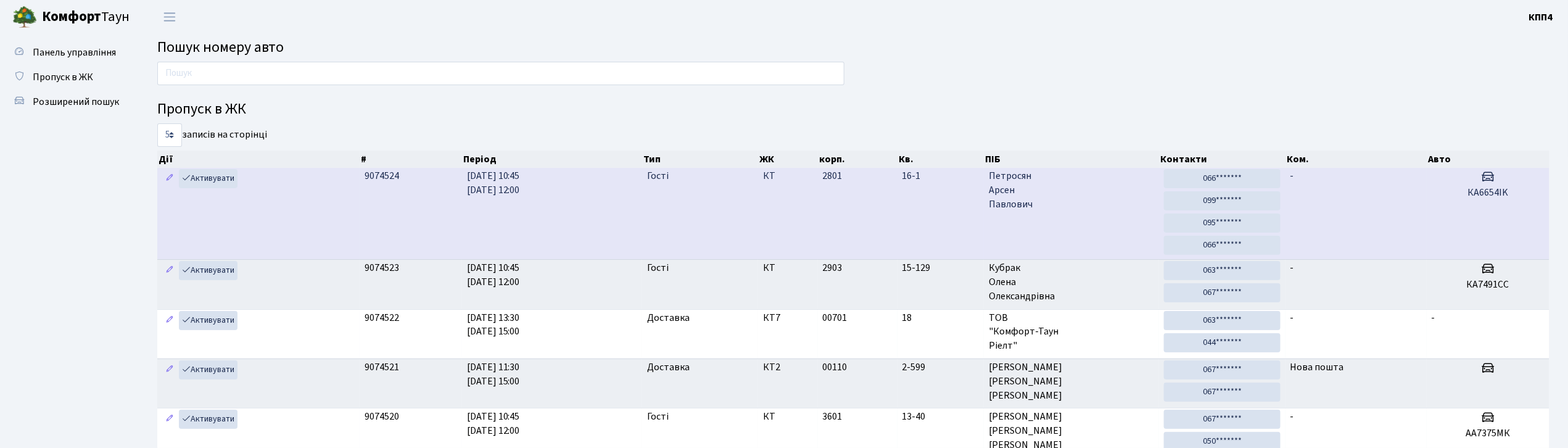
click at [1108, 220] on td "[PERSON_NAME]" at bounding box center [1071, 213] width 175 height 91
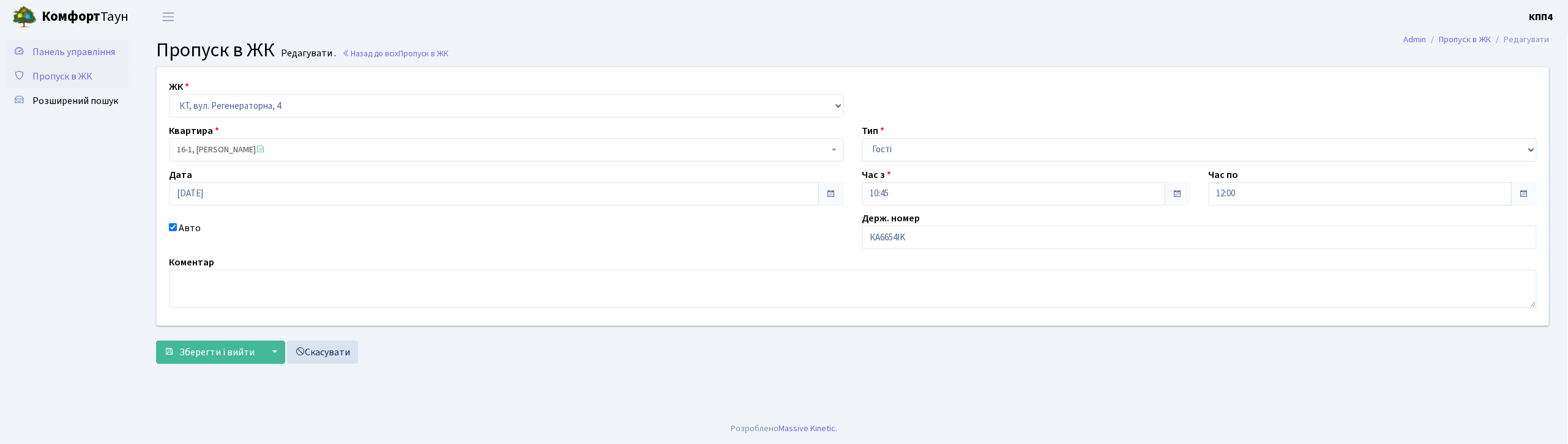
click at [60, 47] on span "Панель управління" at bounding box center [73, 52] width 83 height 13
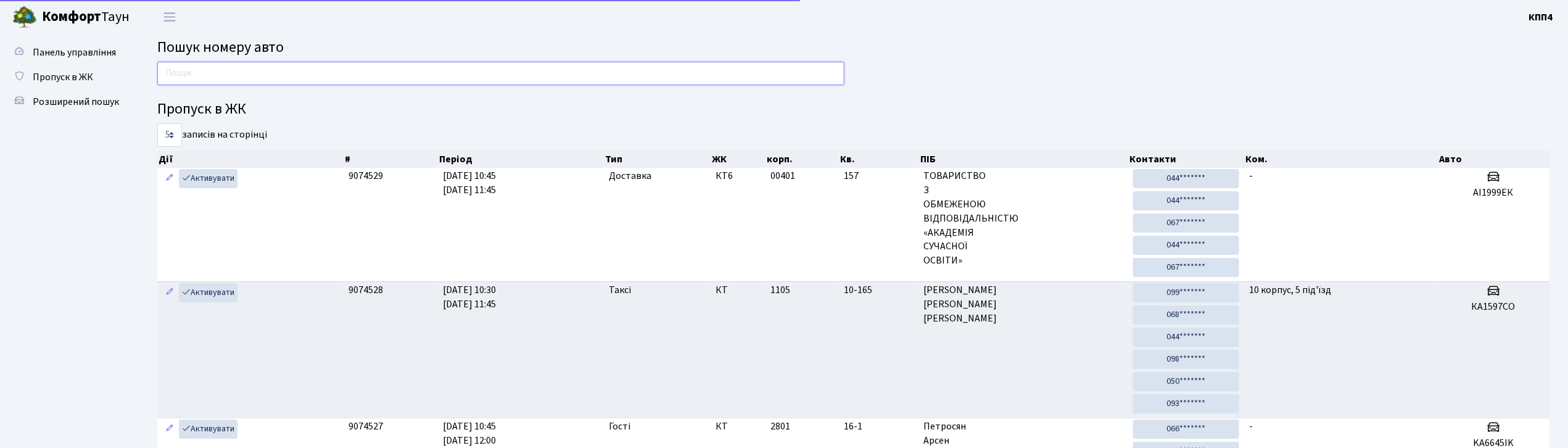
click at [205, 77] on input "text" at bounding box center [501, 73] width 687 height 24
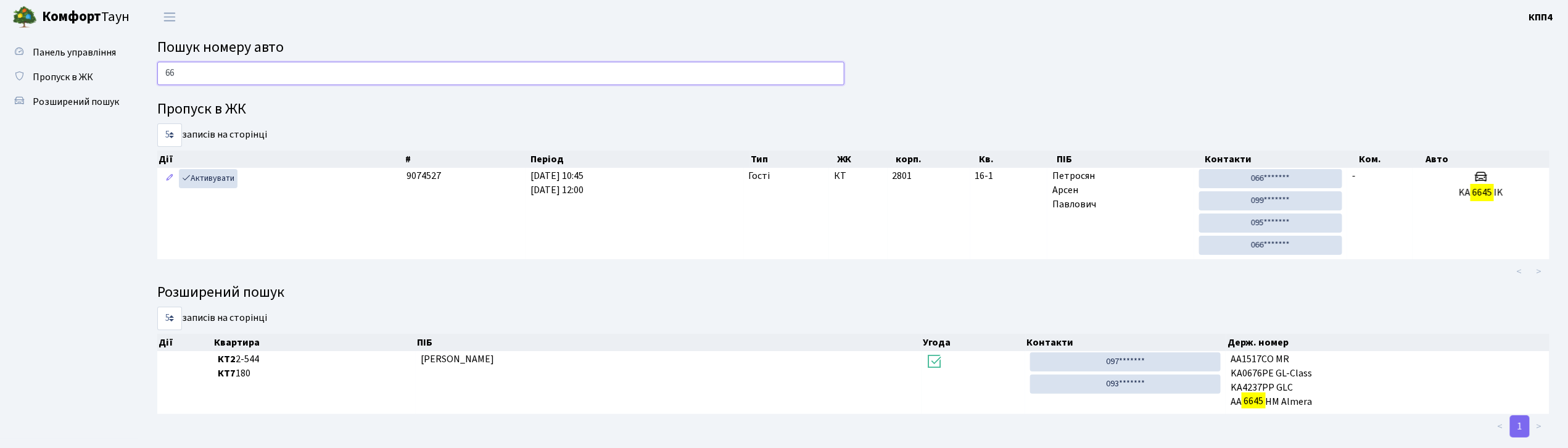
type input "6"
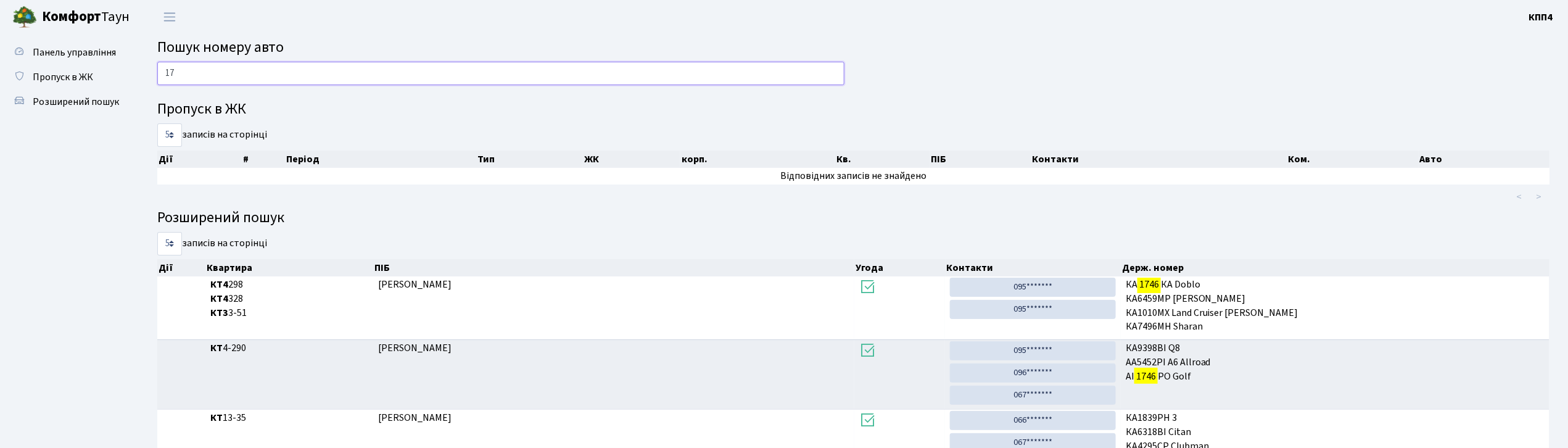
type input "1"
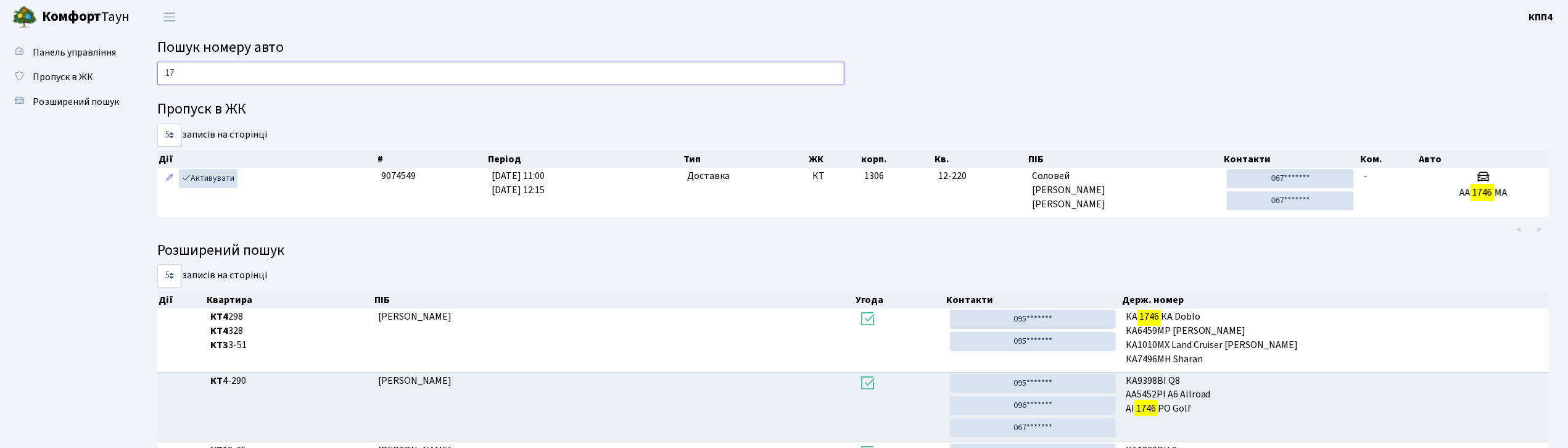
type input "1"
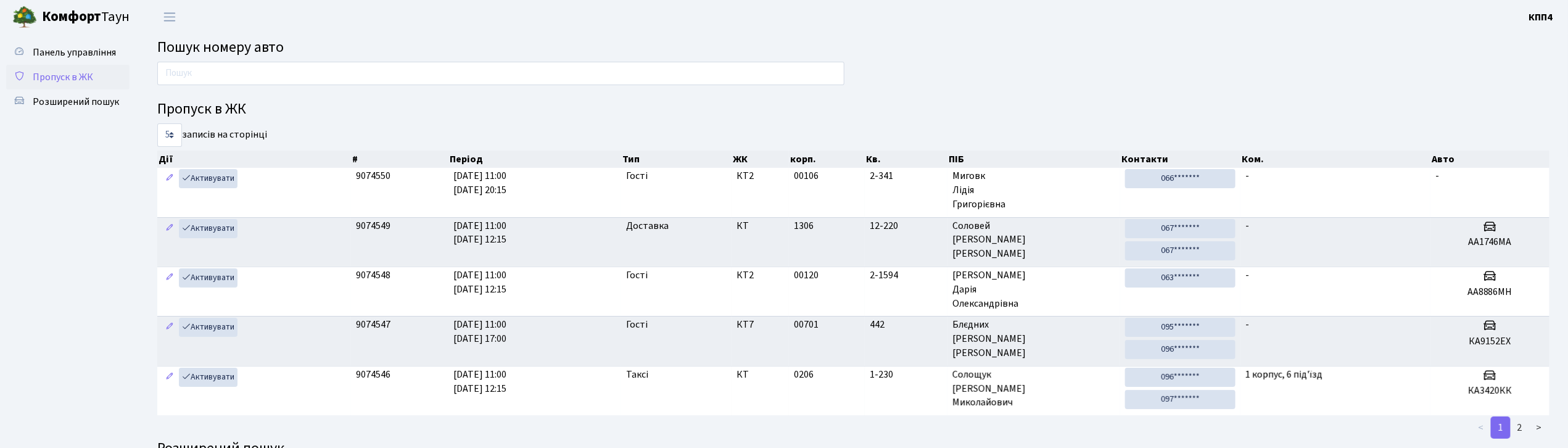
click at [67, 74] on span "Пропуск в ЖК" at bounding box center [62, 77] width 61 height 13
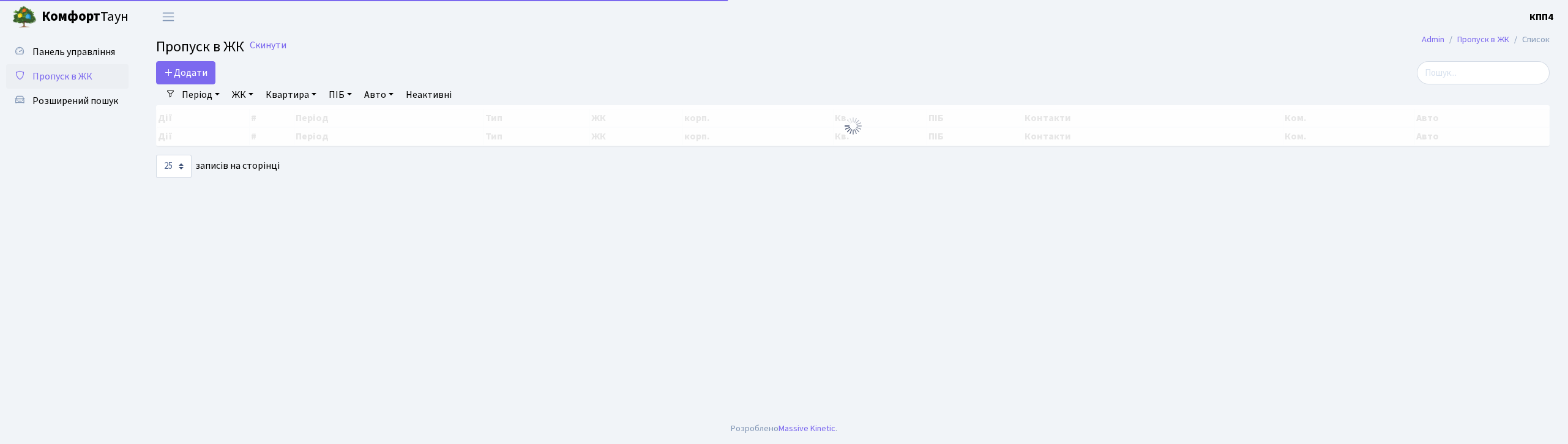
select select "25"
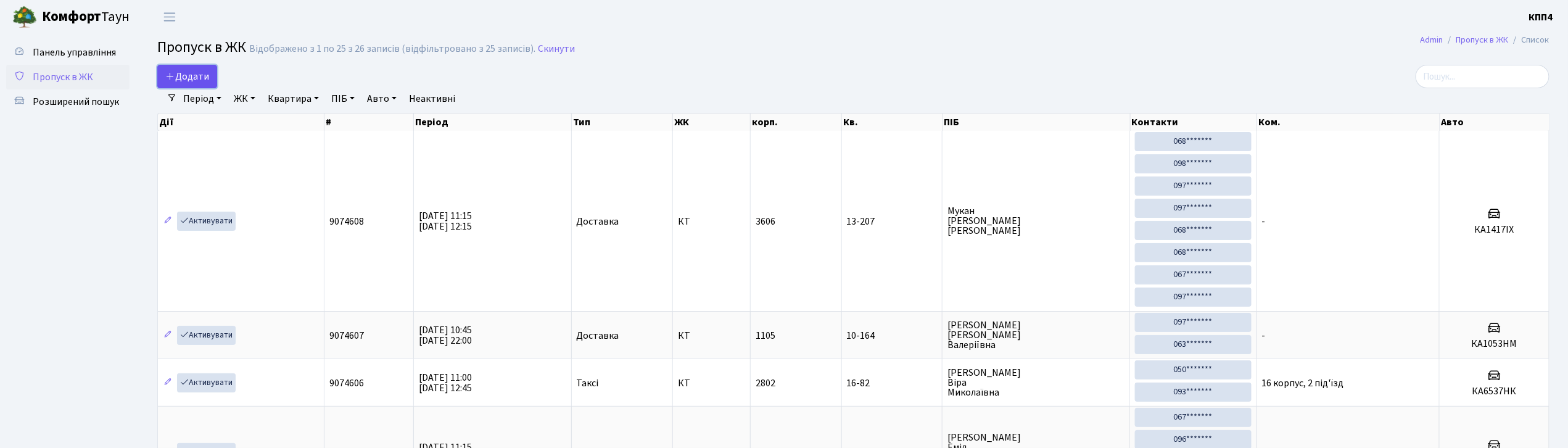
click at [191, 73] on span "Додати" at bounding box center [187, 76] width 44 height 13
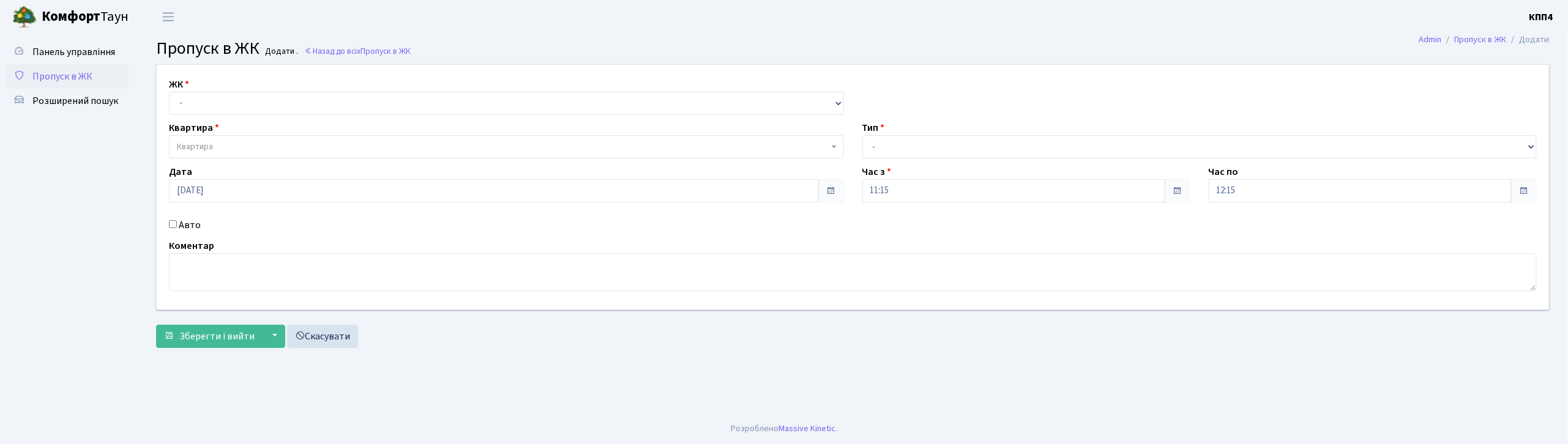
click at [170, 226] on input "Авто" at bounding box center [173, 224] width 8 height 8
checkbox input "true"
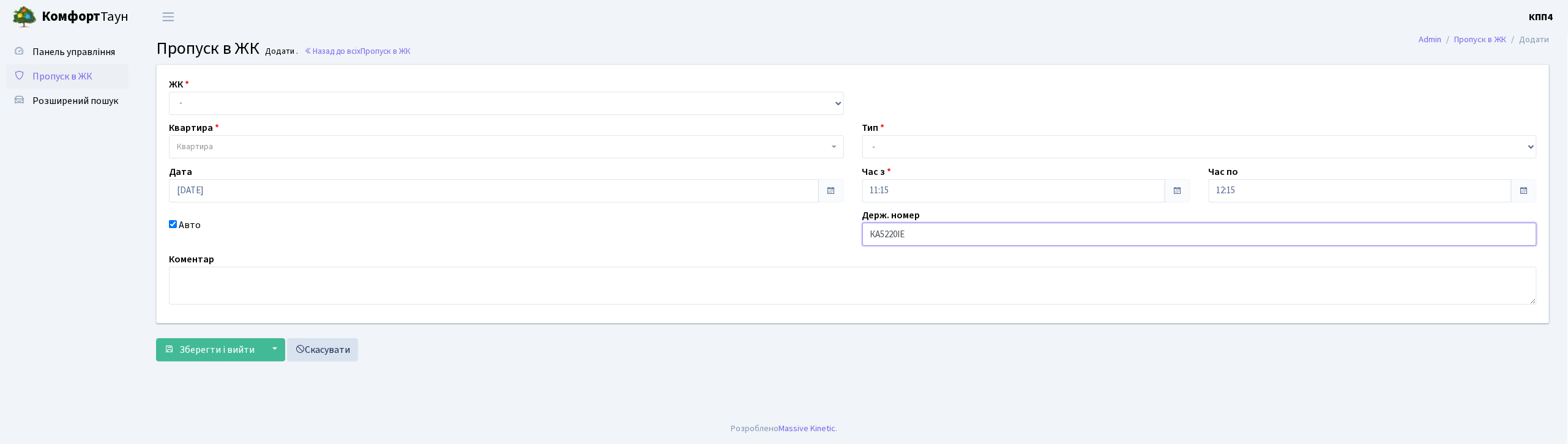
type input "КА5220ІЕ"
click at [203, 108] on select "- КТ, вул. Регенераторна, 4 КТ2, просп. Соборності, 17 КТ3, вул. Березнева, 16 …" at bounding box center [506, 103] width 675 height 23
select select "271"
click at [169, 92] on select "- КТ, вул. Регенераторна, 4 КТ2, просп. Соборності, 17 КТ3, вул. Березнева, 16 …" at bounding box center [506, 103] width 675 height 23
select select
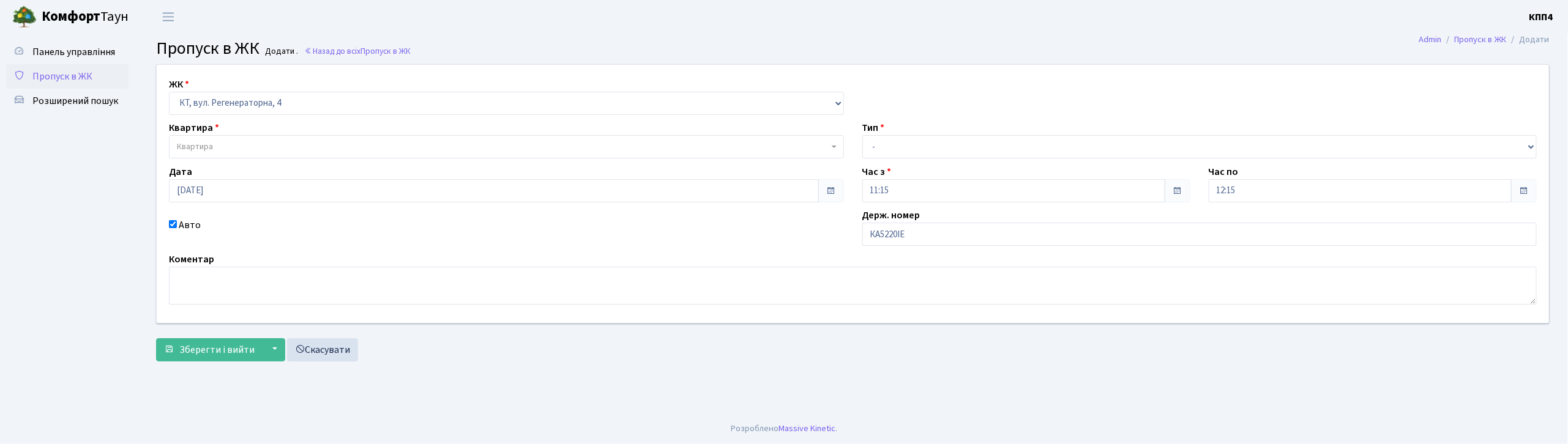
click at [207, 147] on span "Квартира" at bounding box center [195, 146] width 36 height 12
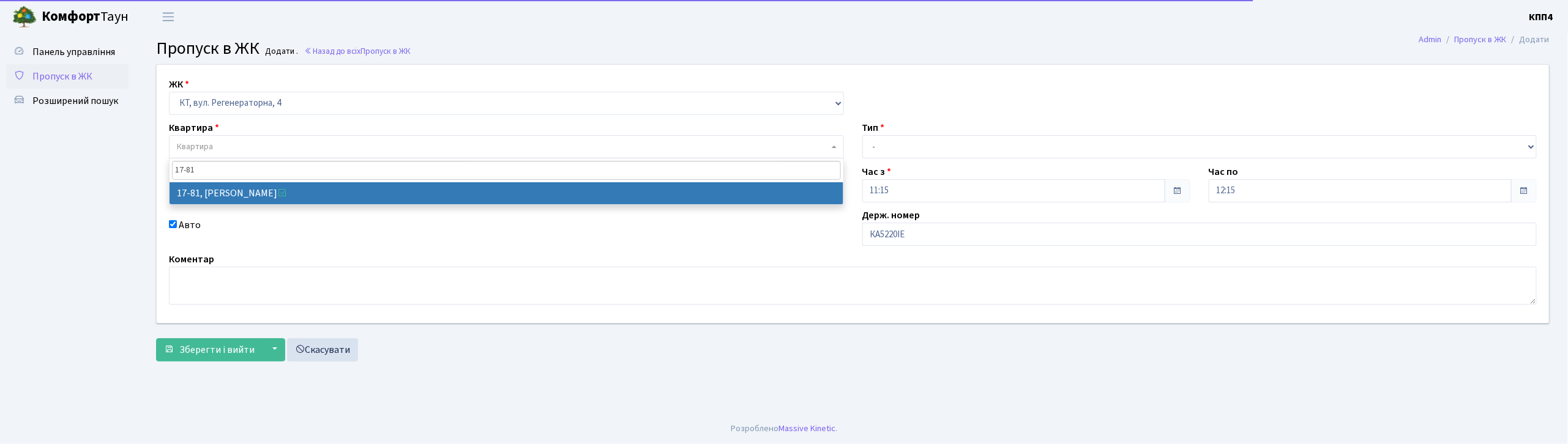
type input "17-81"
select select "9035"
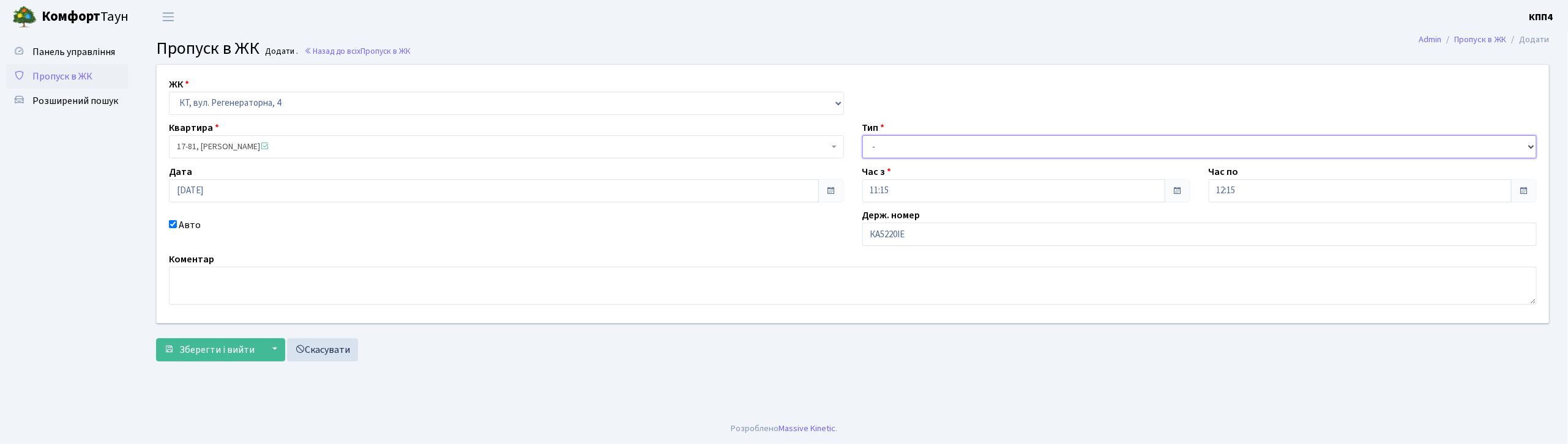
click at [892, 149] on select "- Доставка Таксі Гості Сервіс" at bounding box center [1200, 147] width 675 height 23
select select "3"
click at [862, 135] on select "- Доставка Таксі Гості Сервіс" at bounding box center [1200, 147] width 675 height 23
click at [184, 351] on span "Зберегти і вийти" at bounding box center [216, 350] width 75 height 13
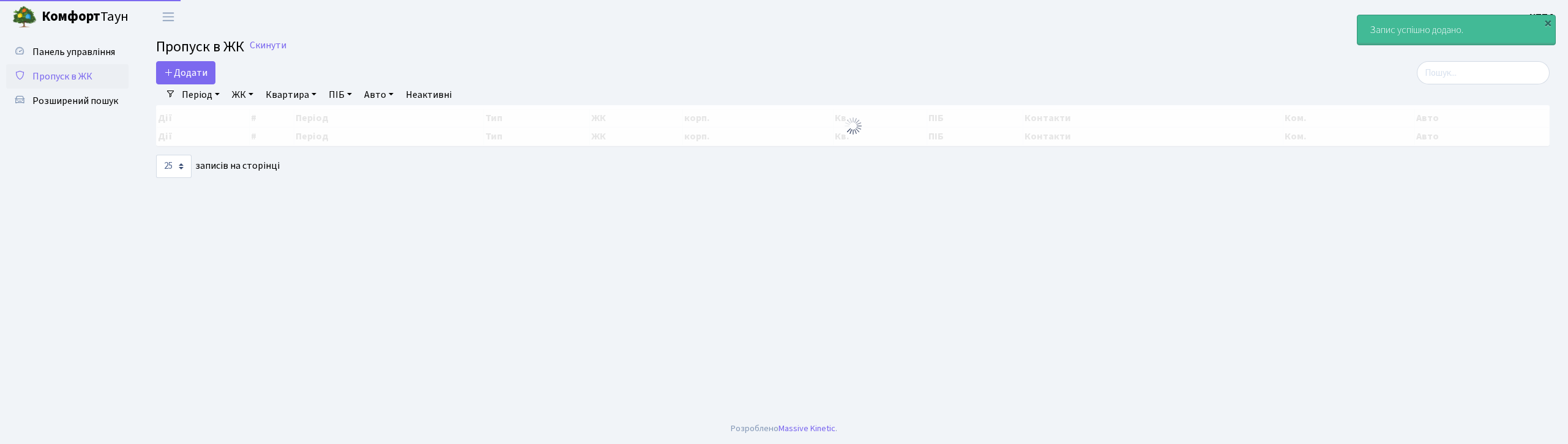
select select "25"
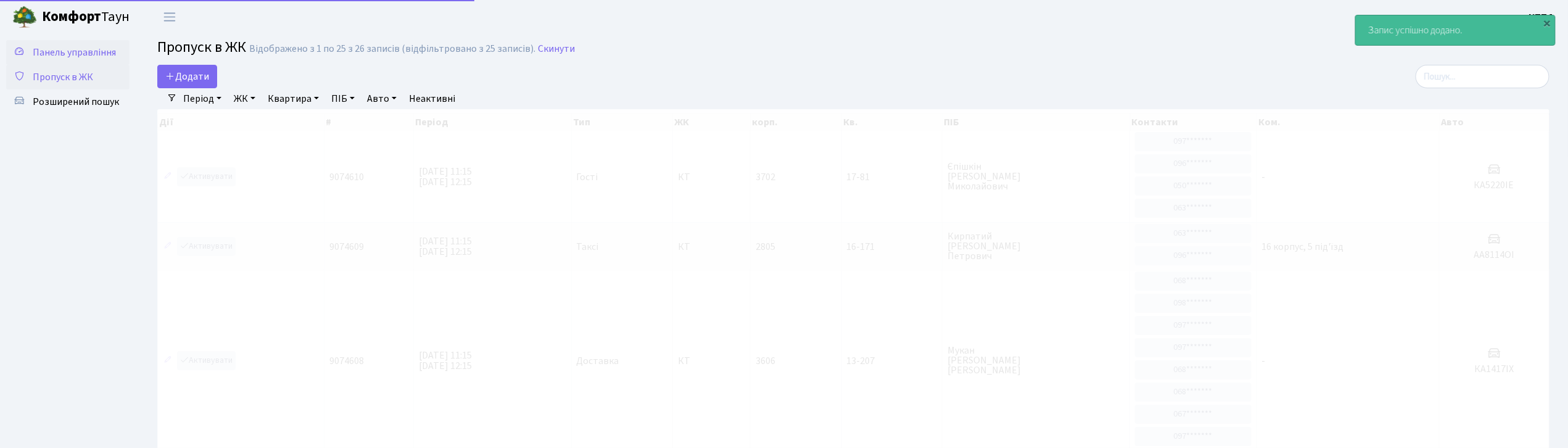
click at [52, 53] on span "Панель управління" at bounding box center [74, 52] width 84 height 13
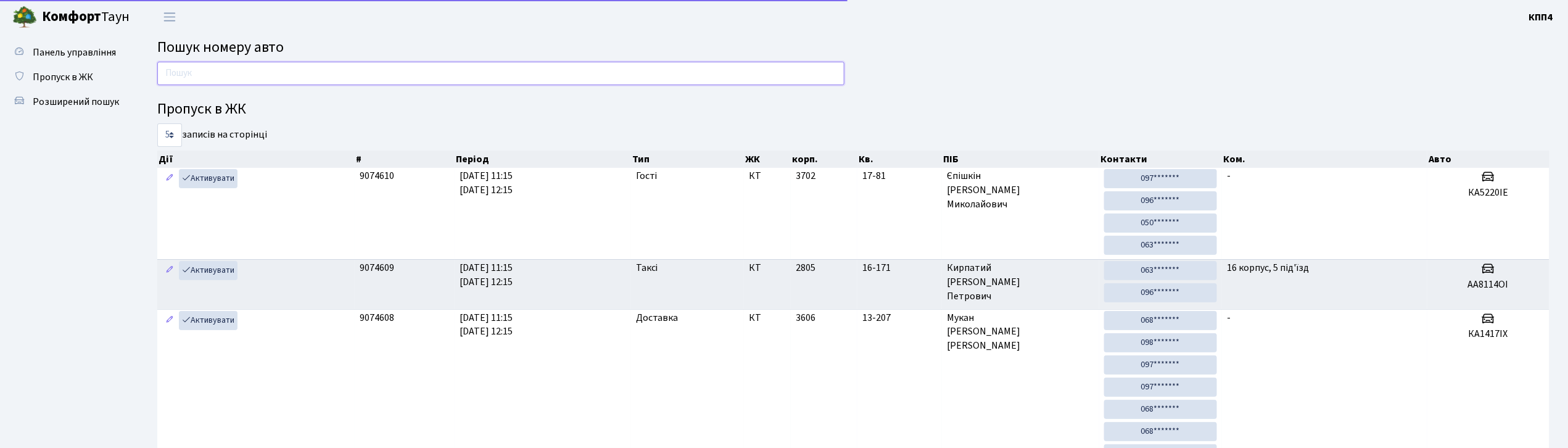
click at [317, 82] on input "text" at bounding box center [501, 73] width 687 height 24
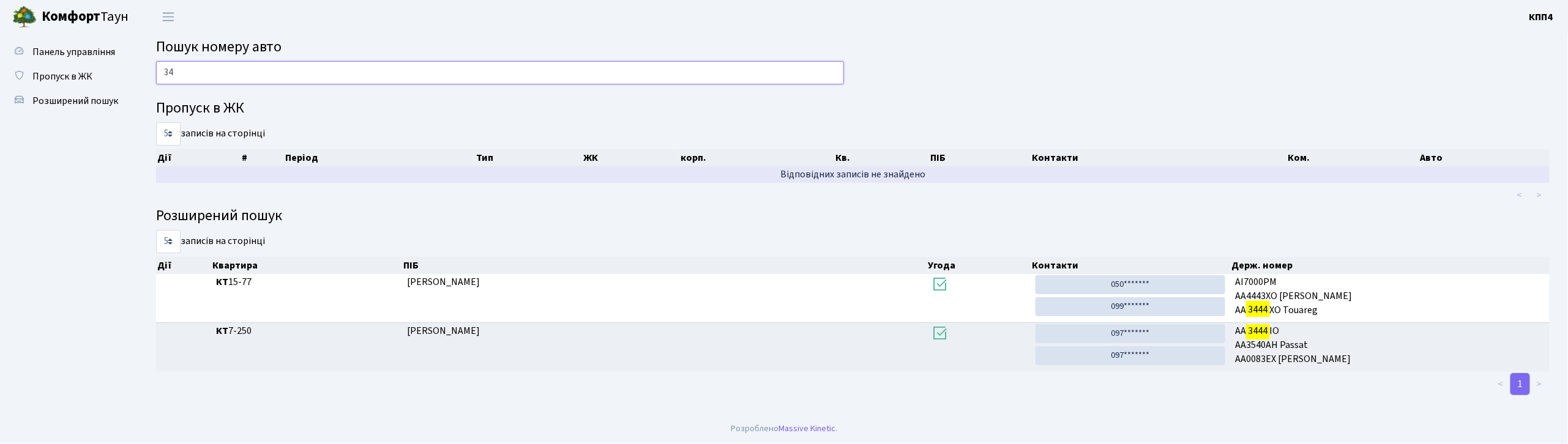
type input "3"
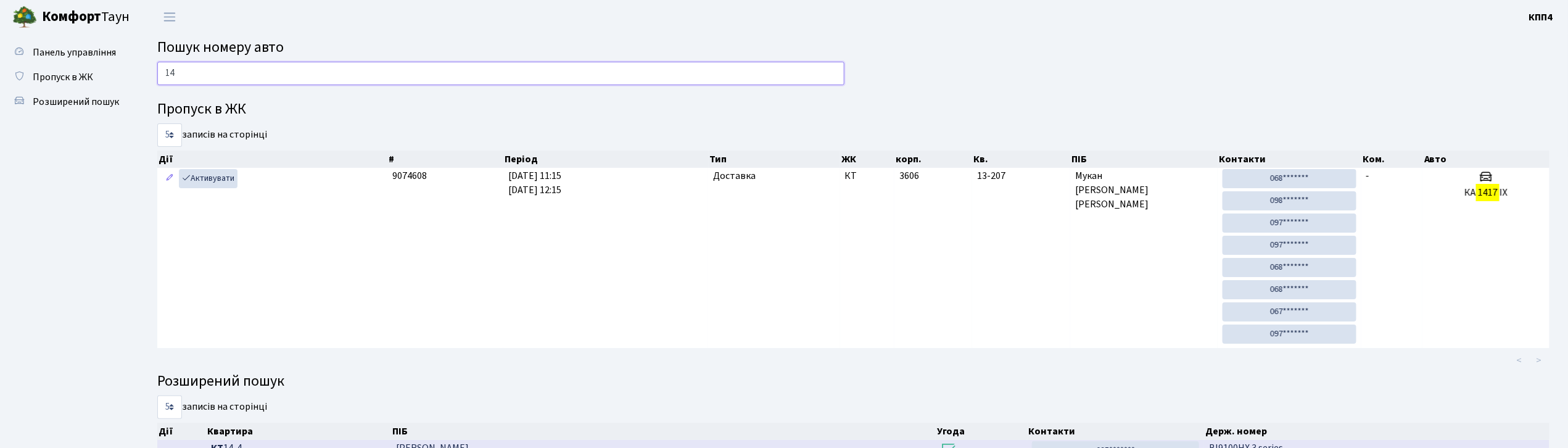
type input "1"
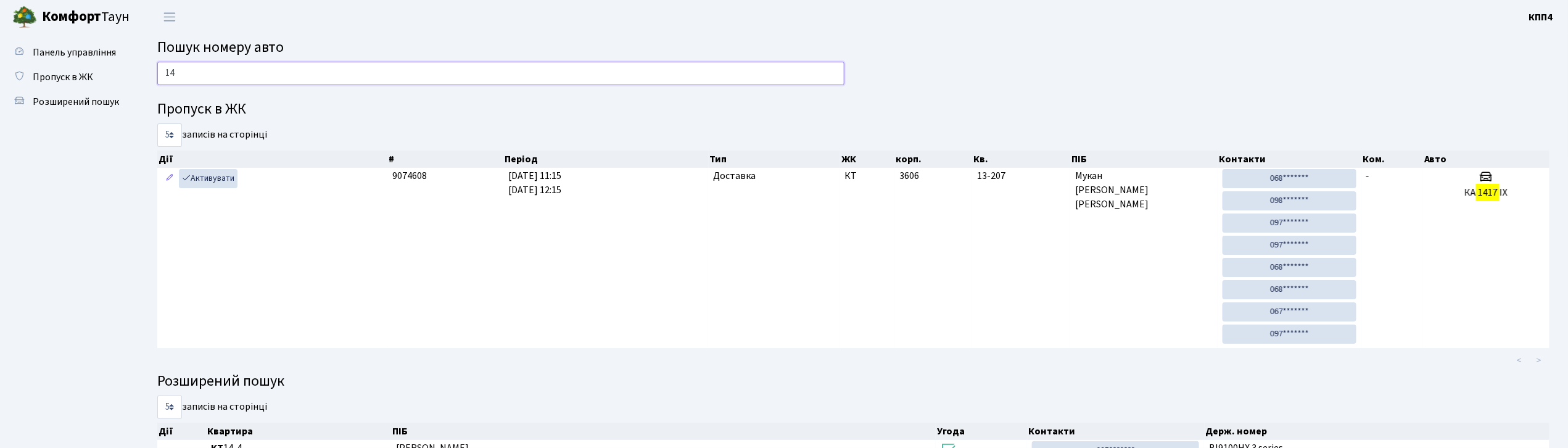
type input "1"
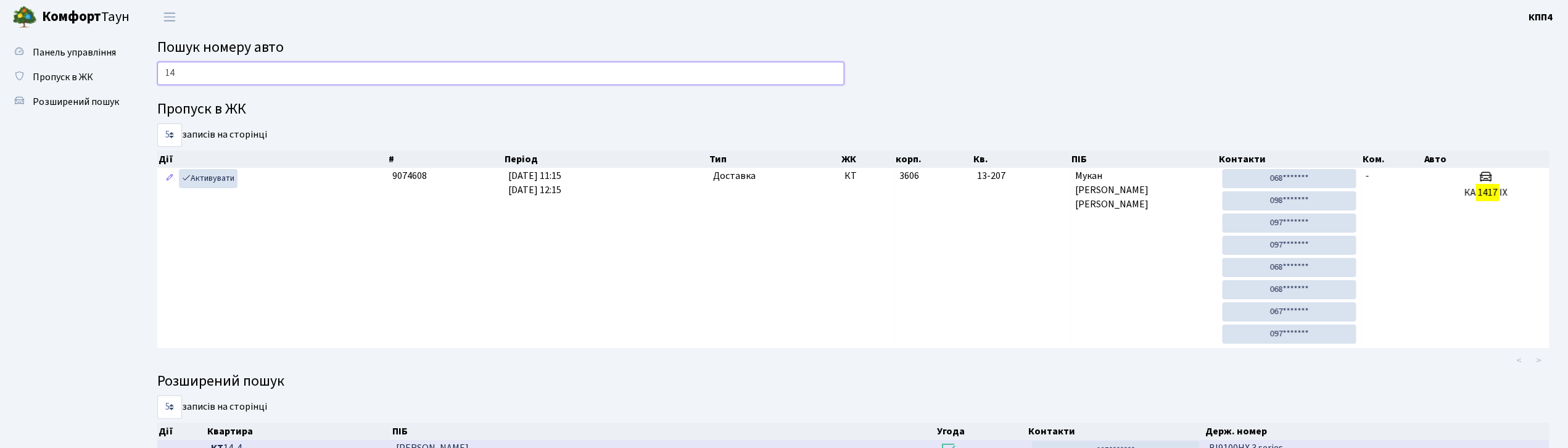
type input "1"
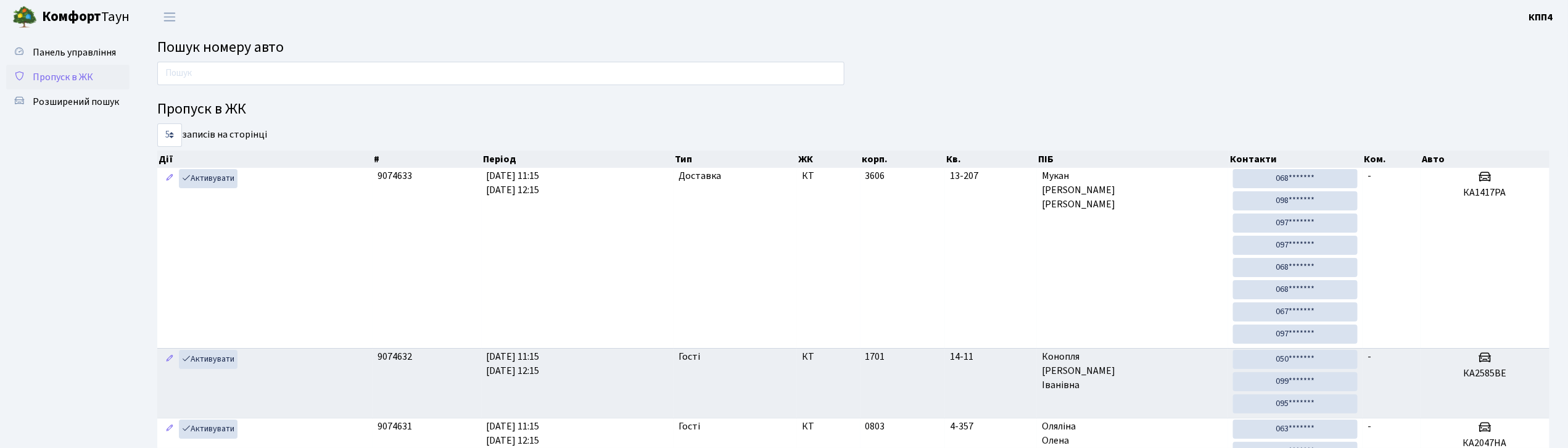
click at [74, 70] on span "Пропуск в ЖК" at bounding box center [62, 77] width 61 height 13
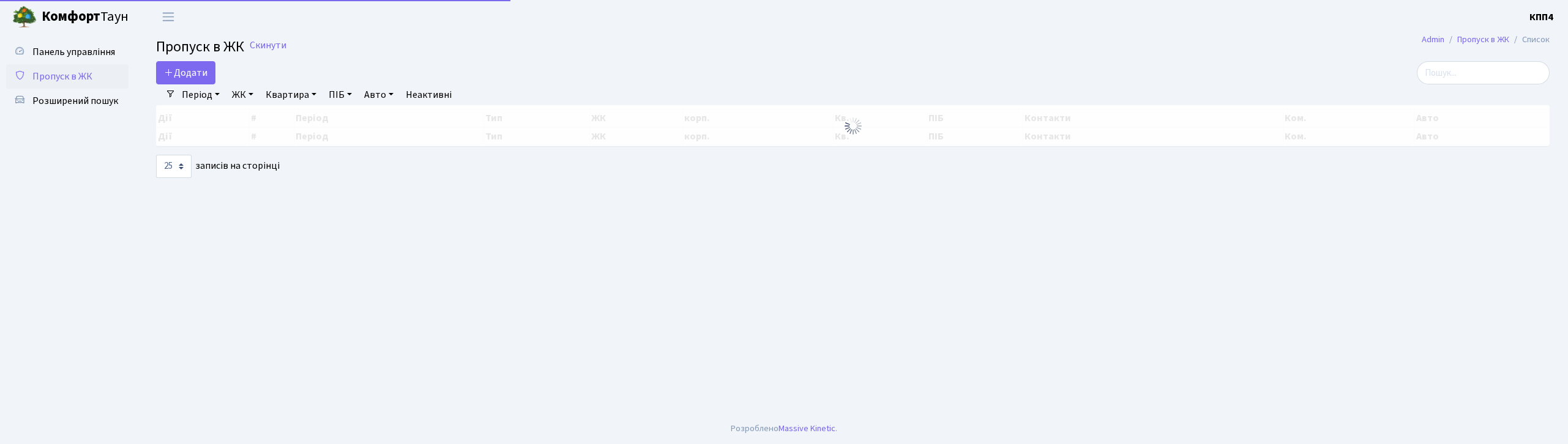
select select "25"
click at [197, 74] on span "Додати" at bounding box center [185, 72] width 44 height 13
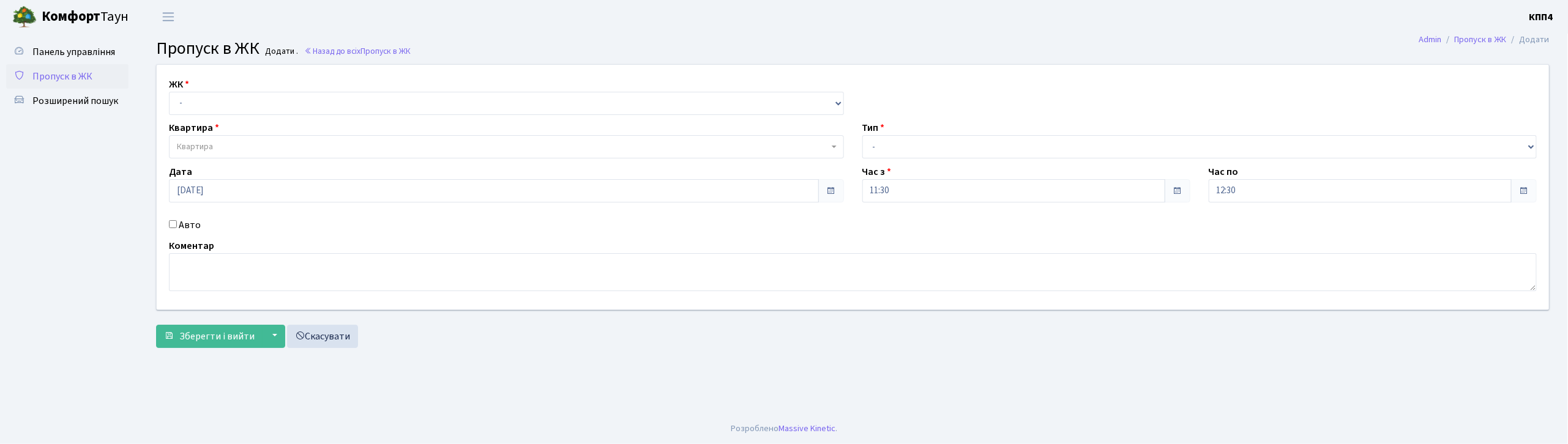
click at [169, 225] on input "Авто" at bounding box center [173, 224] width 8 height 8
checkbox input "true"
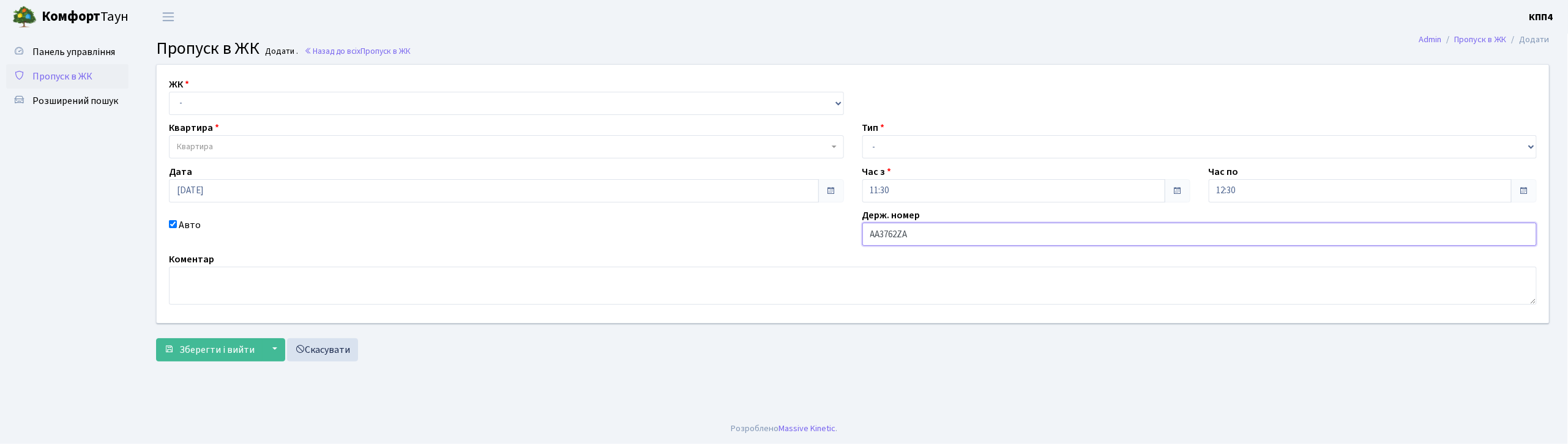
type input "АА3762ZА"
click at [192, 108] on select "- КТ, вул. Регенераторна, 4 КТ2, просп. [STREET_ADDRESS] [STREET_ADDRESS] [PERS…" at bounding box center [506, 103] width 675 height 23
select select "271"
click at [169, 92] on select "- КТ, вул. Регенераторна, 4 КТ2, просп. [STREET_ADDRESS] [STREET_ADDRESS] [PERS…" at bounding box center [506, 103] width 675 height 23
select select
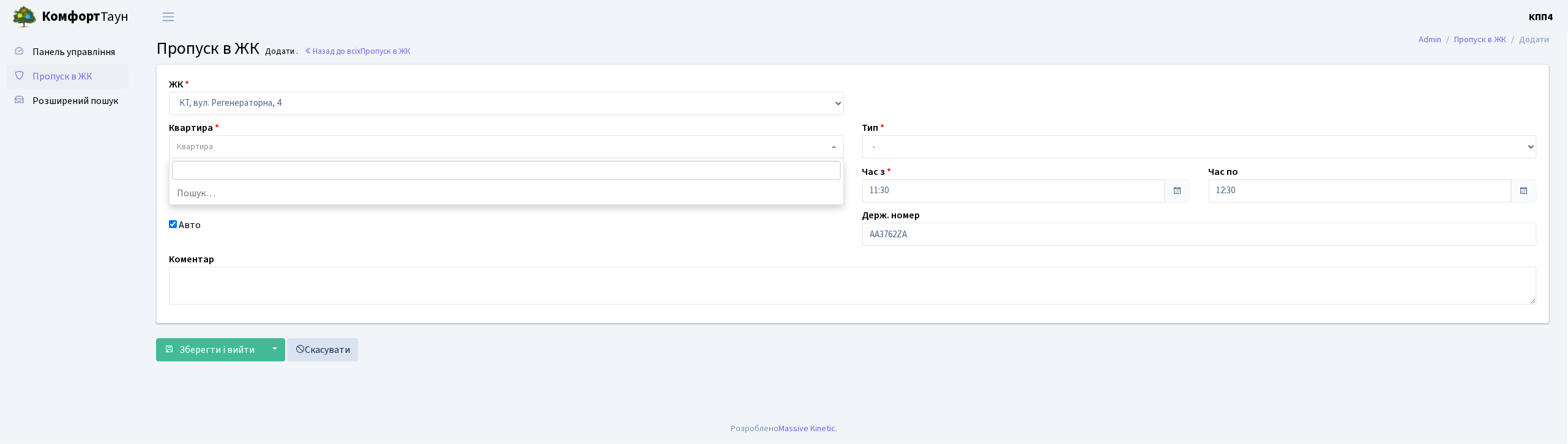
click at [197, 139] on span "Квартира" at bounding box center [506, 147] width 675 height 23
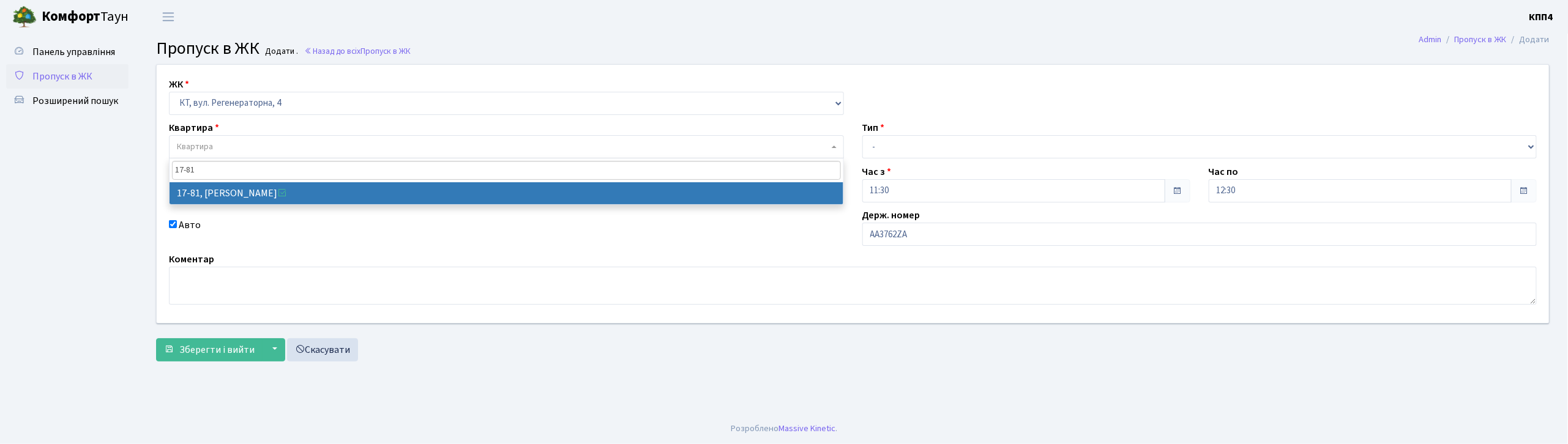
type input "17-81"
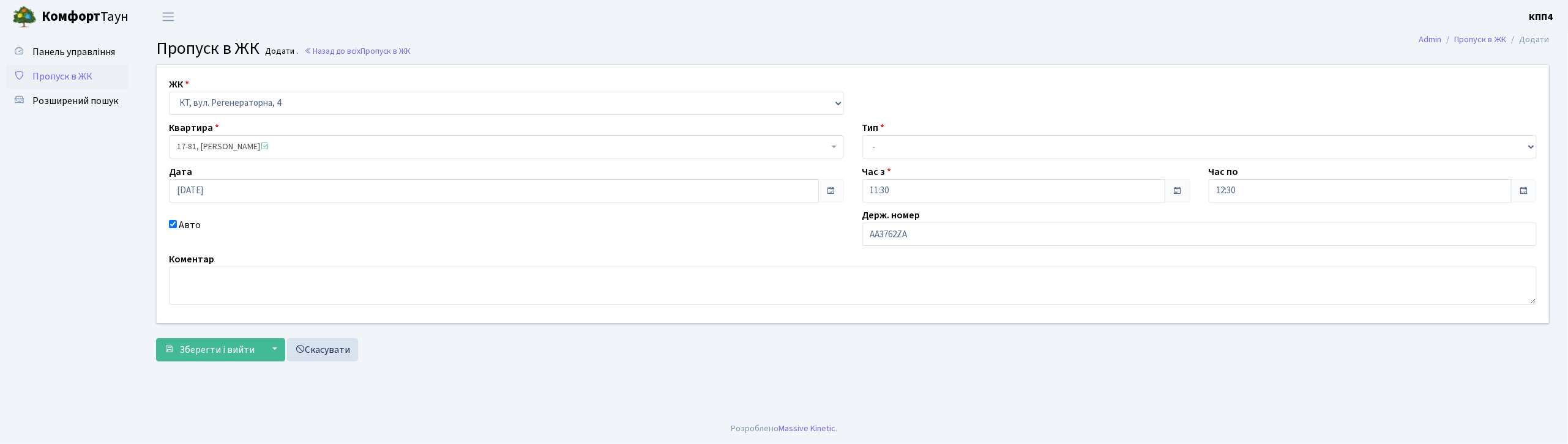
select select "9035"
drag, startPoint x: 928, startPoint y: 142, endPoint x: 928, endPoint y: 149, distance: 7.0
click at [928, 147] on select "- Доставка Таксі Гості Сервіс" at bounding box center [1200, 147] width 675 height 23
select select "3"
click at [862, 135] on select "- Доставка Таксі Гості Сервіс" at bounding box center [1200, 147] width 675 height 23
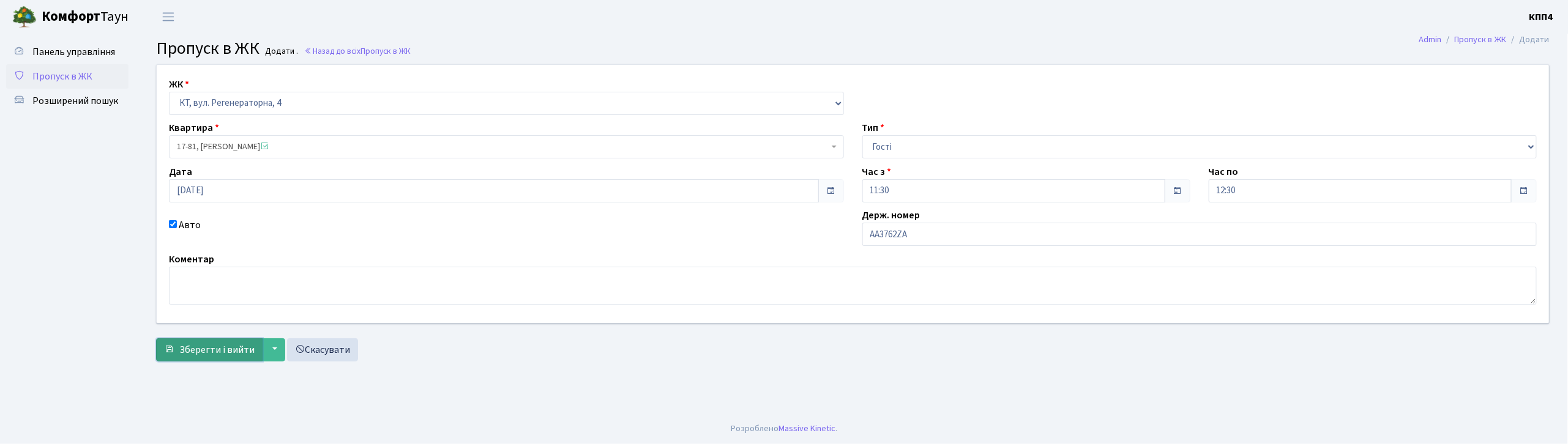
click at [213, 352] on span "Зберегти і вийти" at bounding box center [216, 350] width 75 height 13
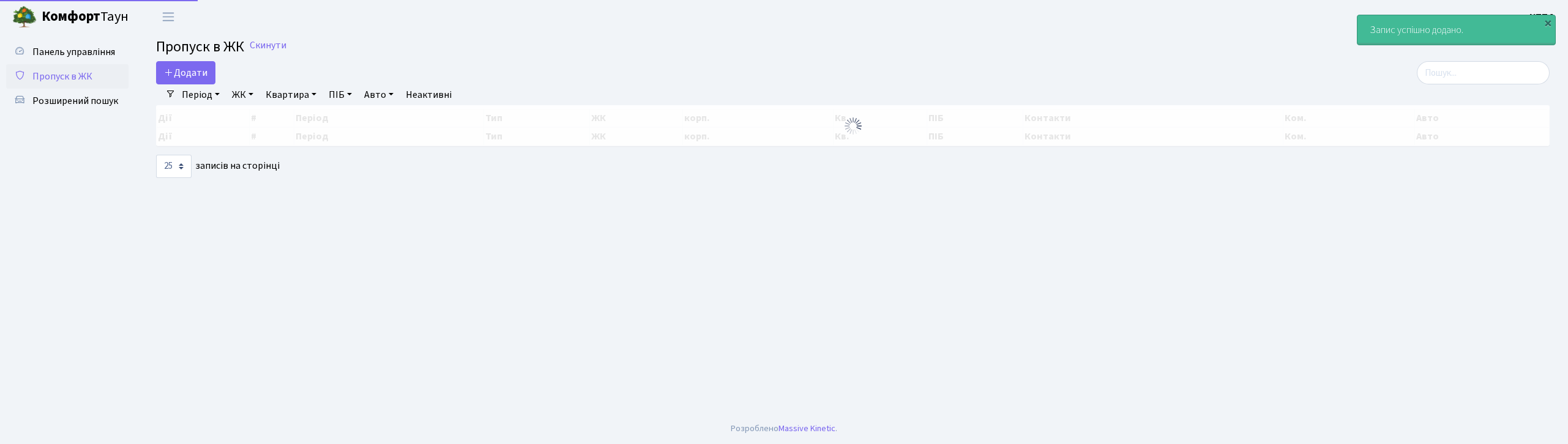
select select "25"
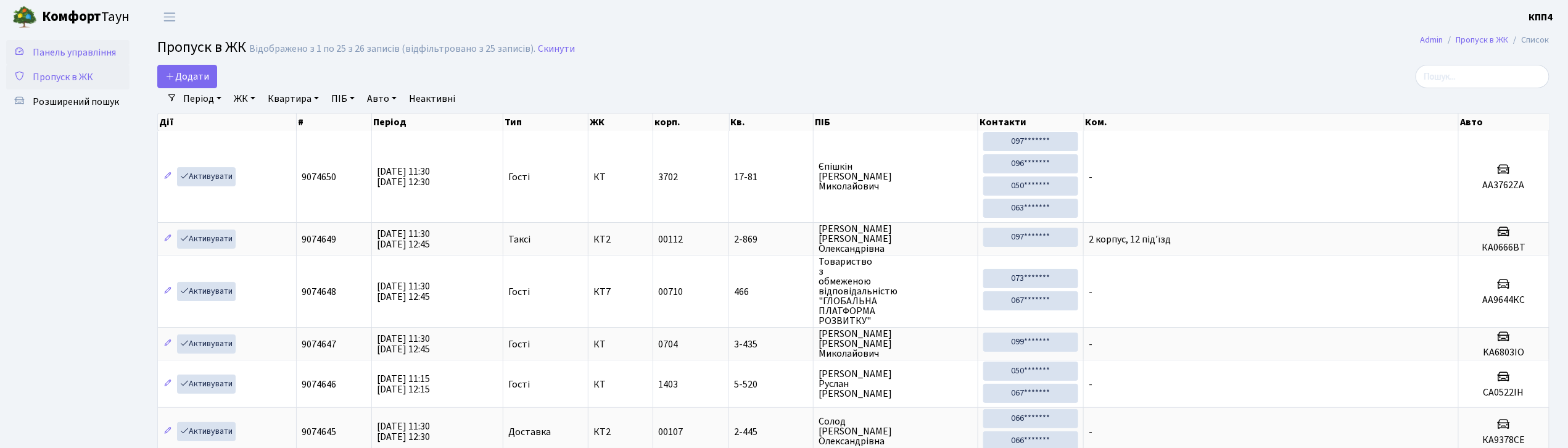
click at [103, 49] on span "Панель управління" at bounding box center [74, 52] width 84 height 13
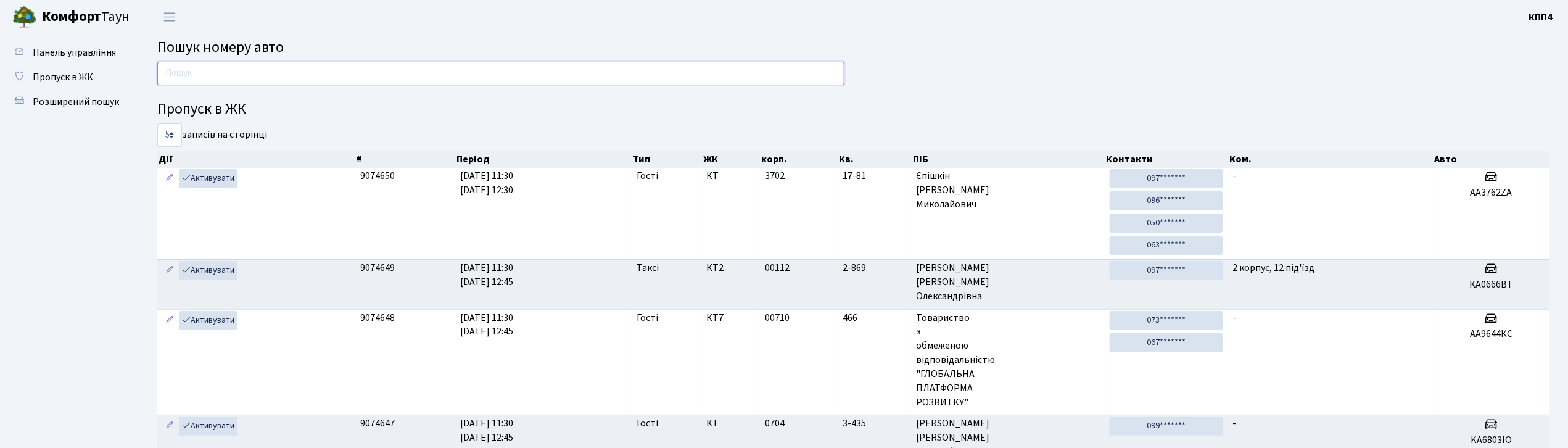
click at [205, 79] on input "text" at bounding box center [501, 73] width 687 height 24
click at [71, 79] on span "Пропуск в ЖК" at bounding box center [62, 77] width 61 height 13
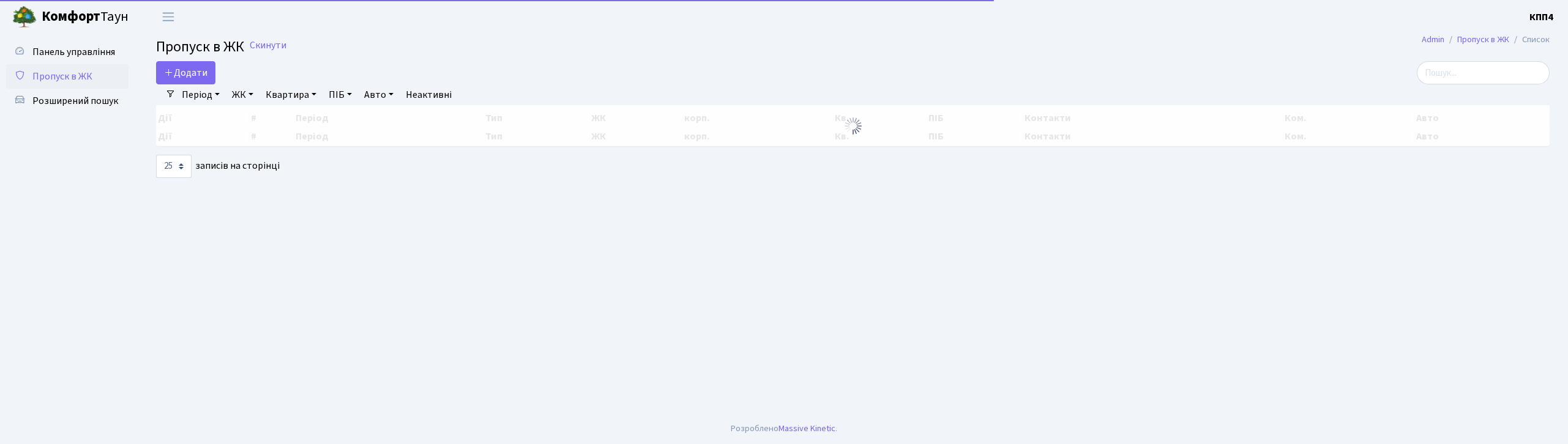
select select "25"
click at [182, 67] on span "Додати" at bounding box center [185, 72] width 44 height 13
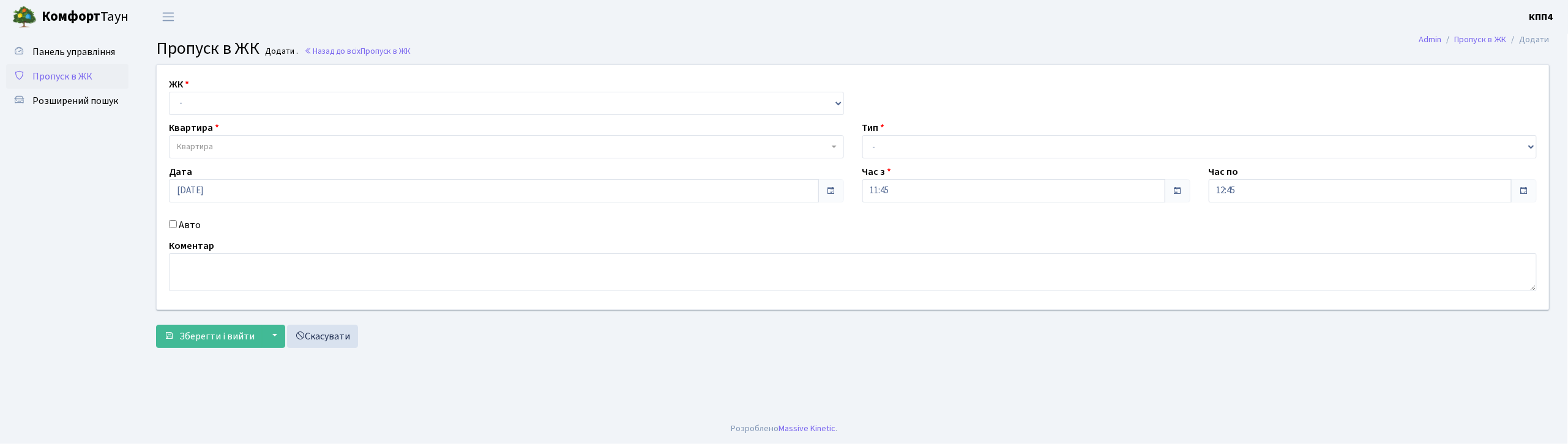
click at [170, 228] on input "Авто" at bounding box center [173, 224] width 8 height 8
checkbox input "true"
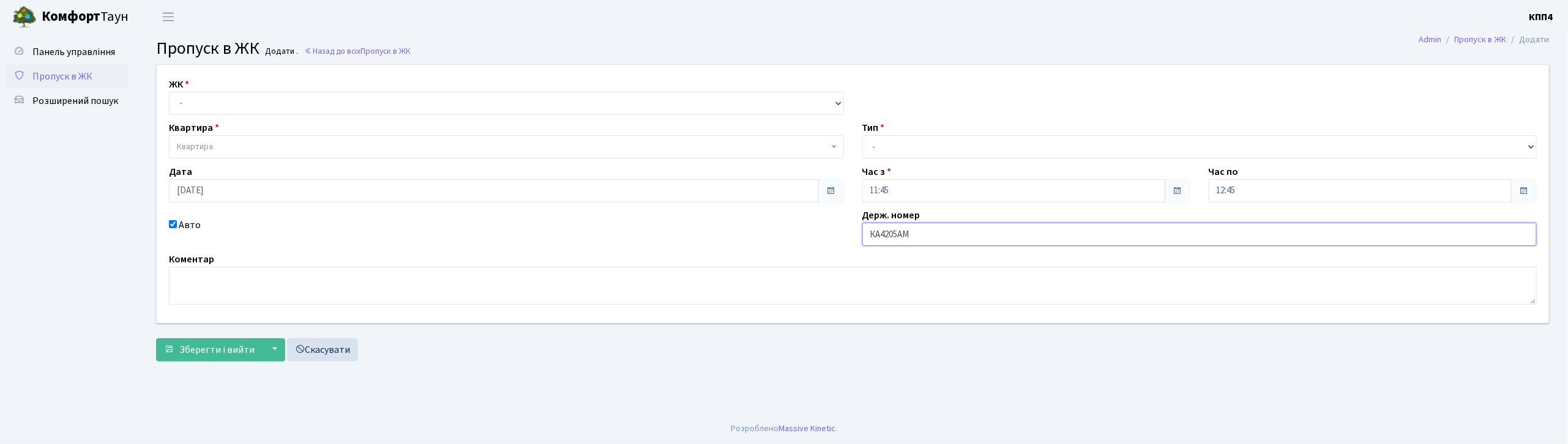
type input "КА4205АМ"
click at [202, 104] on select "- КТ, вул. Регенераторна, 4 КТ2, просп. Соборності, 17 КТ3, вул. Березнева, 16 …" at bounding box center [506, 103] width 675 height 23
select select "271"
click at [169, 92] on select "- КТ, вул. Регенераторна, 4 КТ2, просп. Соборності, 17 КТ3, вул. Березнева, 16 …" at bounding box center [506, 103] width 675 height 23
select select
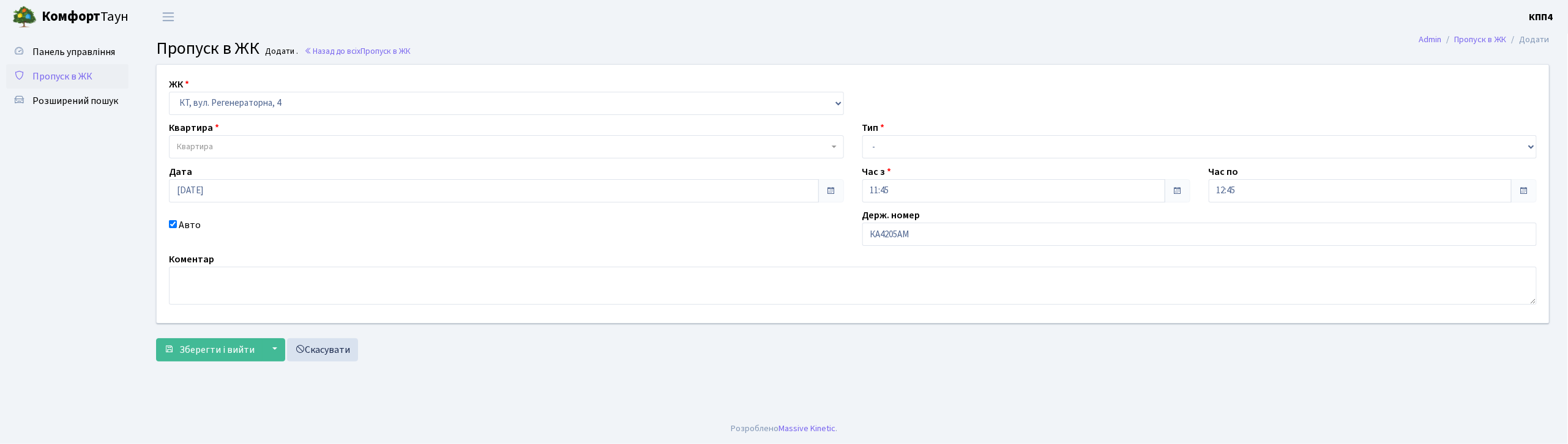
click at [199, 153] on span "Квартира" at bounding box center [195, 146] width 36 height 12
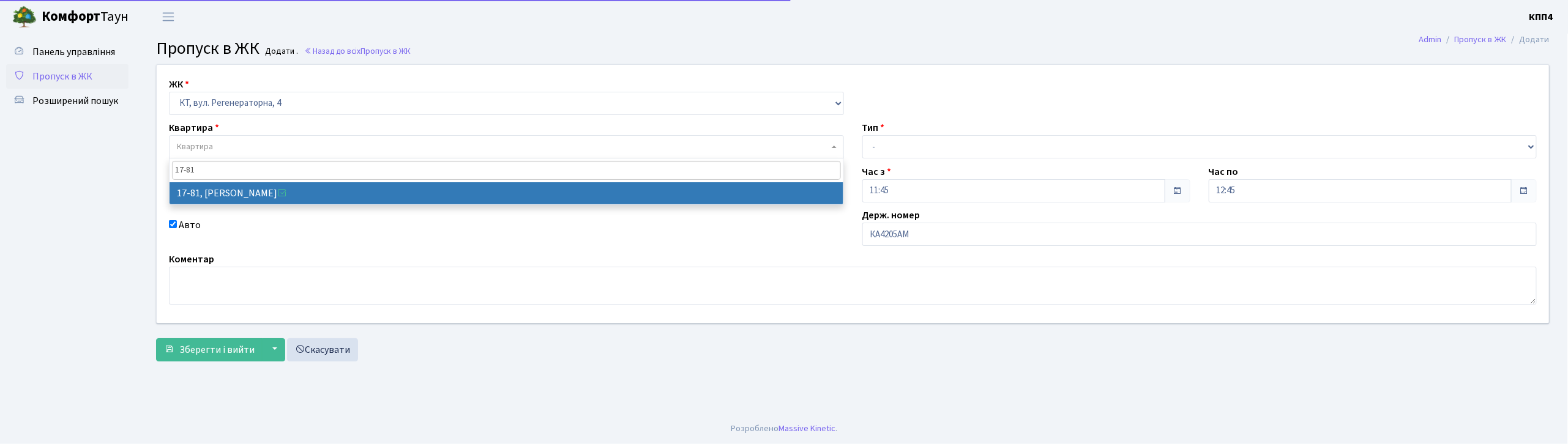
type input "17-81"
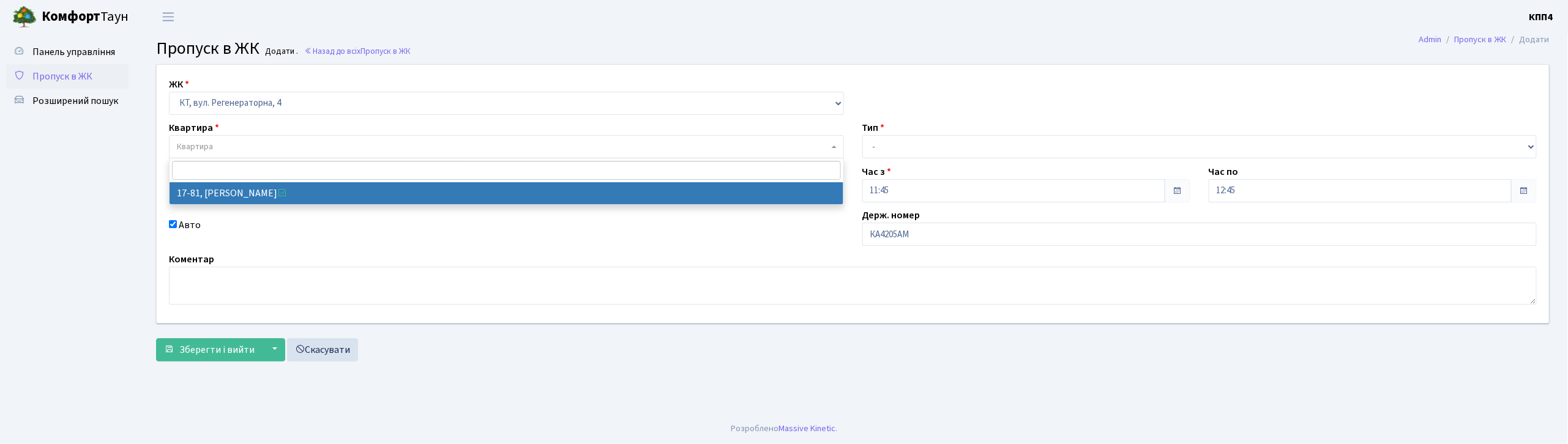
select select "9035"
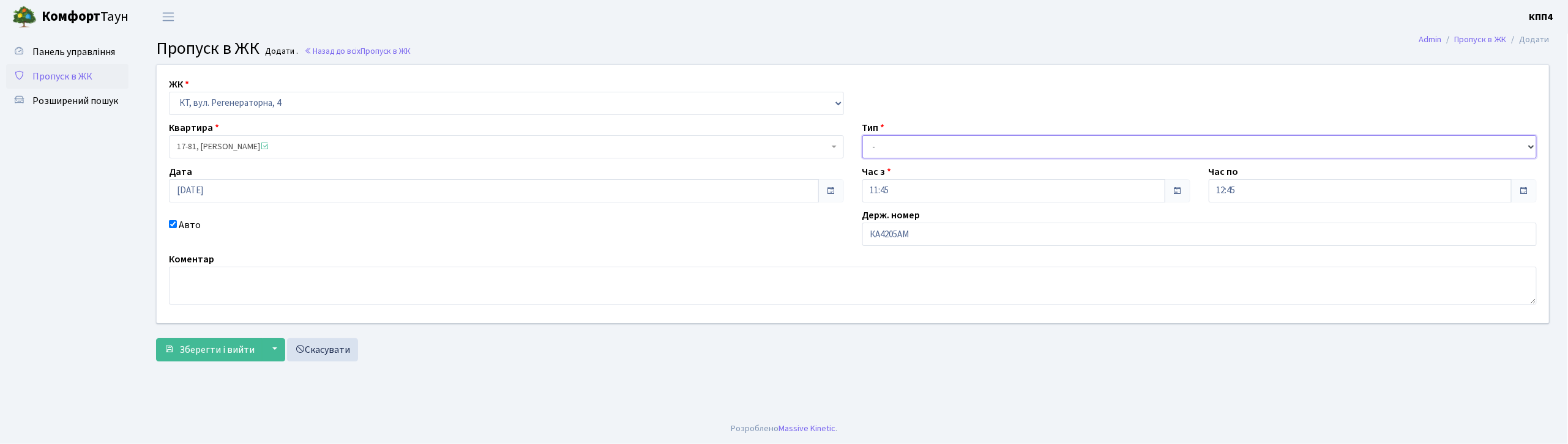
click at [928, 140] on select "- Доставка Таксі Гості Сервіс" at bounding box center [1200, 147] width 675 height 23
select select "3"
click at [862, 135] on select "- Доставка Таксі Гості Сервіс" at bounding box center [1200, 147] width 675 height 23
click at [218, 353] on span "Зберегти і вийти" at bounding box center [216, 350] width 75 height 13
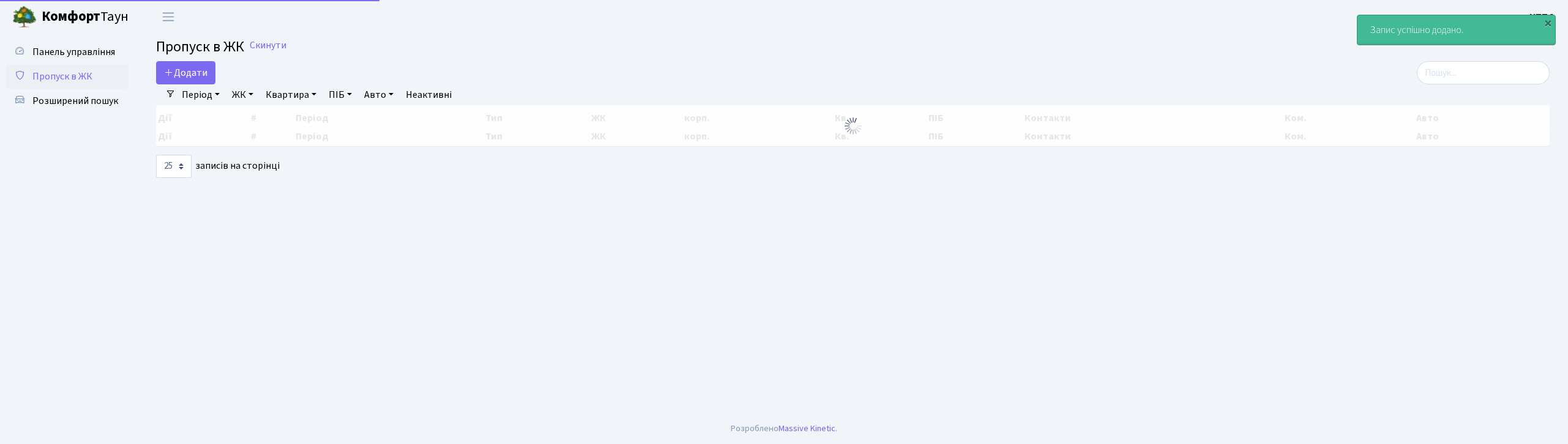
select select "25"
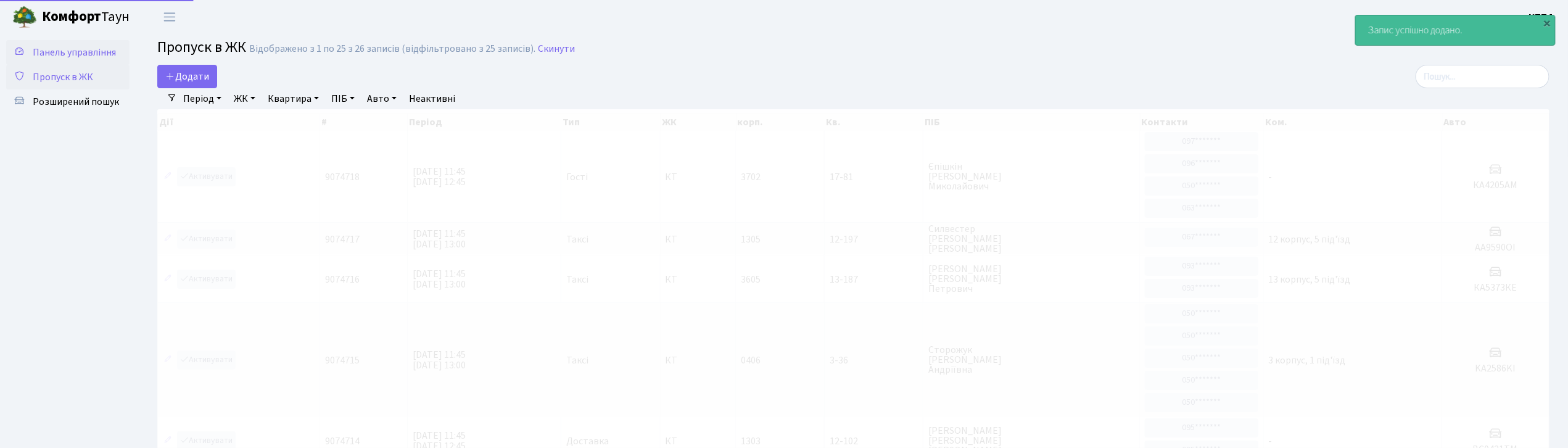
click at [70, 46] on span "Панель управління" at bounding box center [74, 52] width 84 height 13
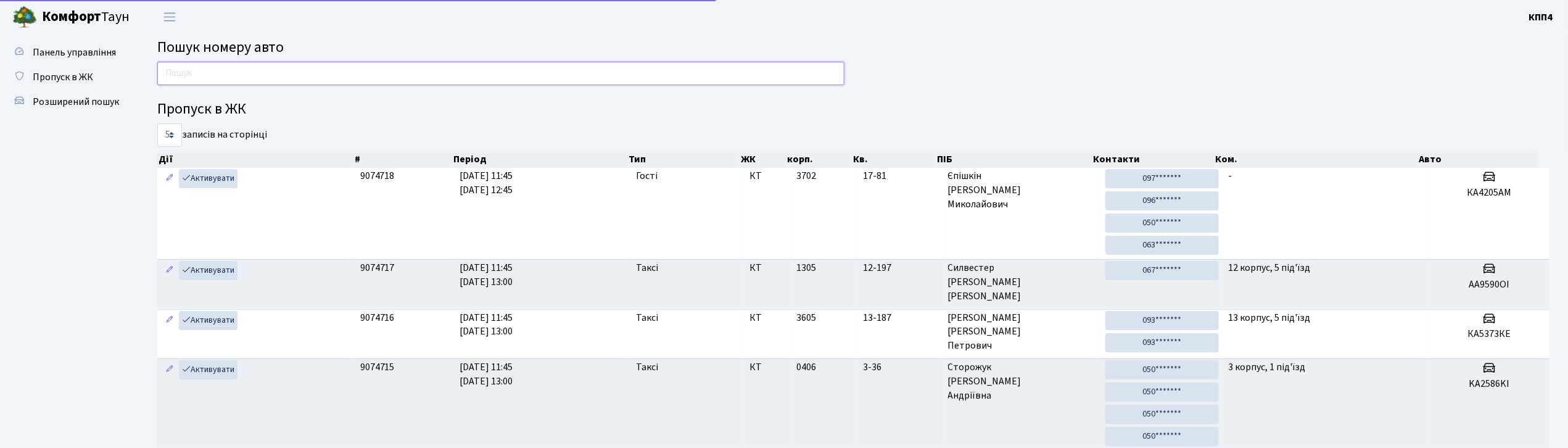
drag, startPoint x: 0, startPoint y: 0, endPoint x: 196, endPoint y: 82, distance: 212.5
click at [196, 82] on input "text" at bounding box center [501, 73] width 687 height 24
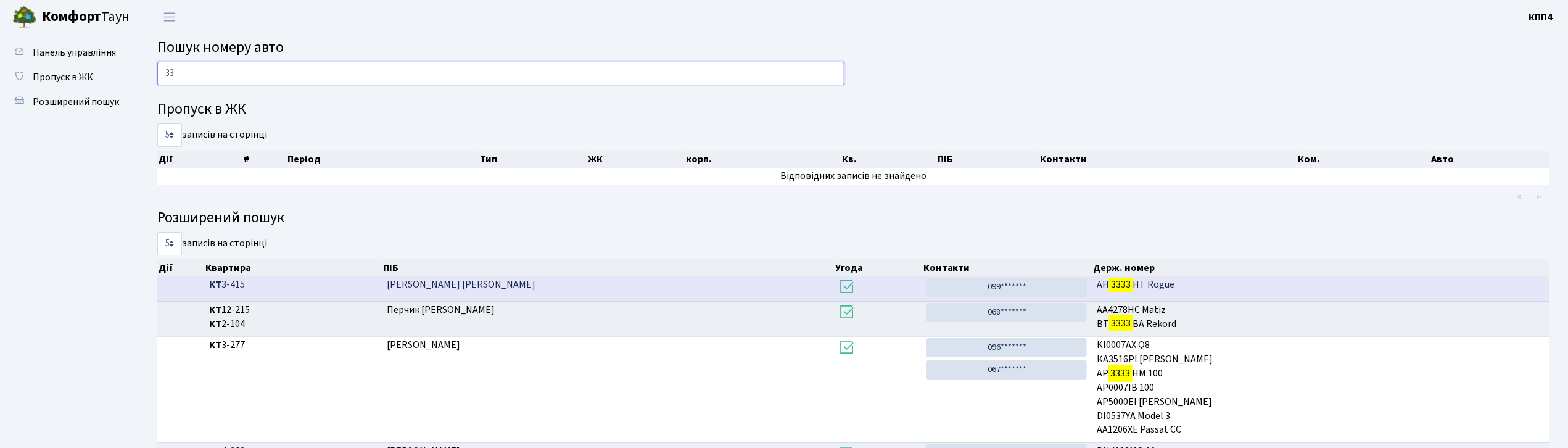
type input "3"
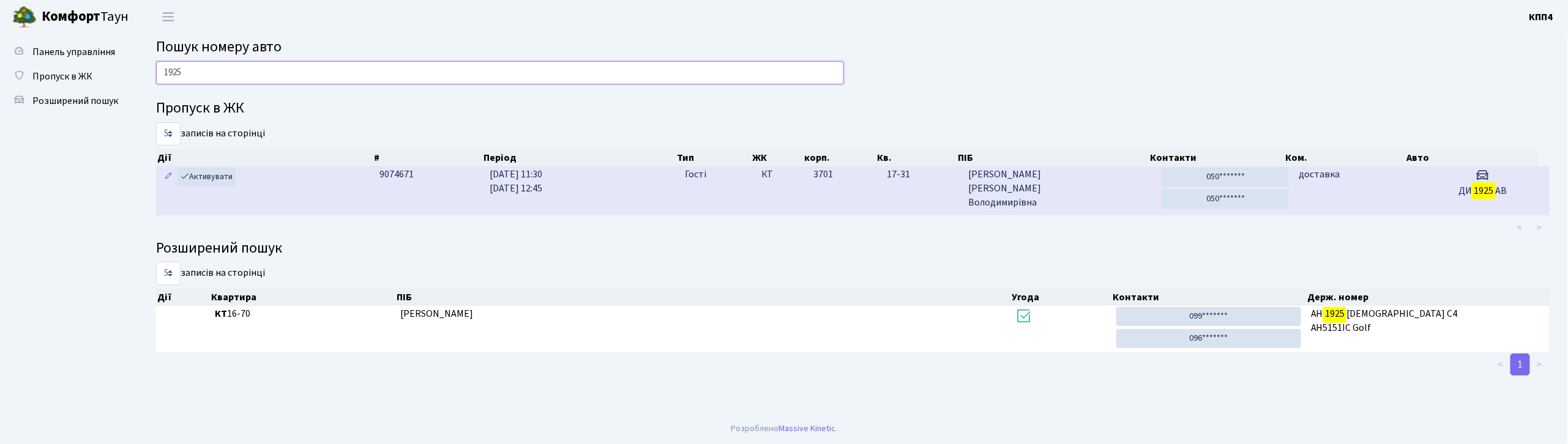
type input "1925"
click at [1104, 192] on span "Кондрашова Тетяна Володимирівна" at bounding box center [1060, 188] width 184 height 42
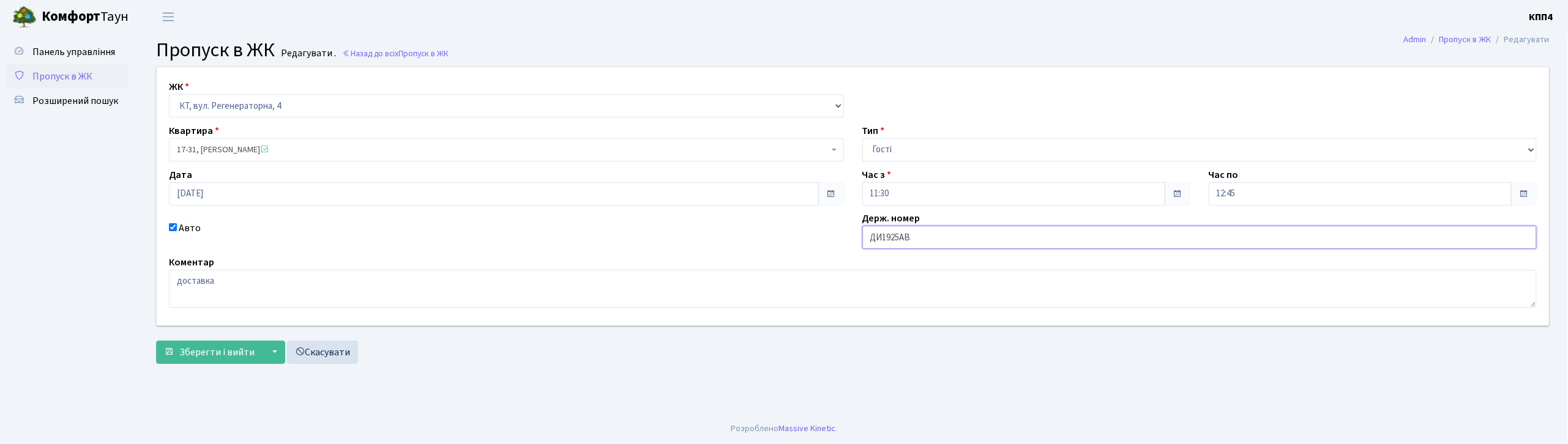
click at [879, 238] on input "ДИ1925АВ" at bounding box center [1200, 237] width 675 height 23
click at [879, 238] on input "ДИ1925АВ" at bounding box center [1200, 237] width 675 height 23
click at [884, 237] on input "ДИ1925АВ" at bounding box center [1200, 237] width 675 height 23
type input "DI1925АВ"
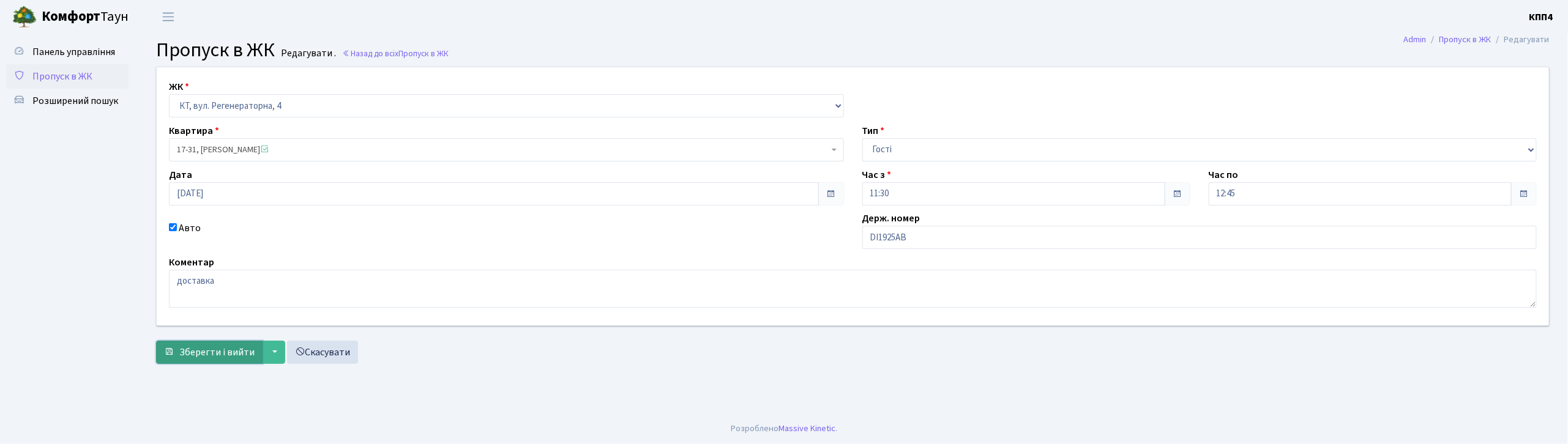
click at [190, 348] on span "Зберегти і вийти" at bounding box center [216, 352] width 75 height 13
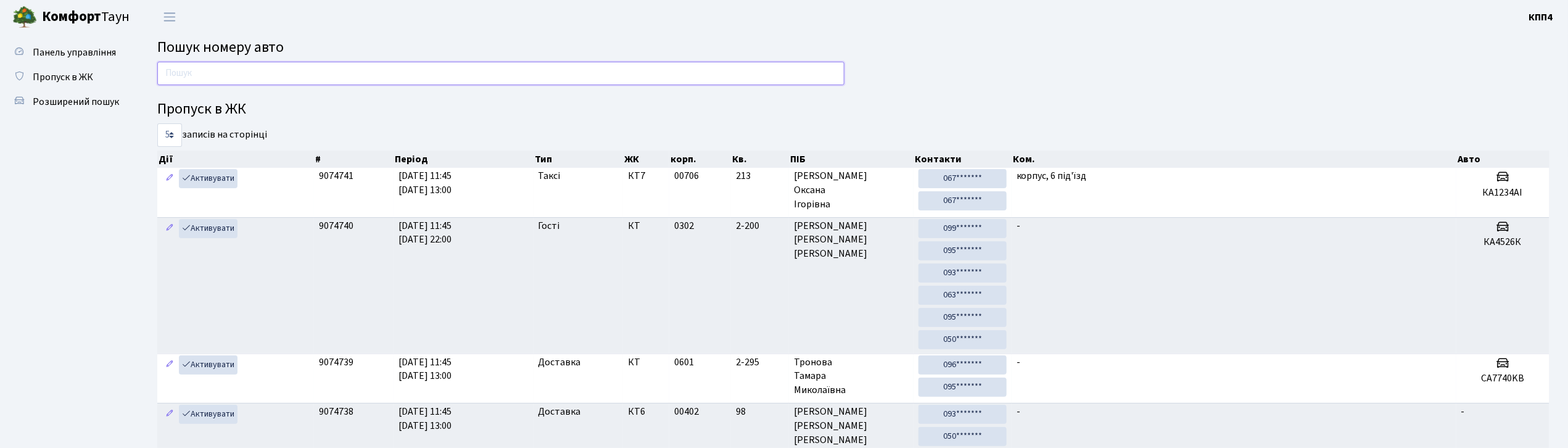
click at [233, 71] on input "text" at bounding box center [501, 73] width 687 height 24
click at [58, 75] on span "Пропуск в ЖК" at bounding box center [62, 77] width 61 height 13
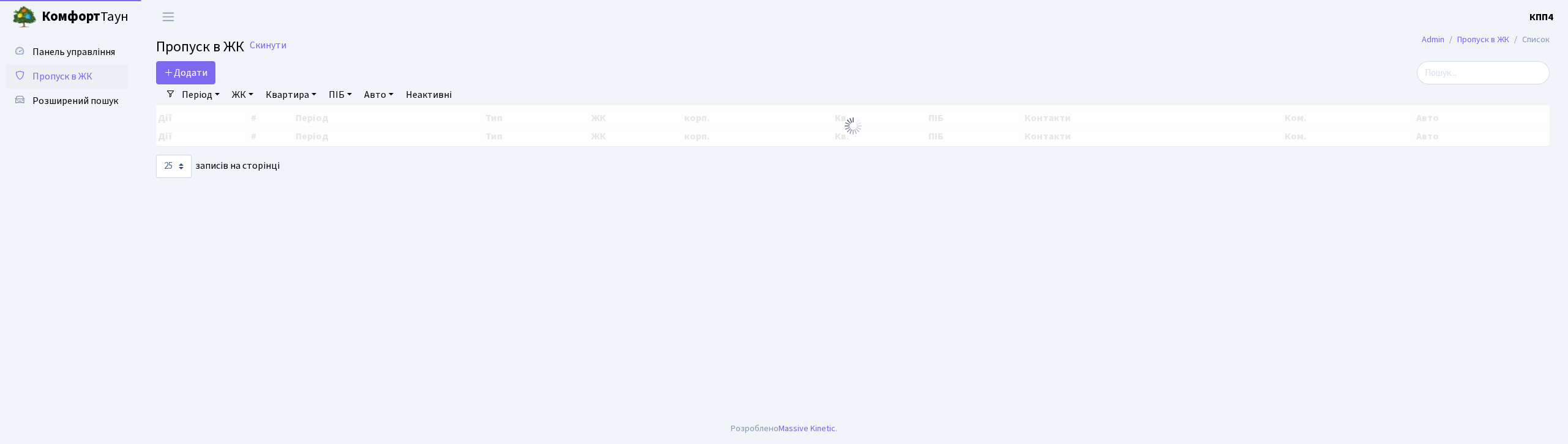
select select "25"
click at [1476, 73] on input "search" at bounding box center [1483, 73] width 133 height 23
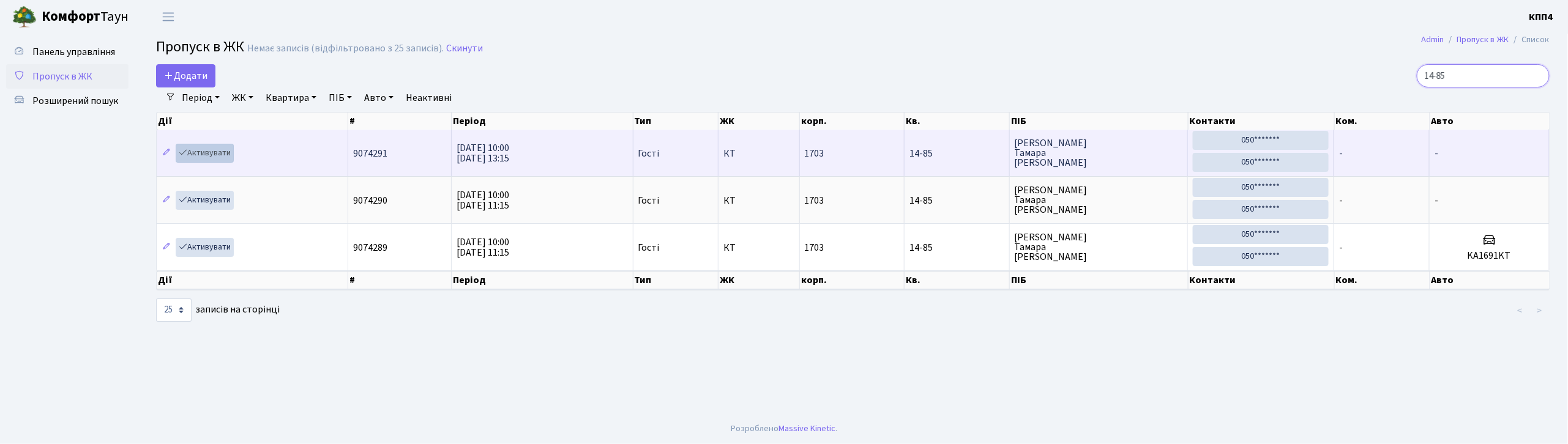
type input "14-85"
click at [212, 159] on link "Активувати" at bounding box center [205, 153] width 58 height 19
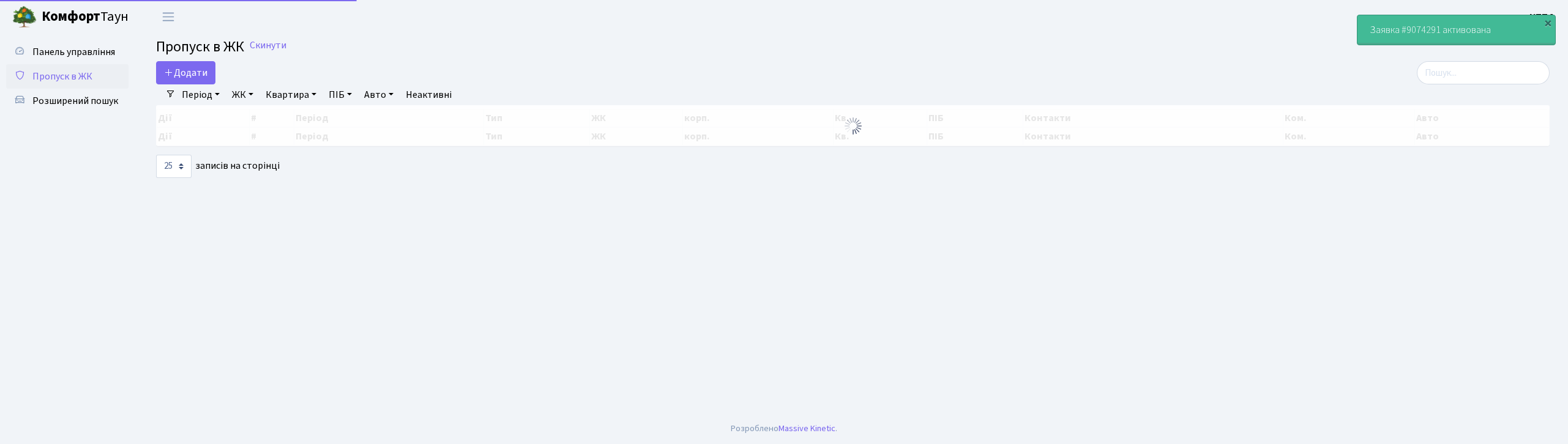
select select "25"
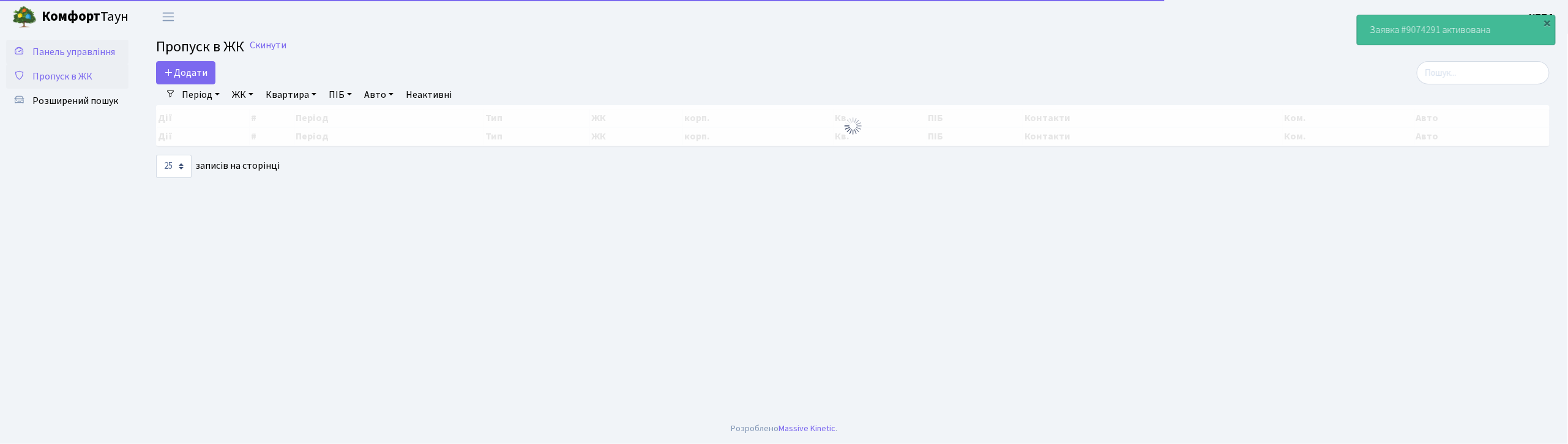
click at [82, 46] on span "Панель управління" at bounding box center [73, 52] width 83 height 13
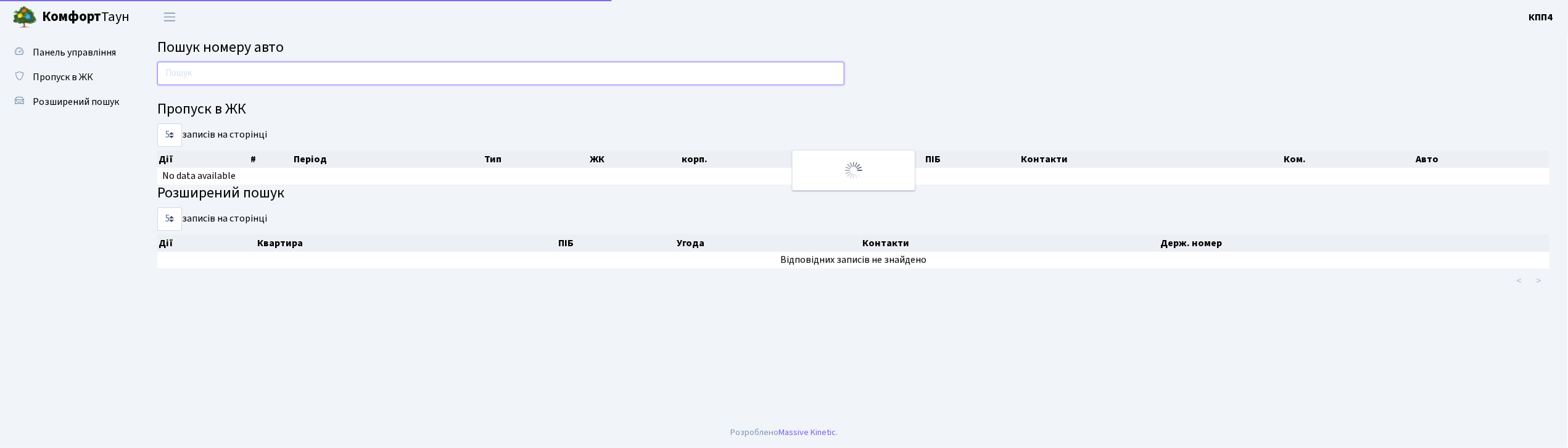
drag, startPoint x: 0, startPoint y: 0, endPoint x: 253, endPoint y: 71, distance: 262.8
click at [253, 71] on input "text" at bounding box center [501, 73] width 687 height 24
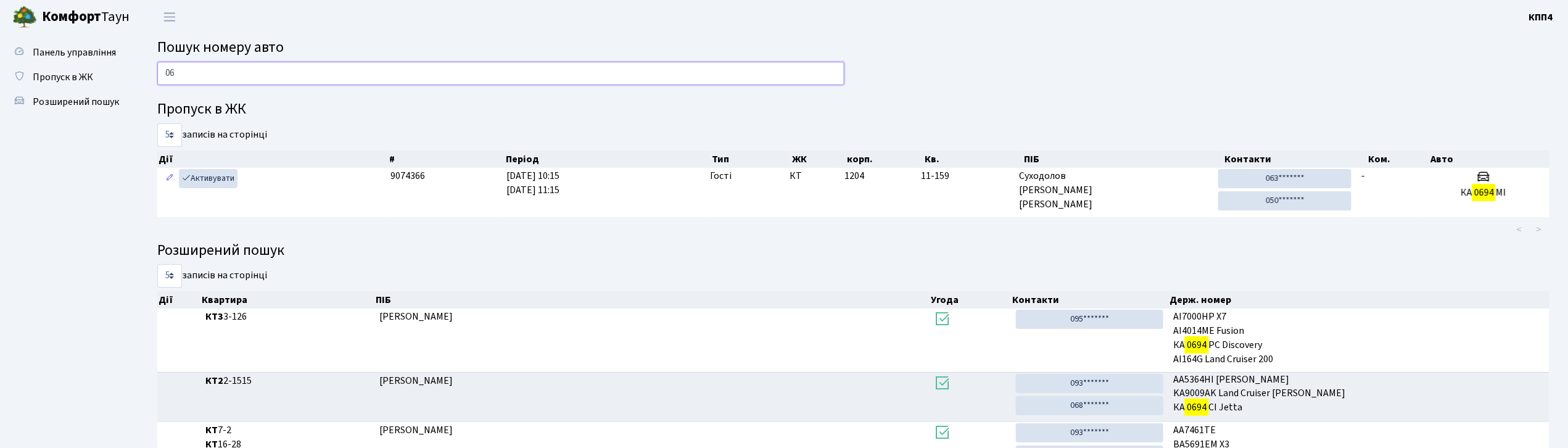
type input "0"
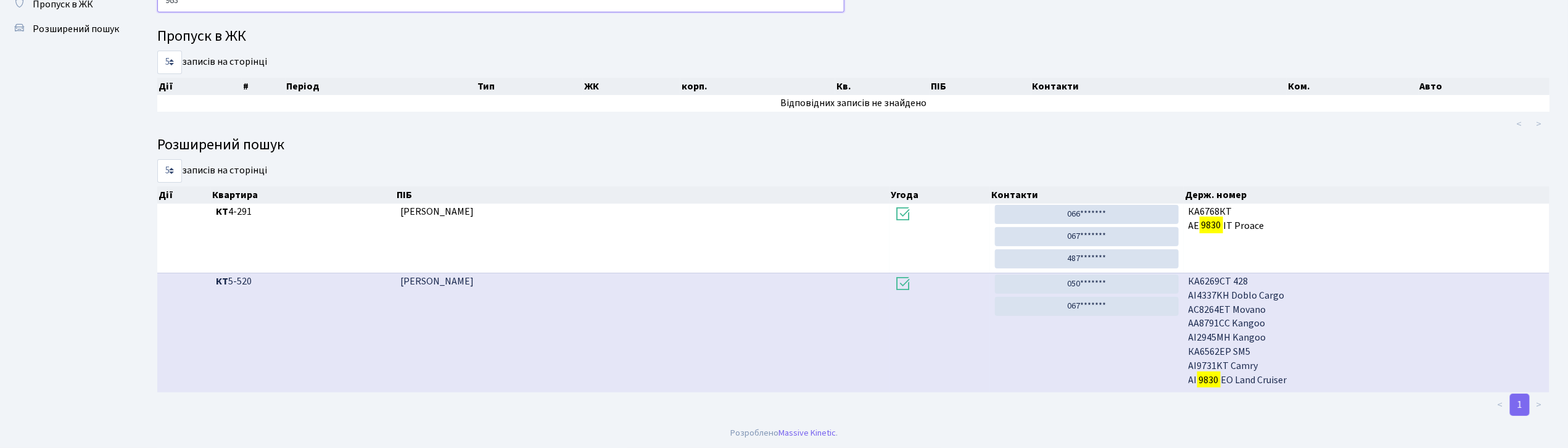
scroll to position [66, 0]
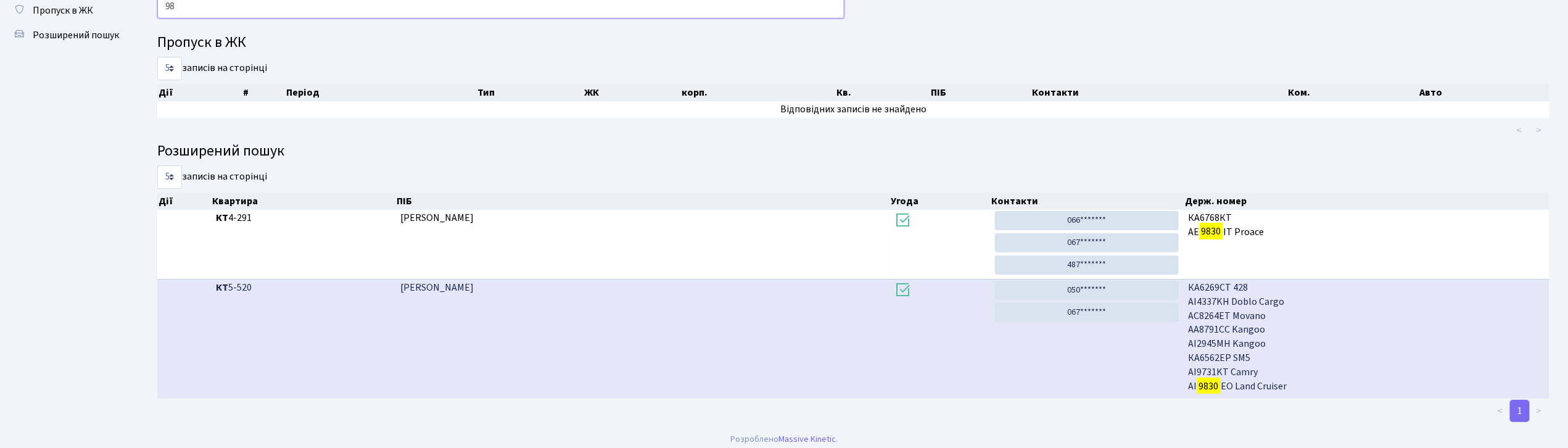
type input "9"
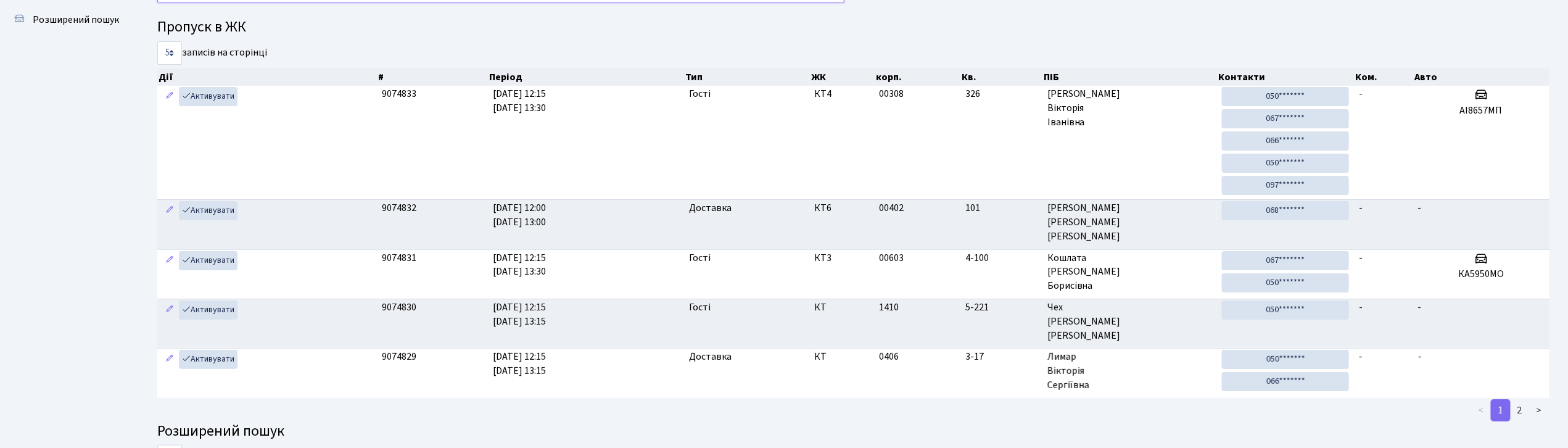
scroll to position [0, 0]
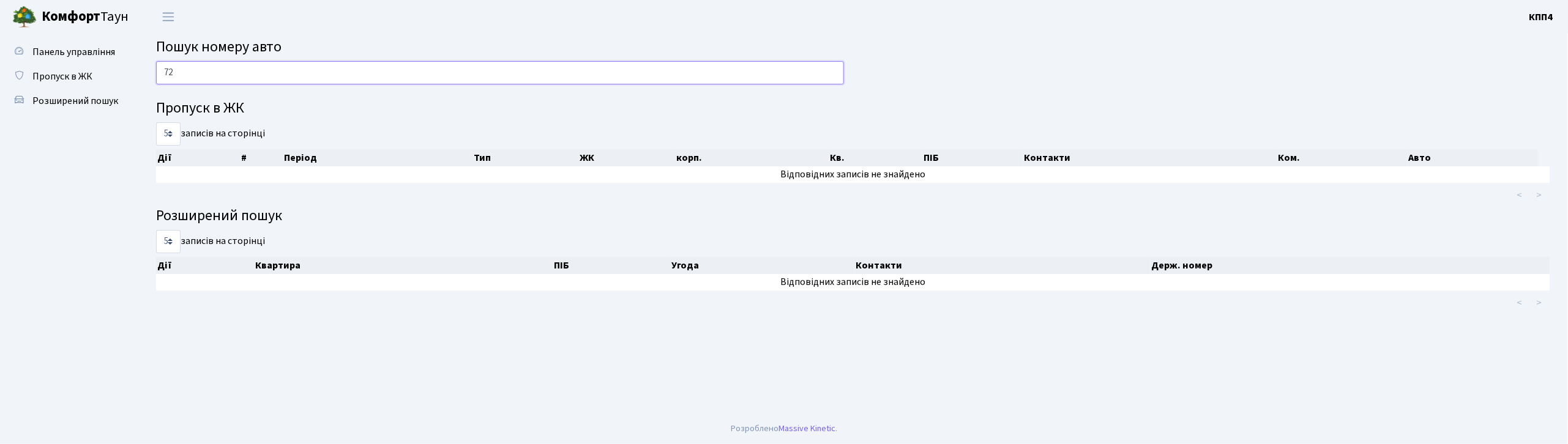
type input "7"
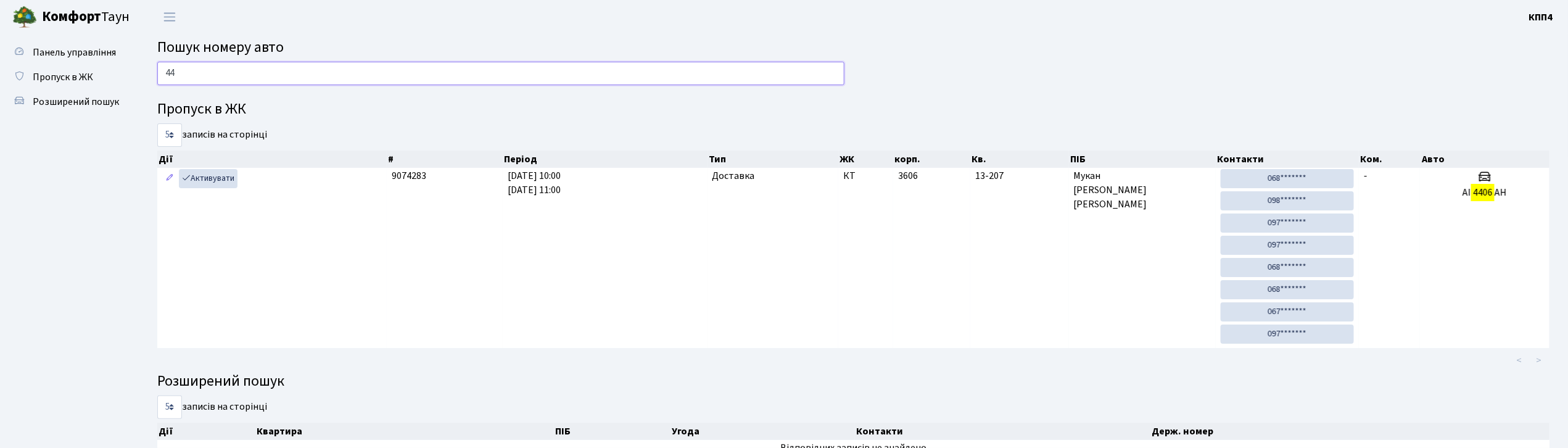
type input "4"
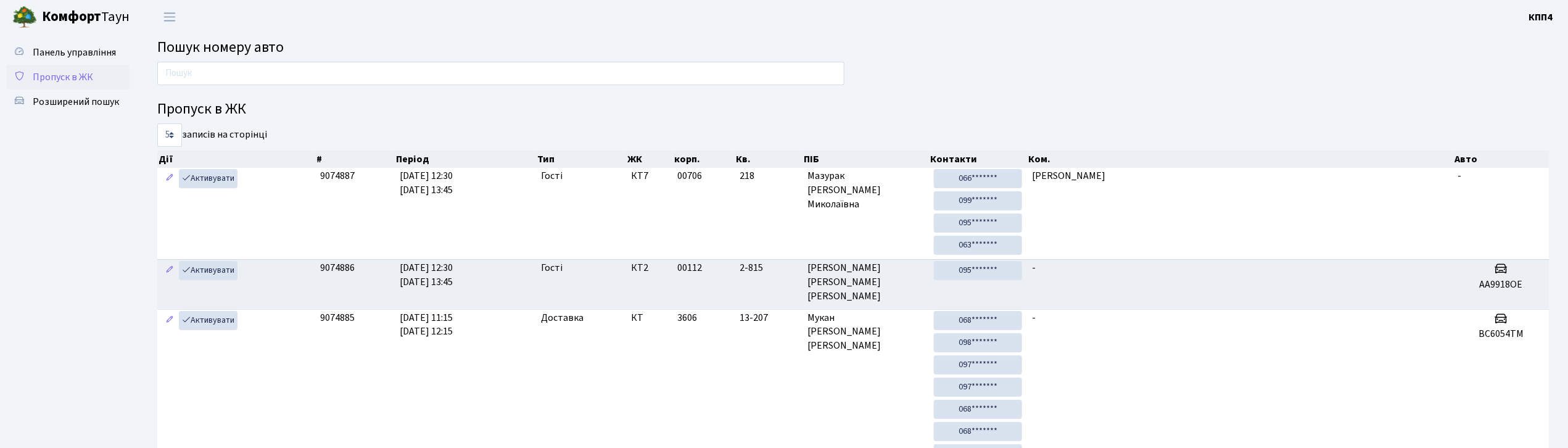
click at [77, 75] on span "Пропуск в ЖК" at bounding box center [62, 77] width 61 height 13
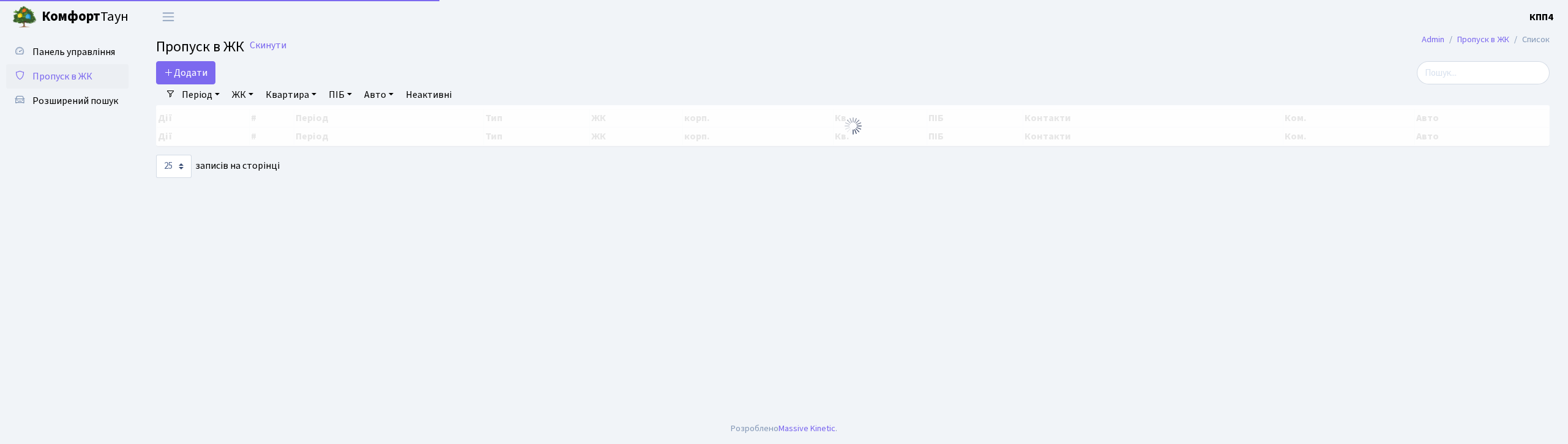
select select "25"
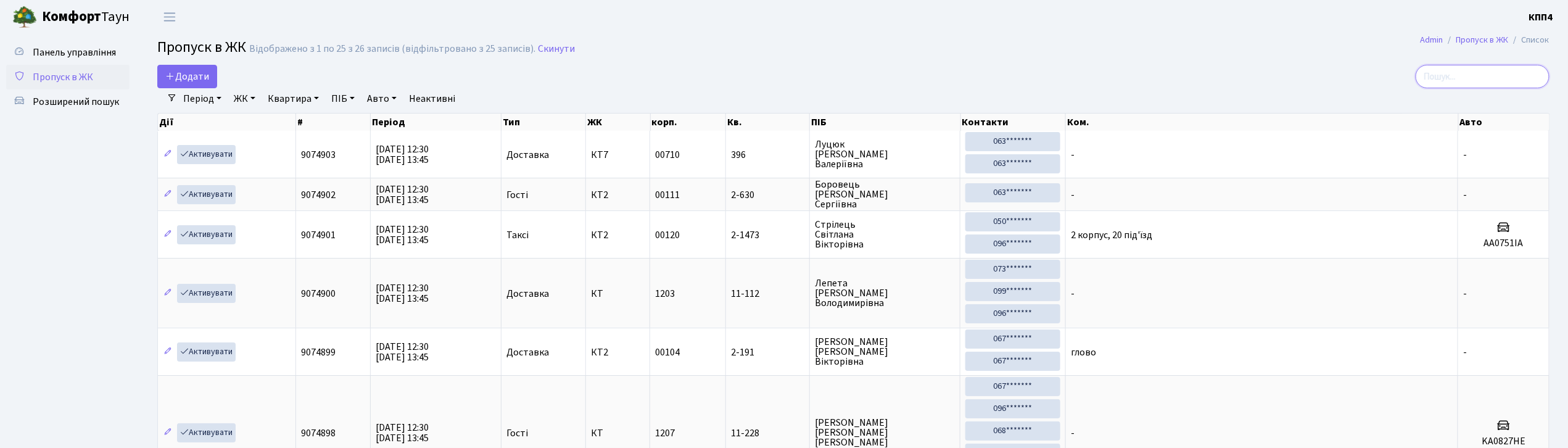
click at [1506, 71] on input "search" at bounding box center [1483, 77] width 134 height 24
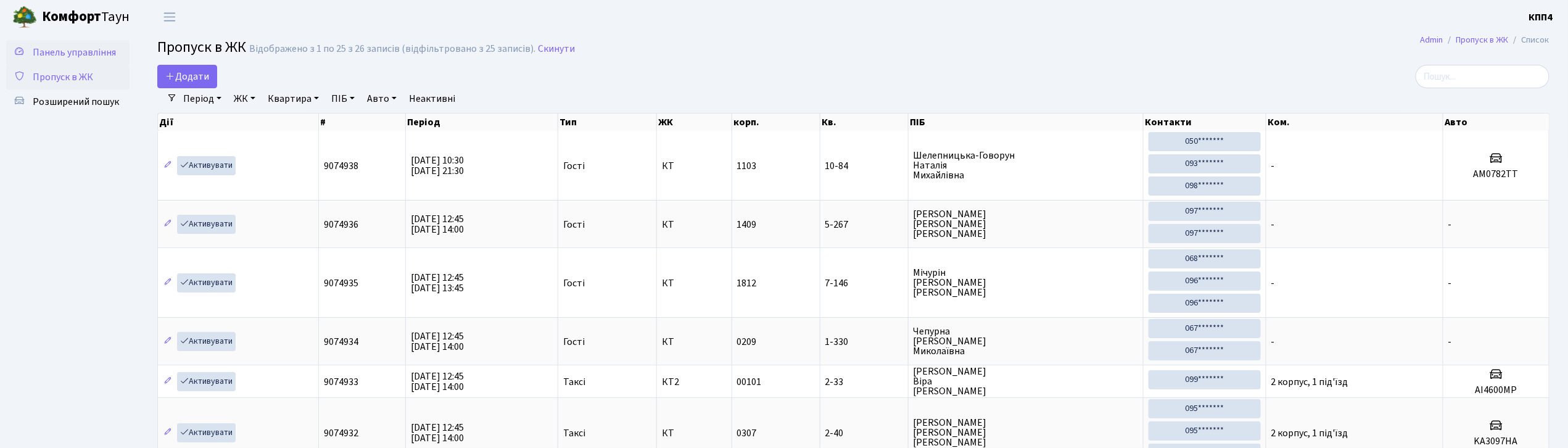
click at [82, 56] on span "Панель управління" at bounding box center [74, 52] width 84 height 13
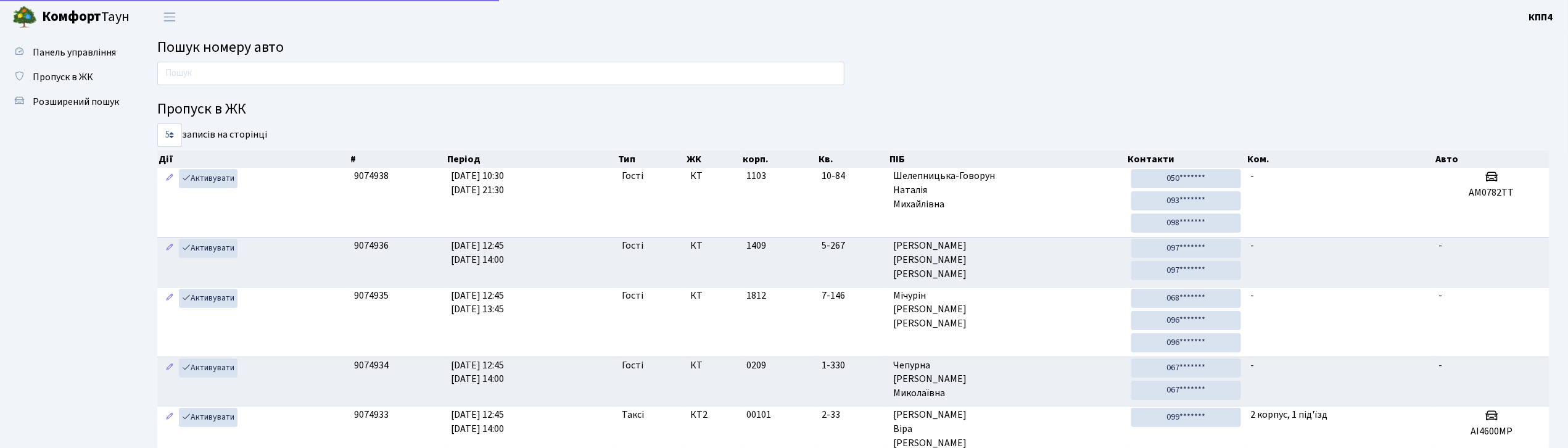
click at [272, 86] on div at bounding box center [501, 77] width 706 height 29
click at [272, 77] on input "text" at bounding box center [501, 73] width 687 height 24
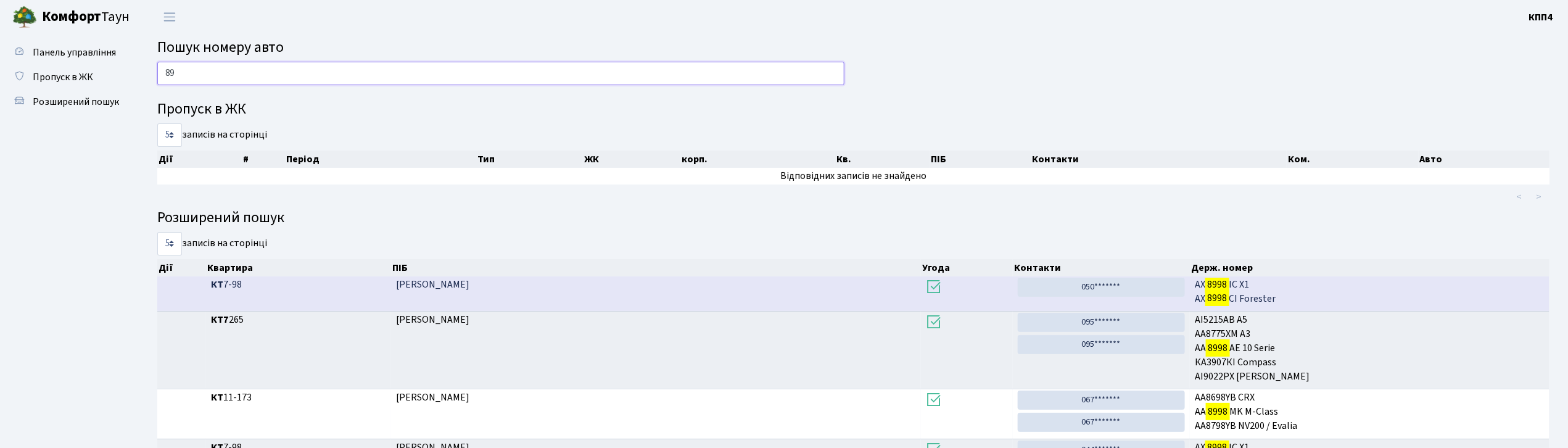
type input "8"
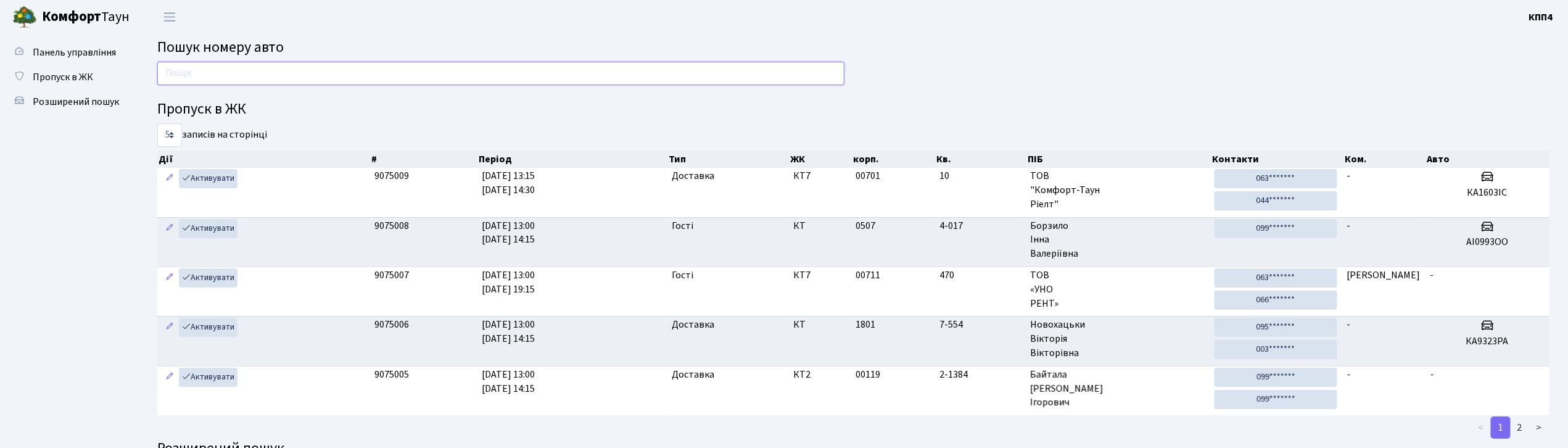
type input "7"
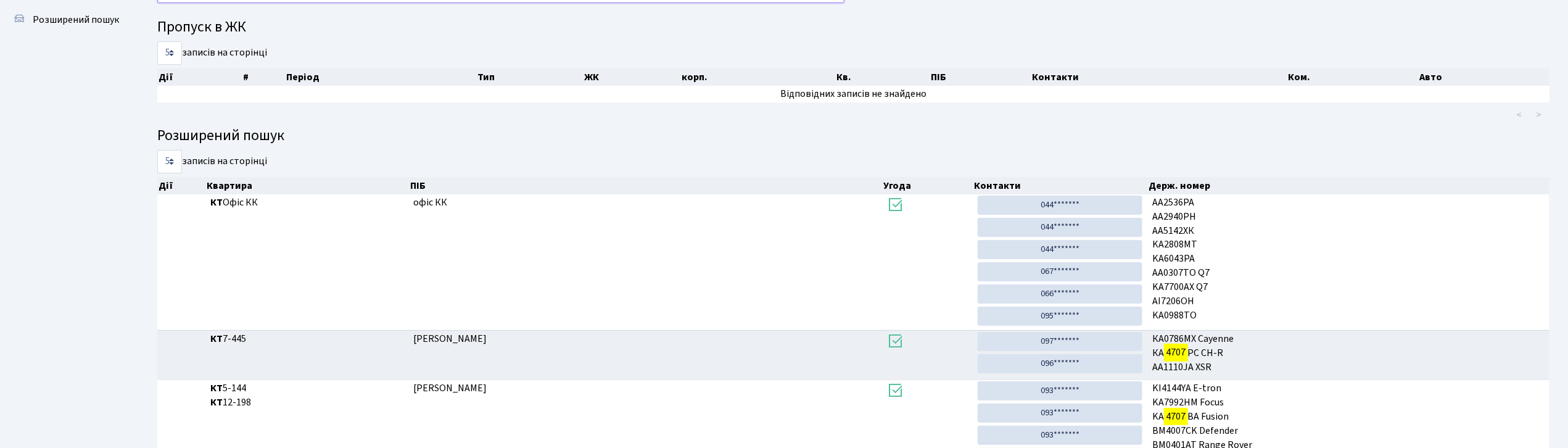
scroll to position [66, 0]
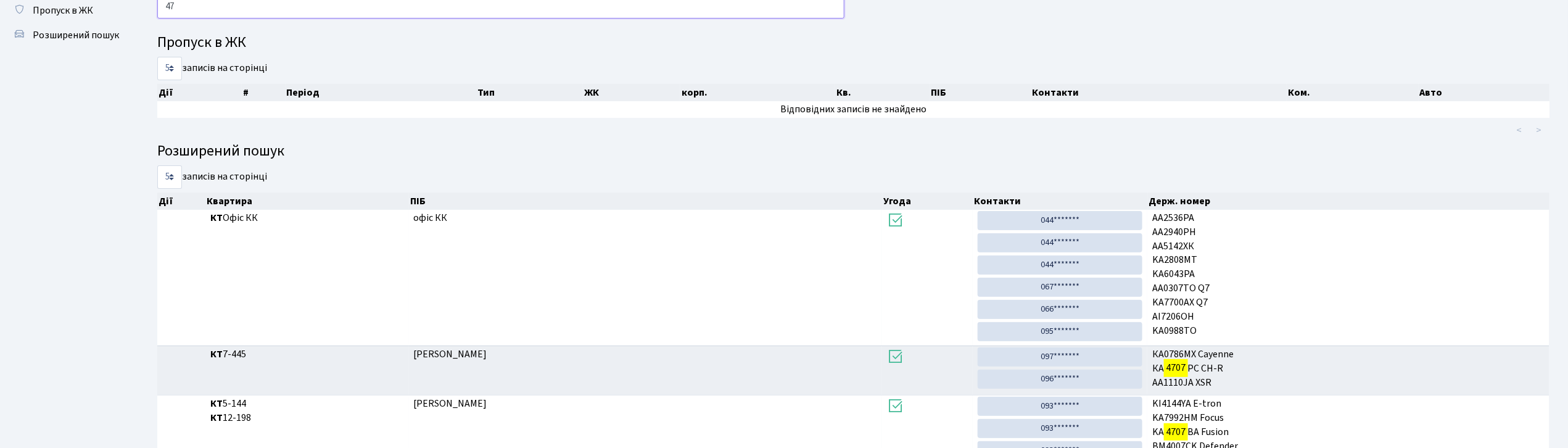
type input "4"
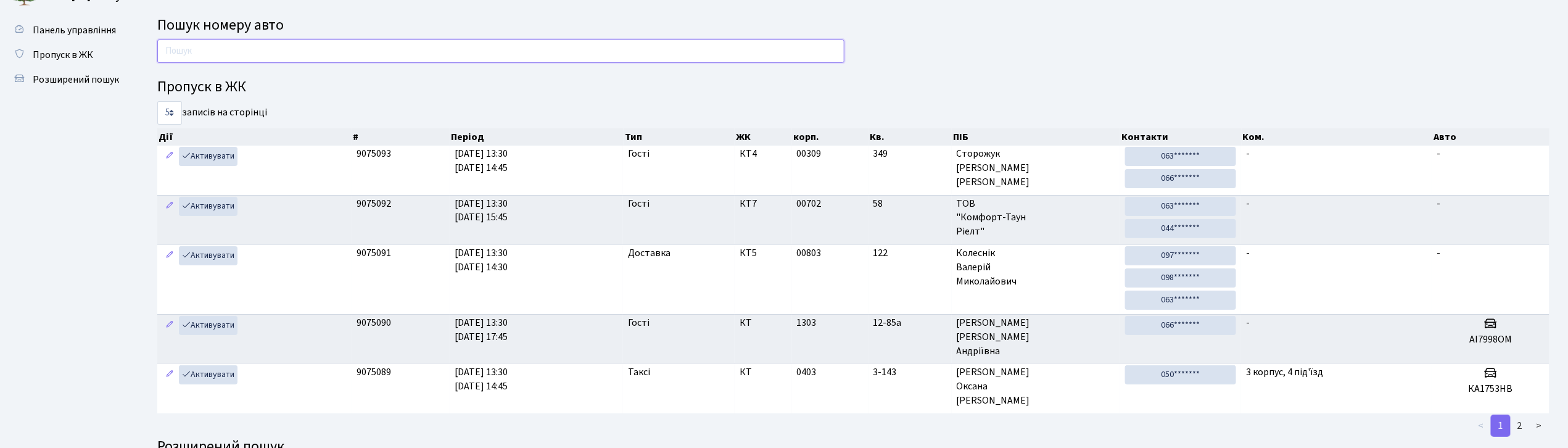
scroll to position [0, 0]
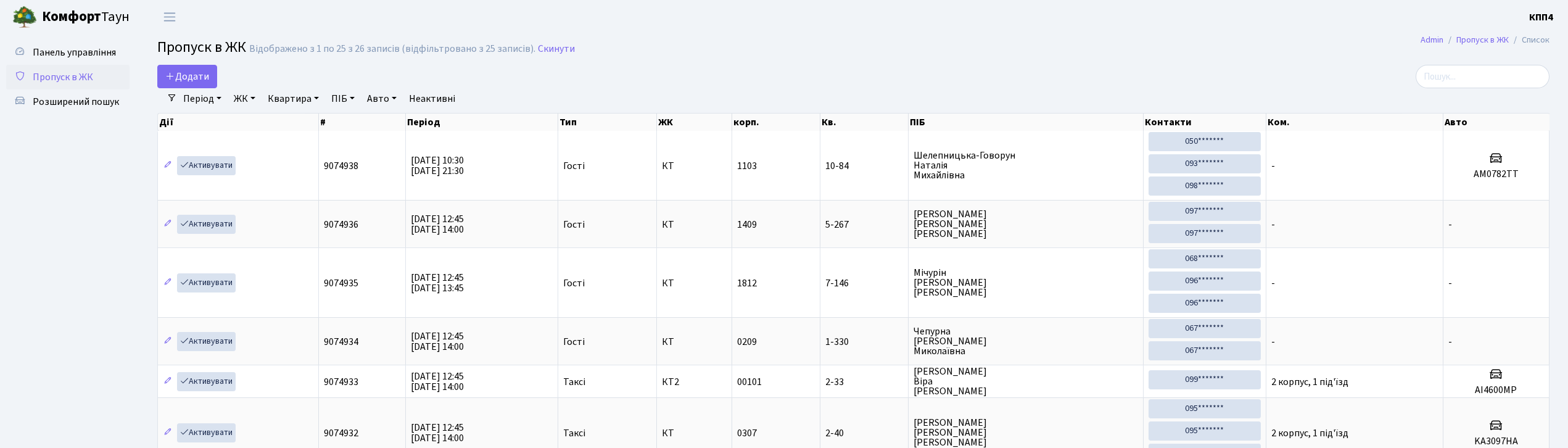
select select "25"
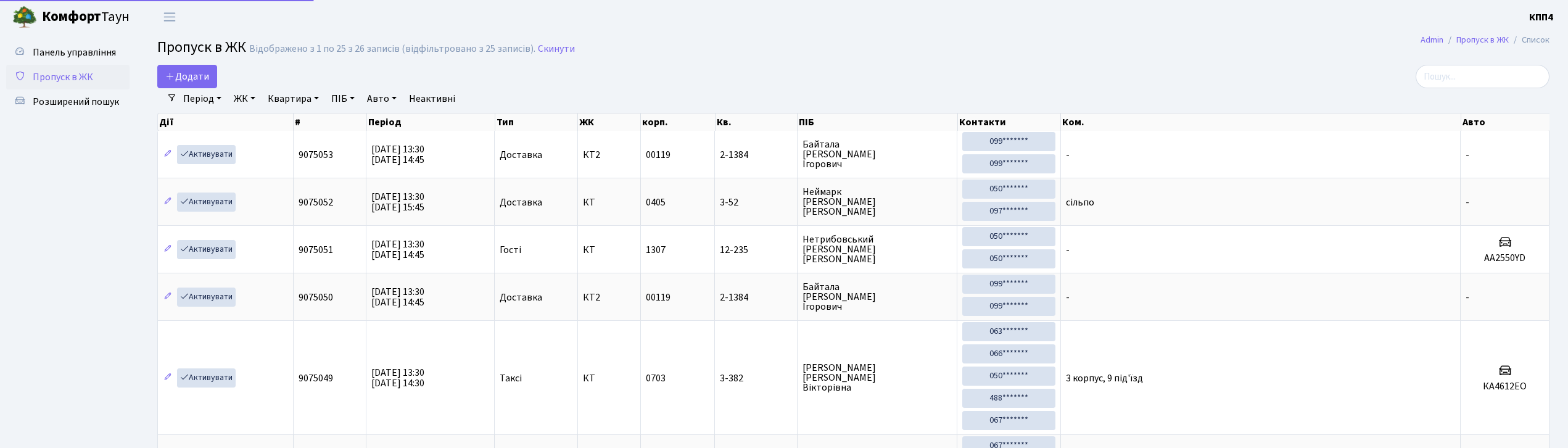
select select "25"
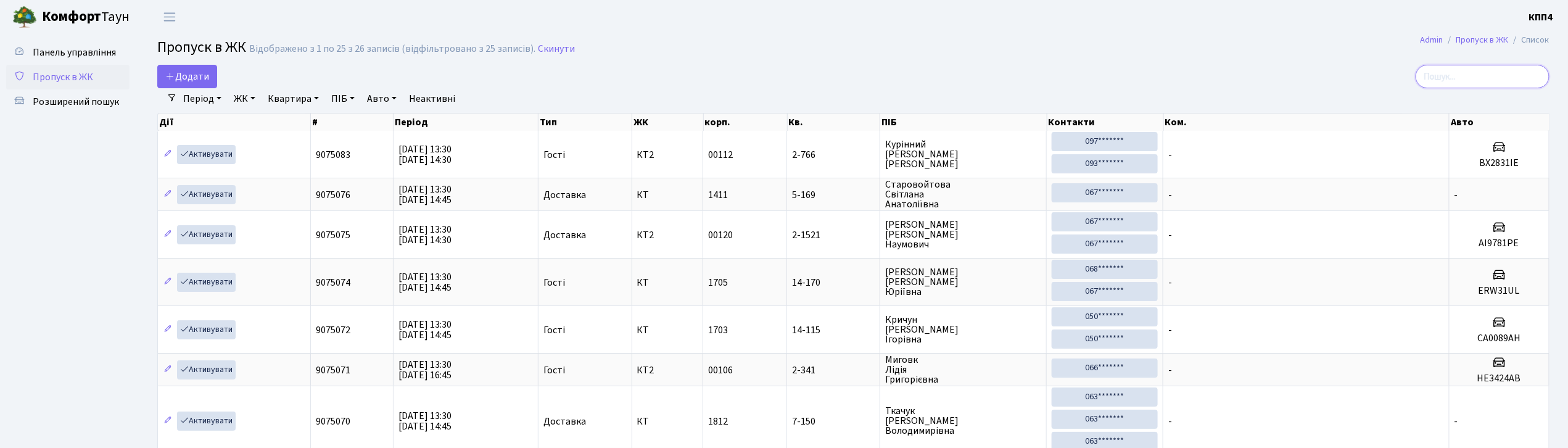
type input "1"
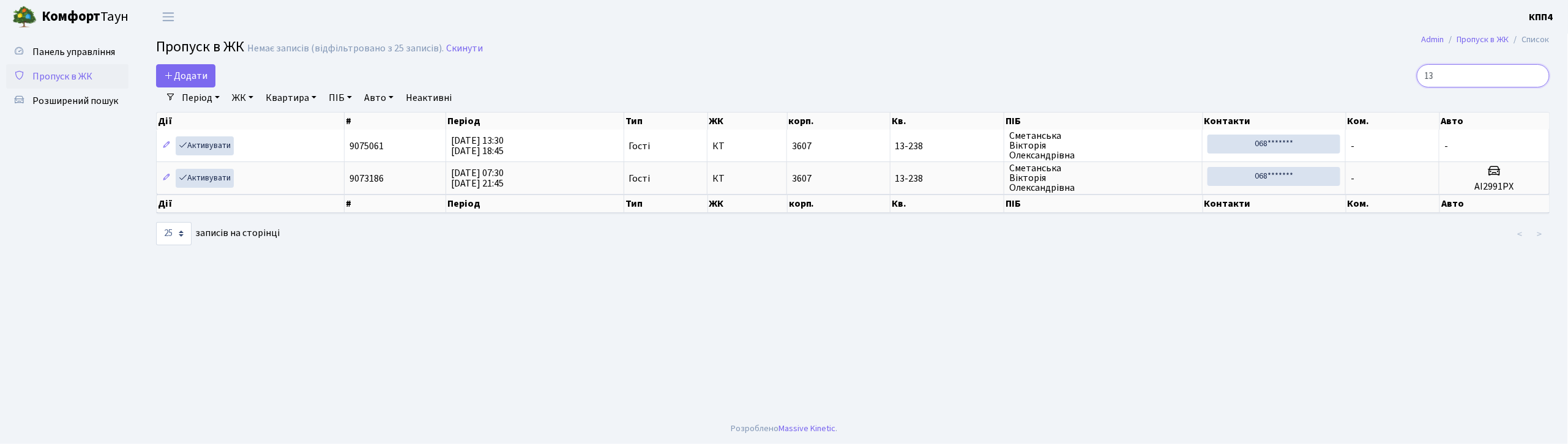
type input "1"
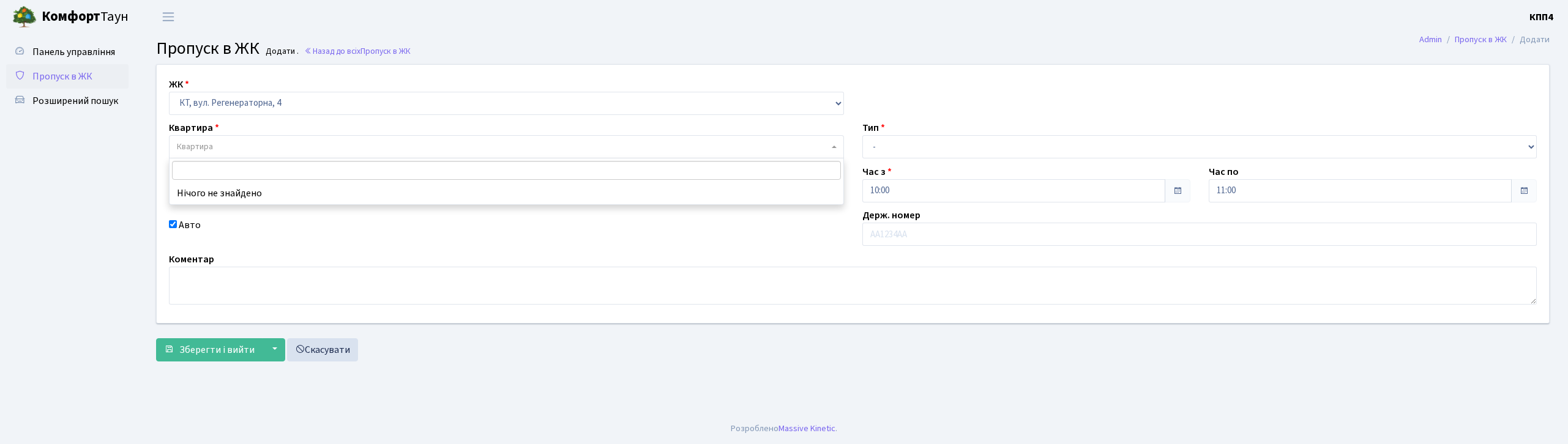
select select "271"
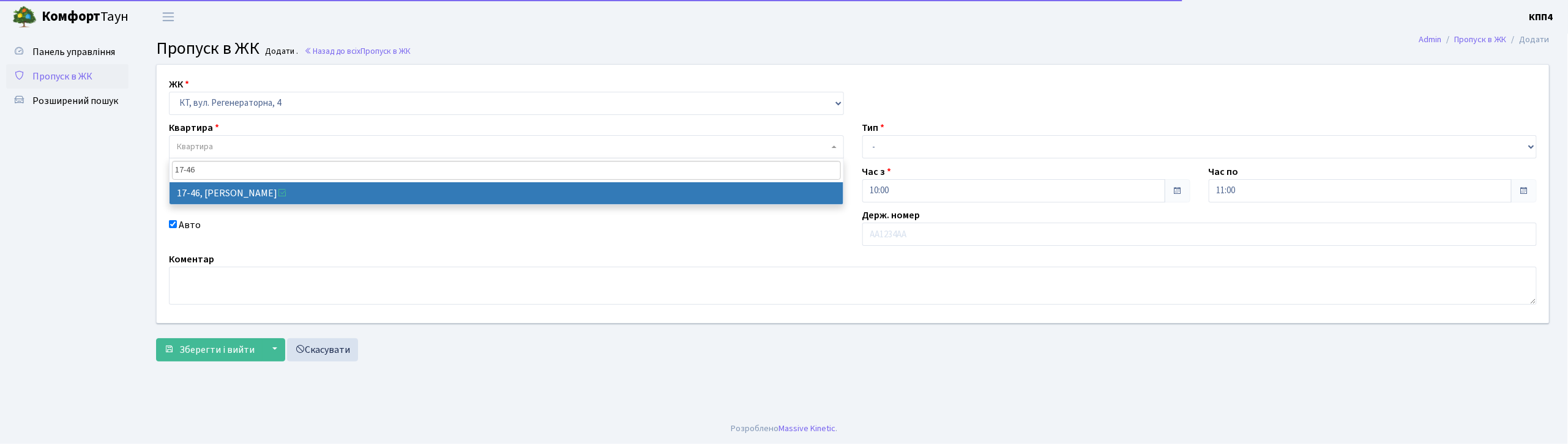
type input "17-46"
select select "9000"
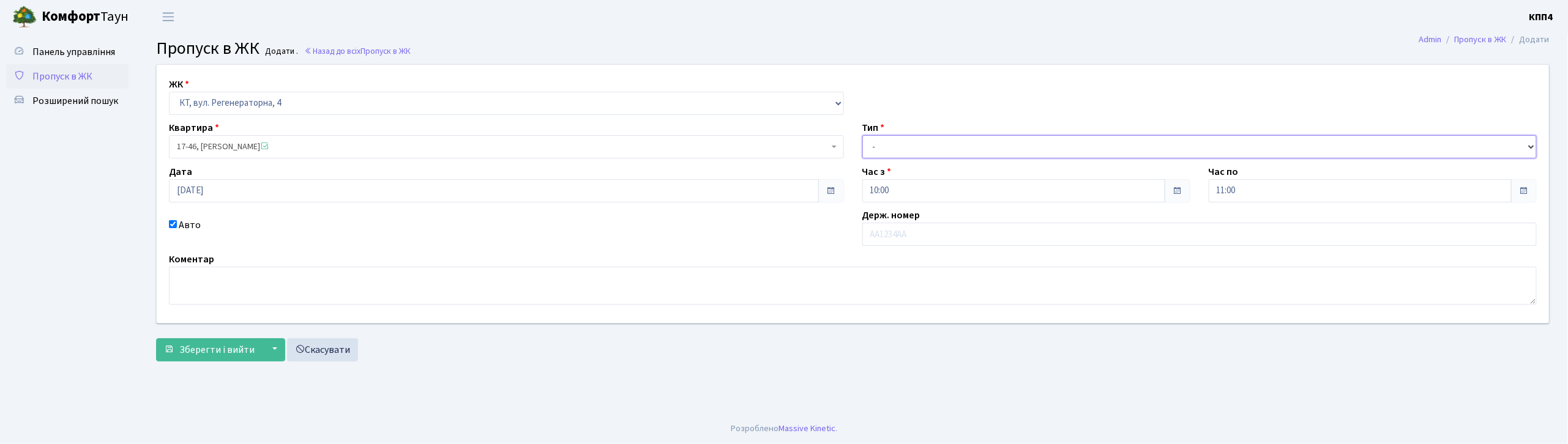
drag, startPoint x: 899, startPoint y: 142, endPoint x: 907, endPoint y: 150, distance: 11.3
click at [899, 142] on select "- Доставка Таксі Гості Сервіс" at bounding box center [1200, 147] width 675 height 23
click at [862, 135] on select "- Доставка Таксі Гості Сервіс" at bounding box center [1200, 147] width 675 height 23
click at [897, 240] on input "text" at bounding box center [1200, 234] width 675 height 23
click at [899, 156] on select "- Доставка Таксі Гості Сервіс" at bounding box center [1200, 147] width 675 height 23
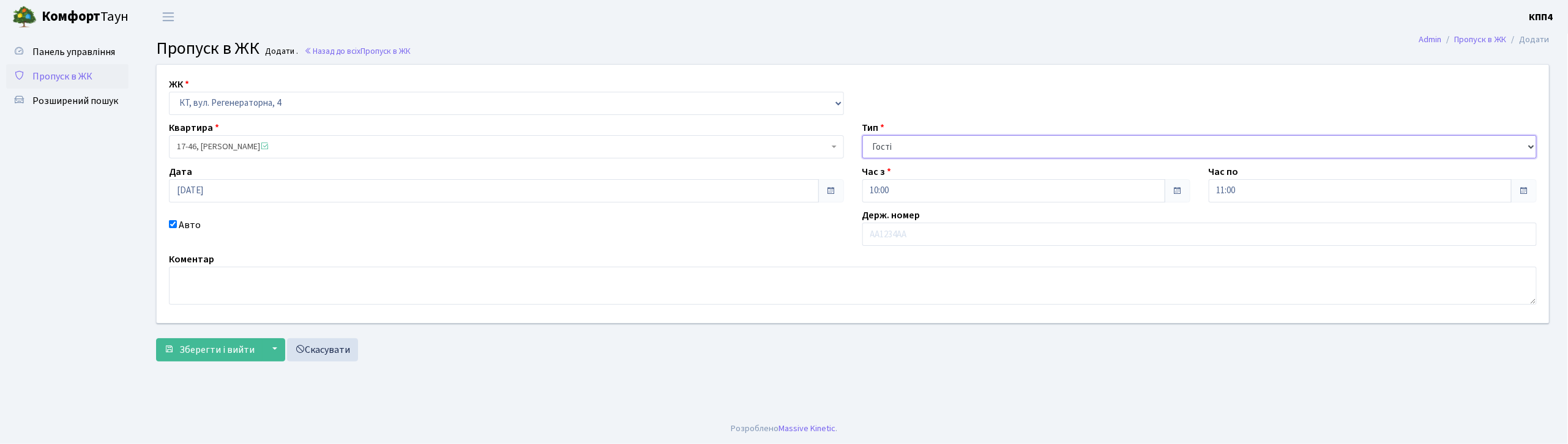
select select "1"
click at [862, 135] on select "- Доставка Таксі Гості Сервіс" at bounding box center [1200, 147] width 675 height 23
click at [902, 223] on input "text" at bounding box center [1200, 234] width 675 height 23
type input "АА9748ІІ"
click at [223, 348] on span "Зберегти і вийти" at bounding box center [216, 350] width 75 height 13
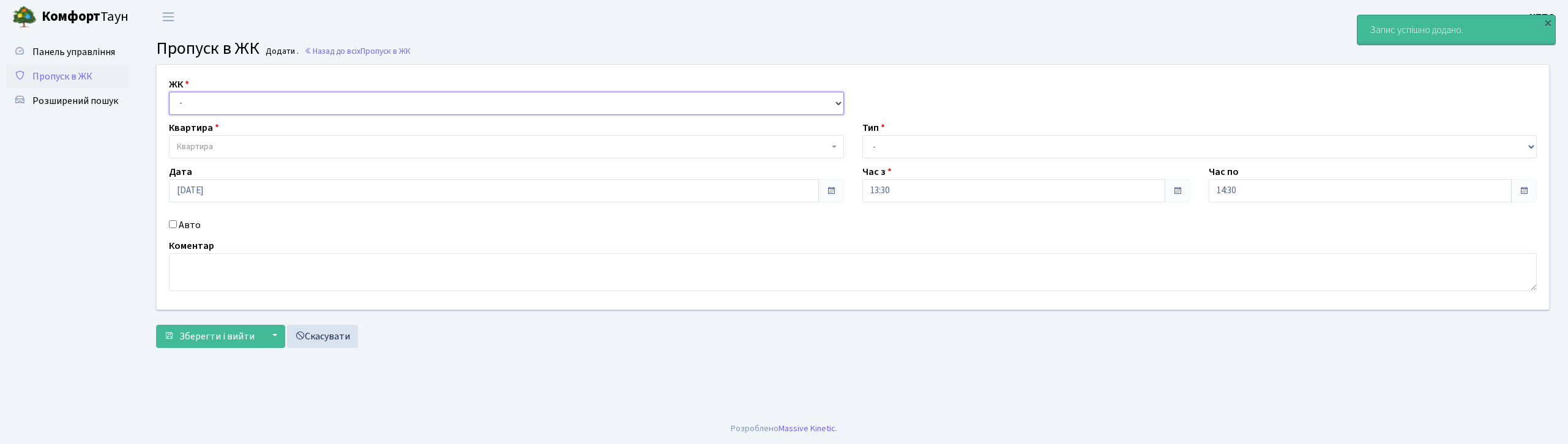
drag, startPoint x: 0, startPoint y: 0, endPoint x: 184, endPoint y: 106, distance: 212.3
click at [182, 106] on select "- КТ, вул. Регенераторна, 4 КТ2, просп. [STREET_ADDRESS] [STREET_ADDRESS] [PERS…" at bounding box center [506, 103] width 675 height 23
select select "271"
click at [169, 92] on select "- КТ, вул. Регенераторна, 4 КТ2, просп. Соборності, 17 КТ3, вул. Березнева, 16 …" at bounding box center [506, 103] width 675 height 23
select select
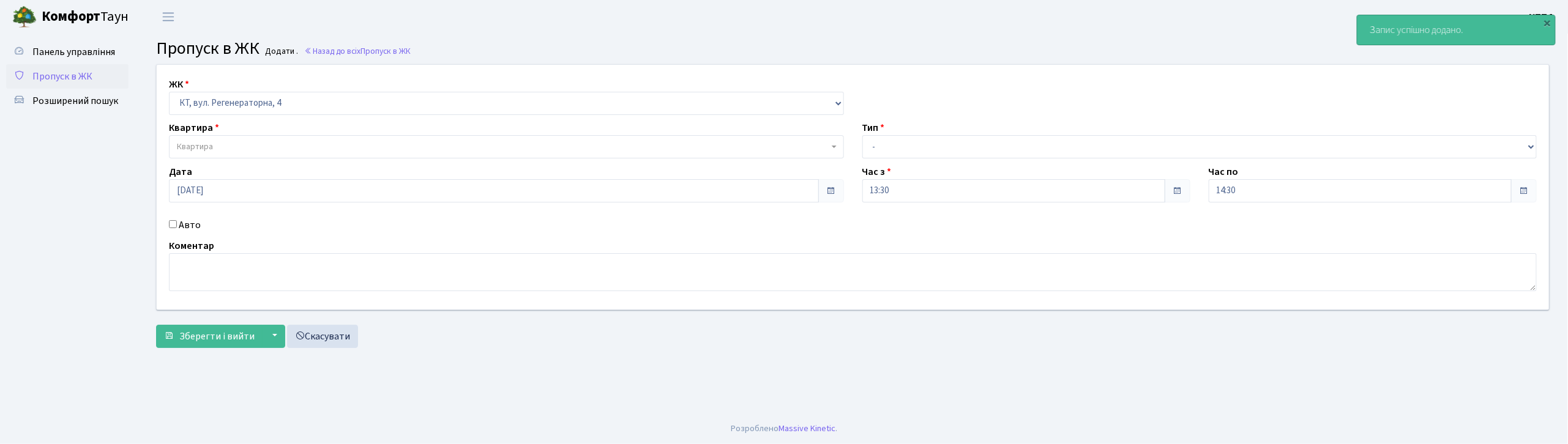
click at [187, 234] on div "ЖК - КТ, вул. Регенераторна, 4 КТ2, просп. Соборності, 17 КТ3, вул. Березнева, …" at bounding box center [853, 187] width 1411 height 245
click at [185, 228] on label "Авто" at bounding box center [189, 225] width 22 height 15
click at [177, 228] on input "Авто" at bounding box center [173, 224] width 8 height 8
checkbox input "true"
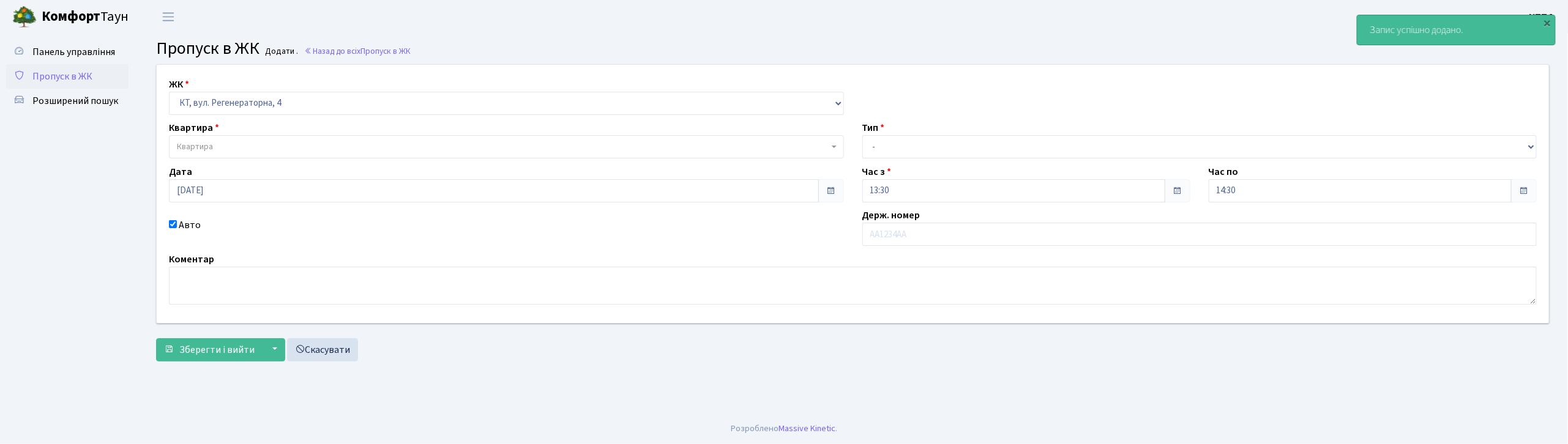
click at [212, 140] on span "Квартира" at bounding box center [506, 147] width 675 height 23
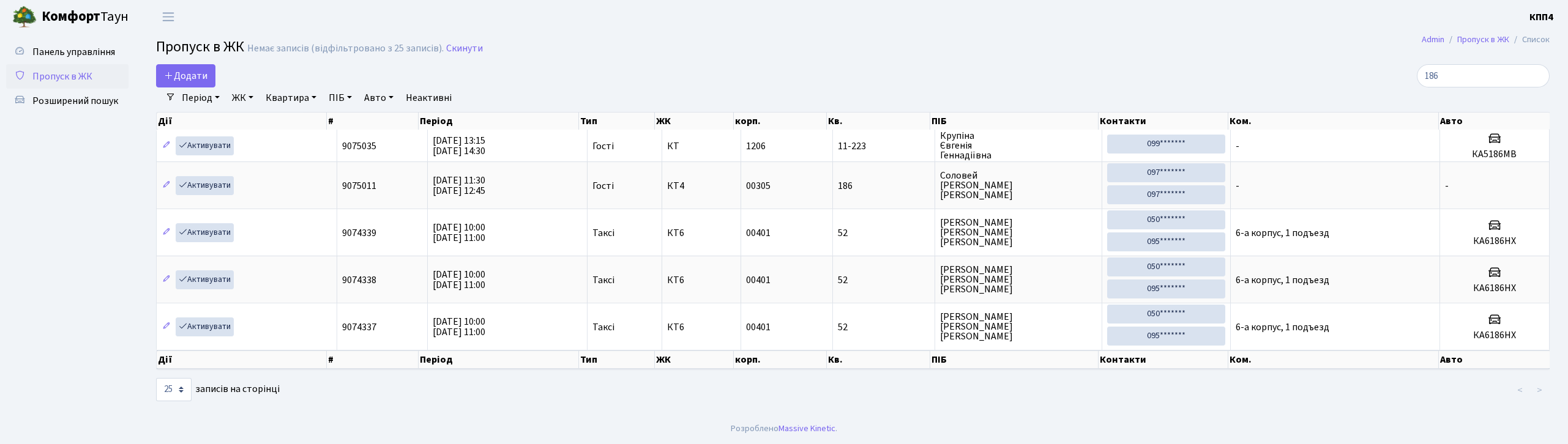
select select "25"
click at [1538, 78] on input "186" at bounding box center [1483, 76] width 133 height 23
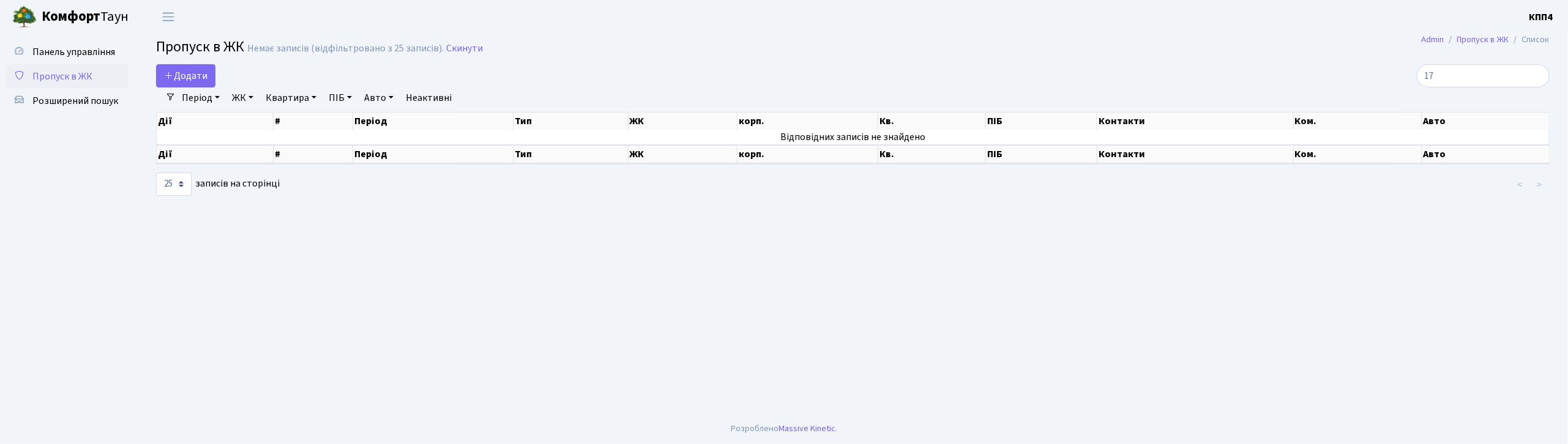
type input "1"
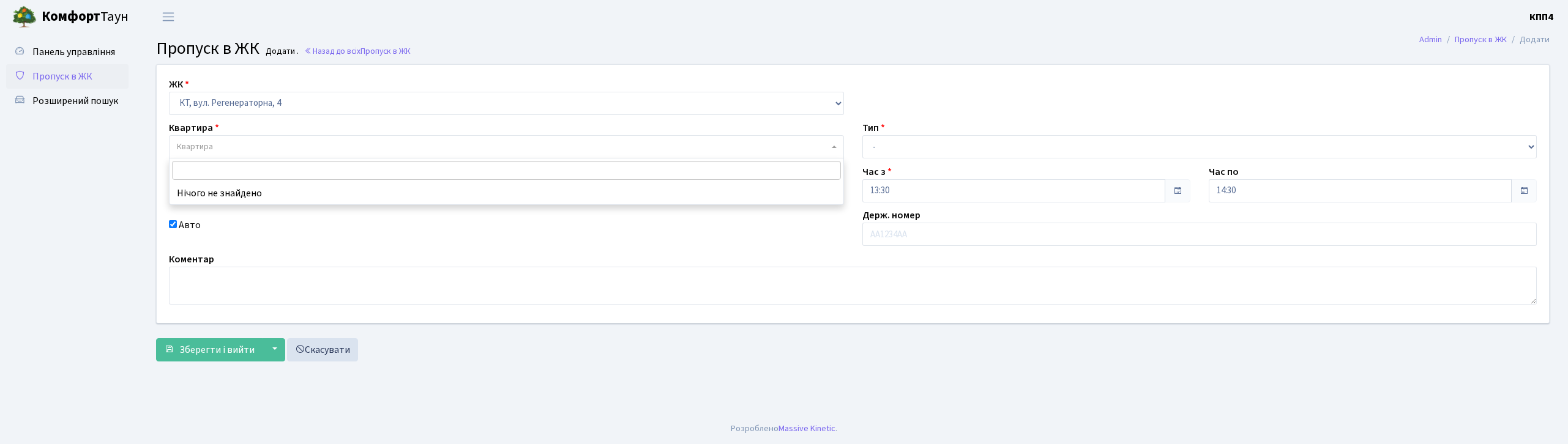
select select "271"
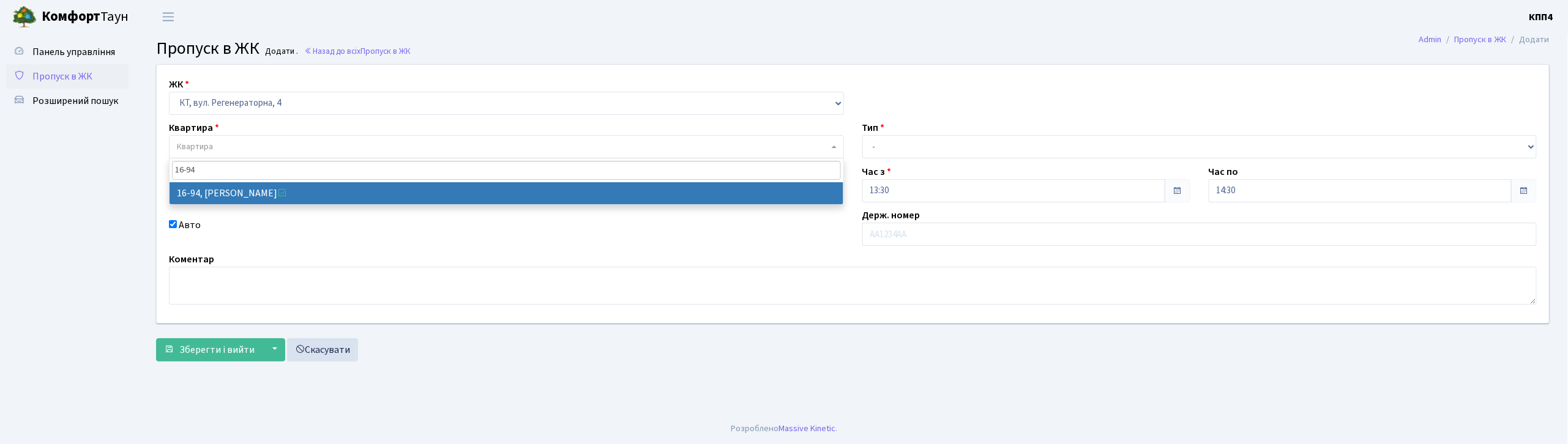
type input "16-94"
select select "8655"
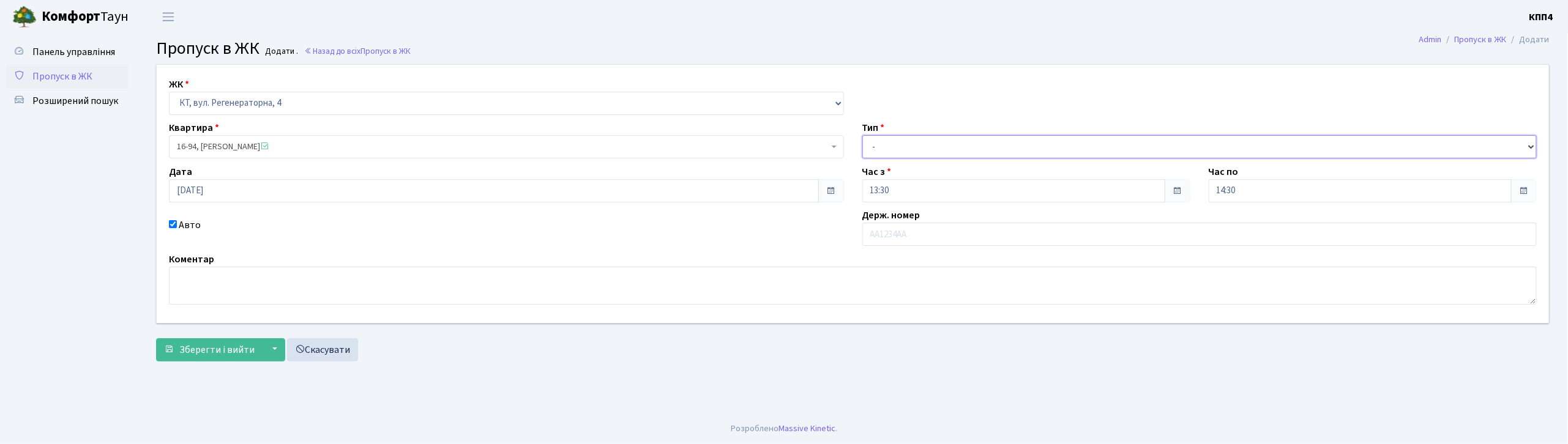
drag, startPoint x: 930, startPoint y: 149, endPoint x: 928, endPoint y: 158, distance: 9.2
click at [930, 149] on select "- Доставка Таксі Гості Сервіс" at bounding box center [1200, 147] width 675 height 23
select select "2"
click at [862, 135] on select "- Доставка Таксі Гості Сервіс" at bounding box center [1200, 147] width 675 height 23
click at [905, 231] on input "text" at bounding box center [1200, 234] width 675 height 23
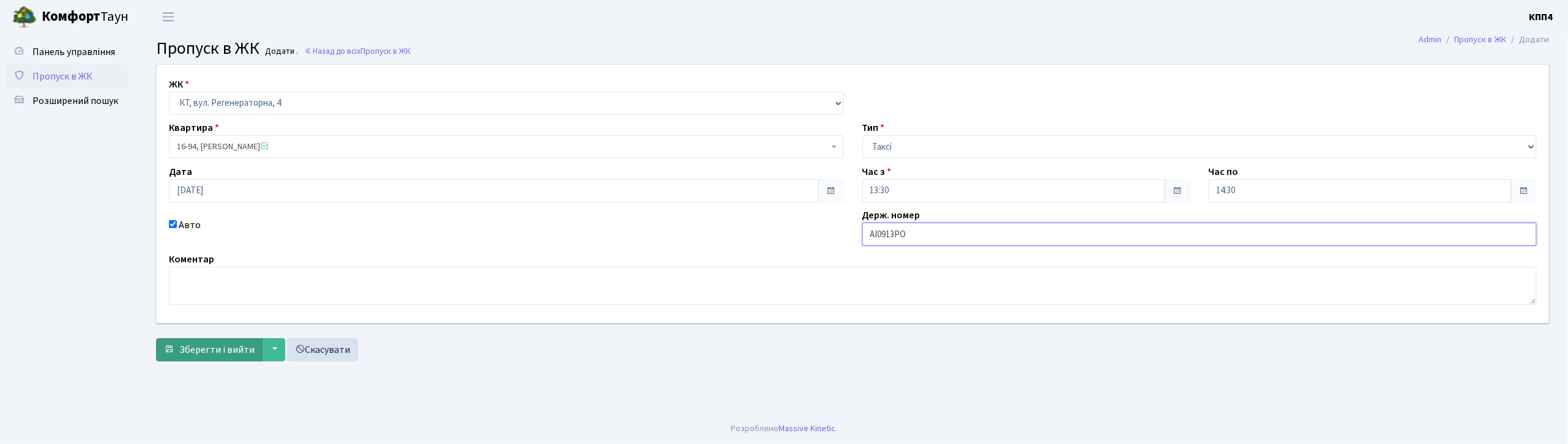
type input "АІ0913РО"
click at [182, 348] on span "Зберегти і вийти" at bounding box center [216, 350] width 75 height 13
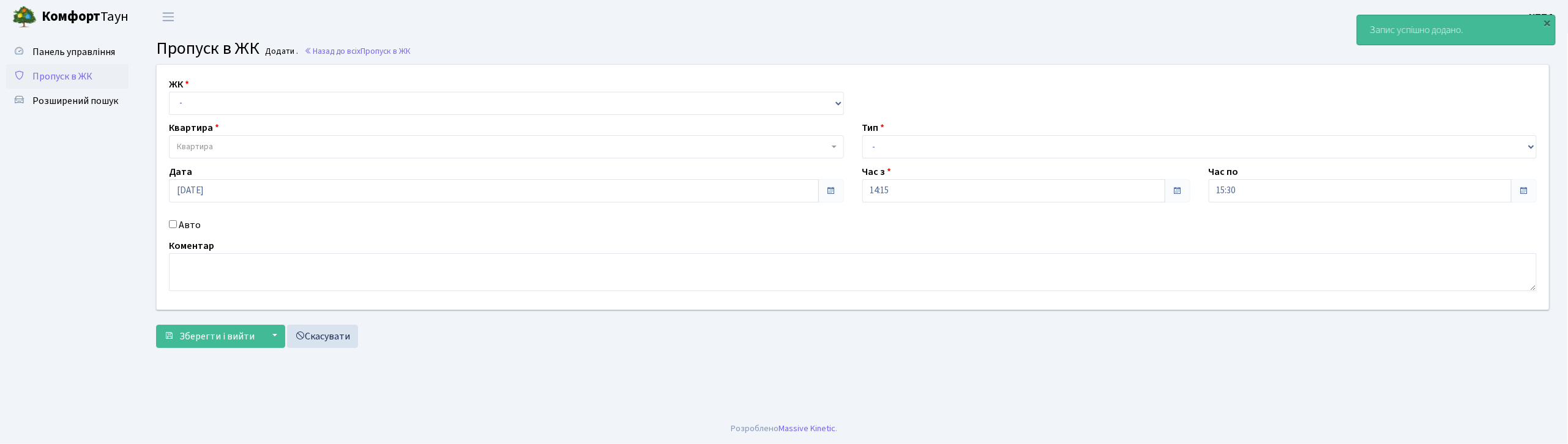
select select "271"
click at [169, 92] on select "- КТ, вул. Регенераторна, 4 КТ2, просп. [STREET_ADDRESS] [STREET_ADDRESS] [PERS…" at bounding box center [506, 103] width 675 height 23
select select
click at [189, 218] on label "Авто" at bounding box center [189, 225] width 22 height 15
click at [177, 220] on input "Авто" at bounding box center [173, 224] width 8 height 8
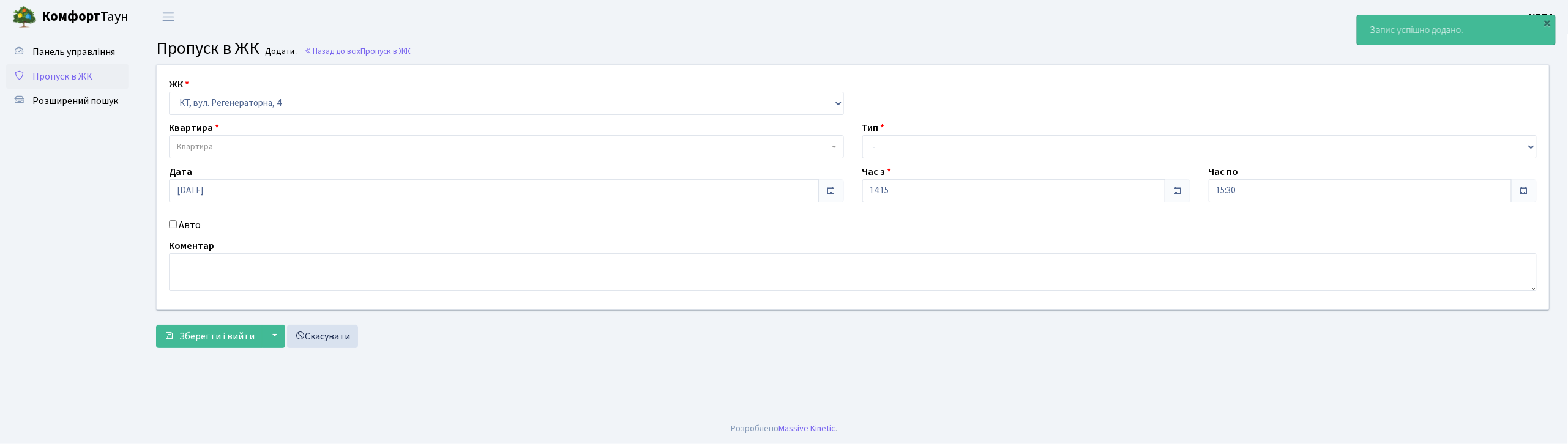
checkbox input "true"
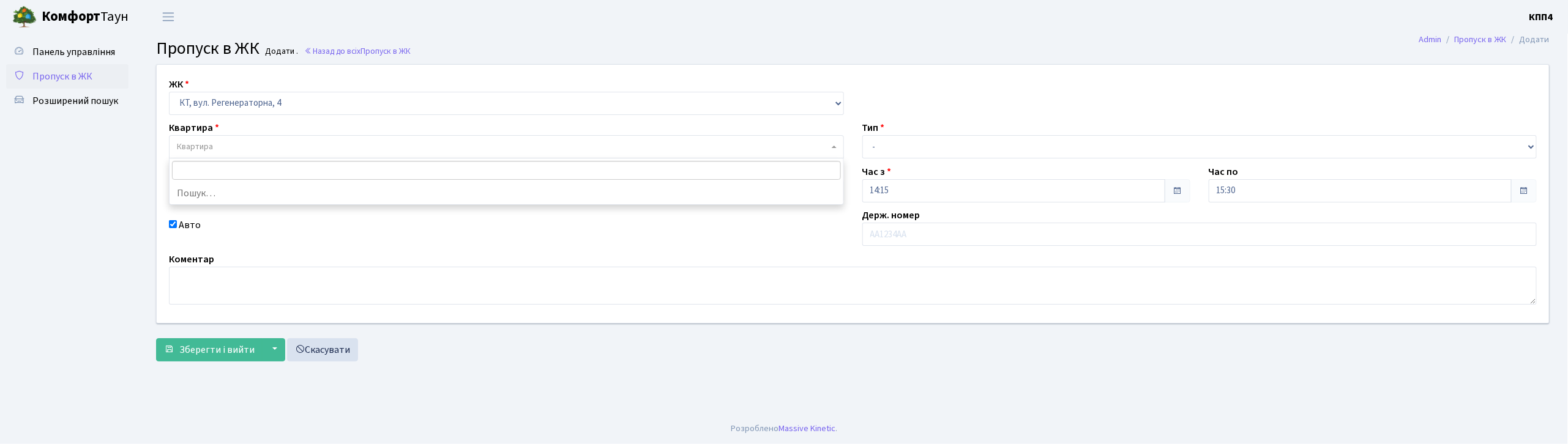
click at [240, 144] on span "Квартира" at bounding box center [503, 146] width 652 height 12
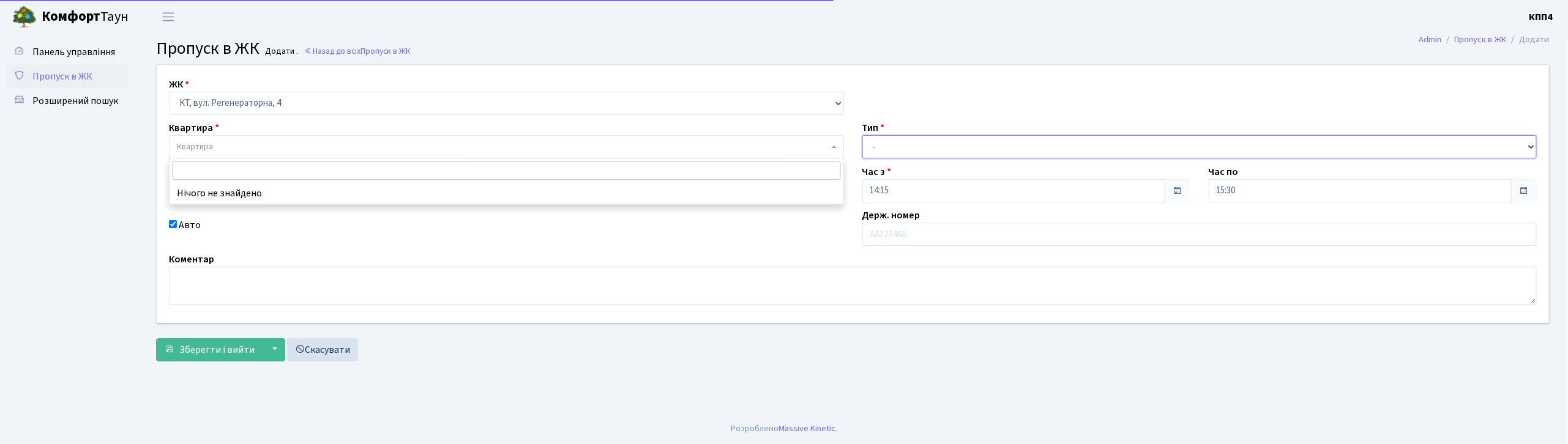
click at [1021, 152] on select "- Доставка Таксі Гості Сервіс" at bounding box center [1200, 147] width 675 height 23
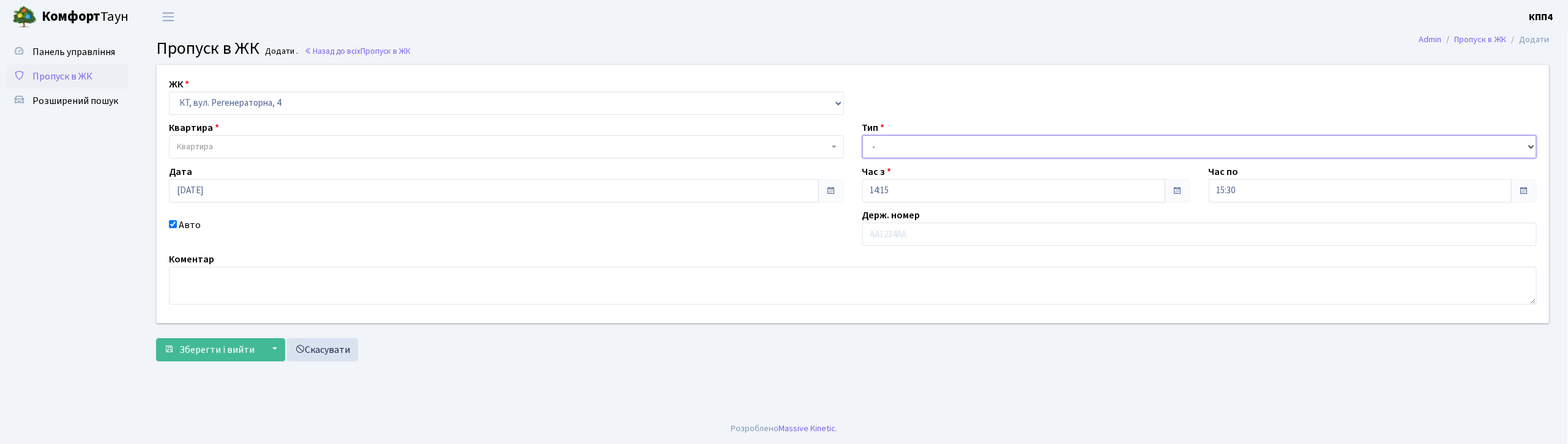
select select "3"
click at [862, 135] on select "- Доставка Таксі Гості Сервіс" at bounding box center [1200, 147] width 675 height 23
click at [390, 131] on div "Квартира Квартира" at bounding box center [506, 140] width 694 height 38
drag, startPoint x: 392, startPoint y: 142, endPoint x: 373, endPoint y: 130, distance: 22.5
click at [392, 143] on span "Квартира" at bounding box center [503, 146] width 652 height 12
